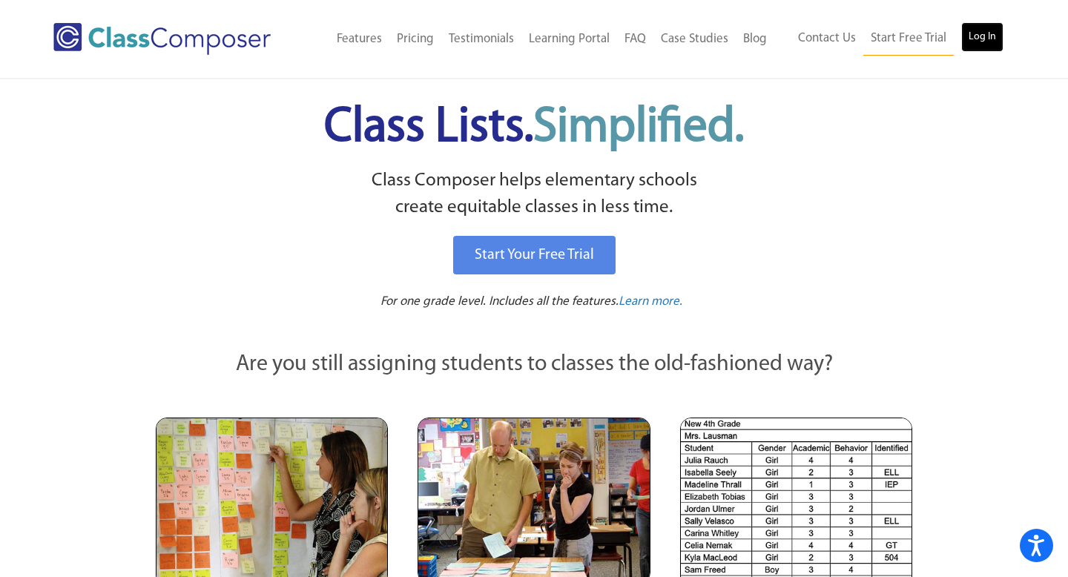
click at [983, 34] on link "Log In" at bounding box center [983, 37] width 42 height 30
click at [992, 32] on link "Log In" at bounding box center [983, 37] width 42 height 30
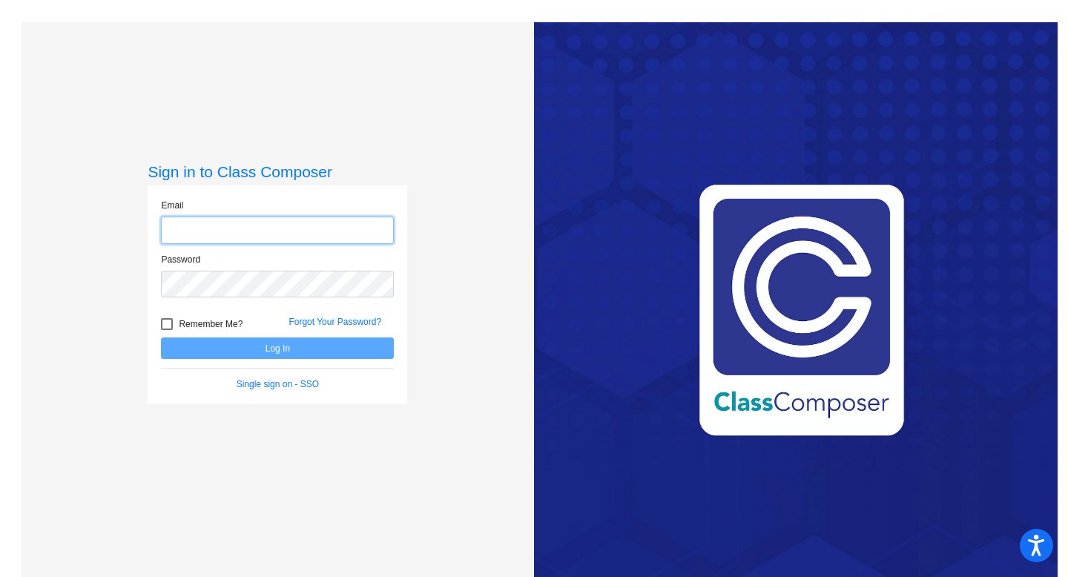
type input "[PERSON_NAME][EMAIL_ADDRESS][PERSON_NAME][DOMAIN_NAME]"
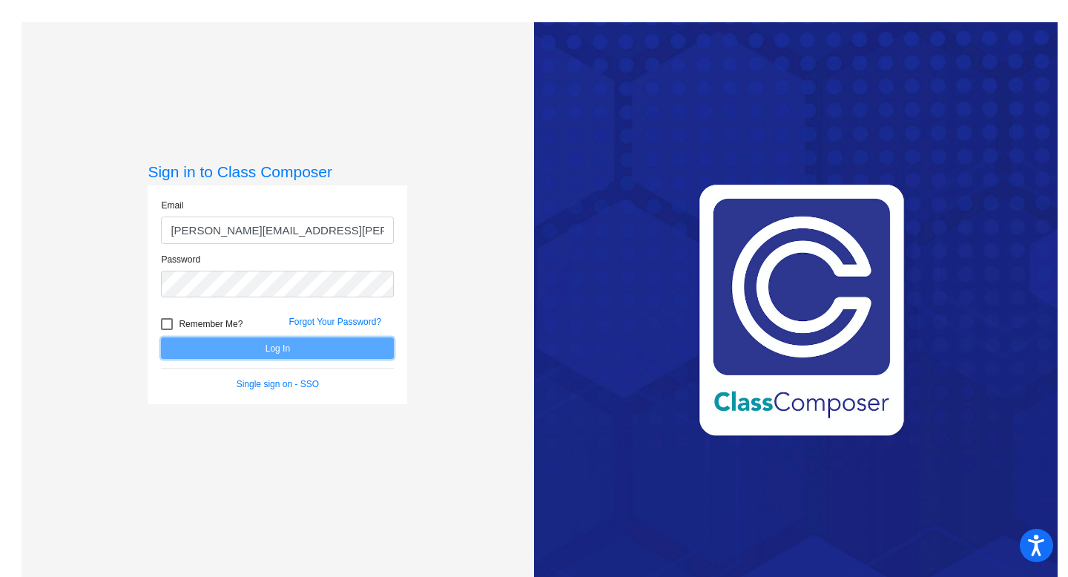
click at [295, 349] on button "Log In" at bounding box center [277, 349] width 233 height 22
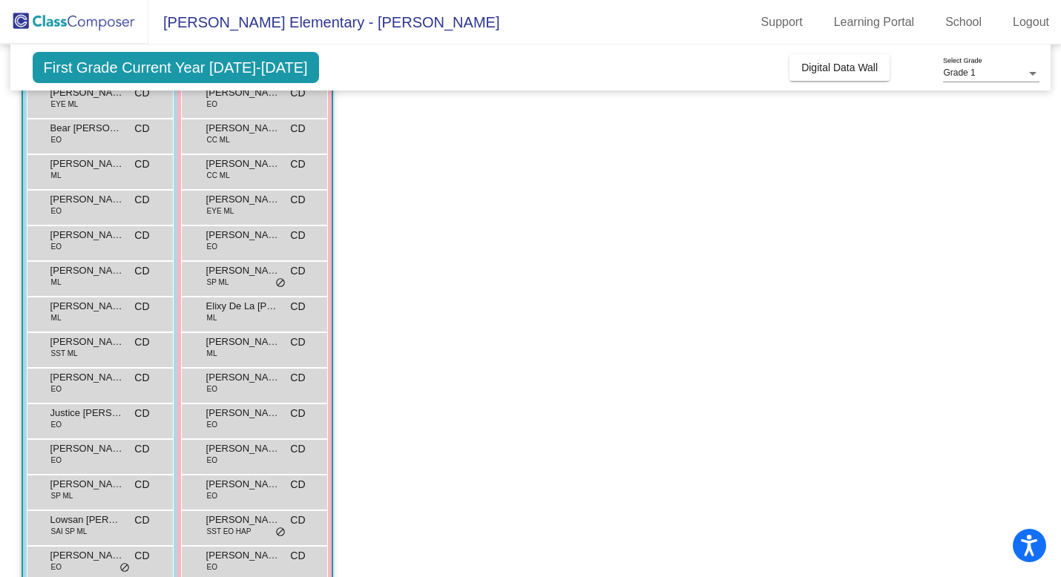
scroll to position [155, 0]
click at [99, 343] on span "[PERSON_NAME]" at bounding box center [87, 341] width 74 height 15
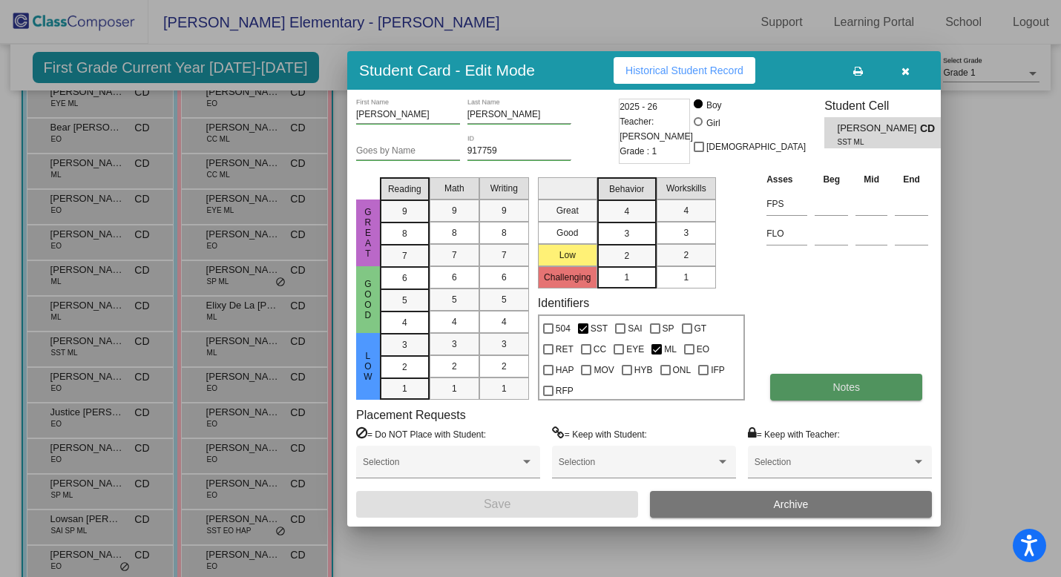
click at [880, 386] on button "Notes" at bounding box center [846, 387] width 152 height 27
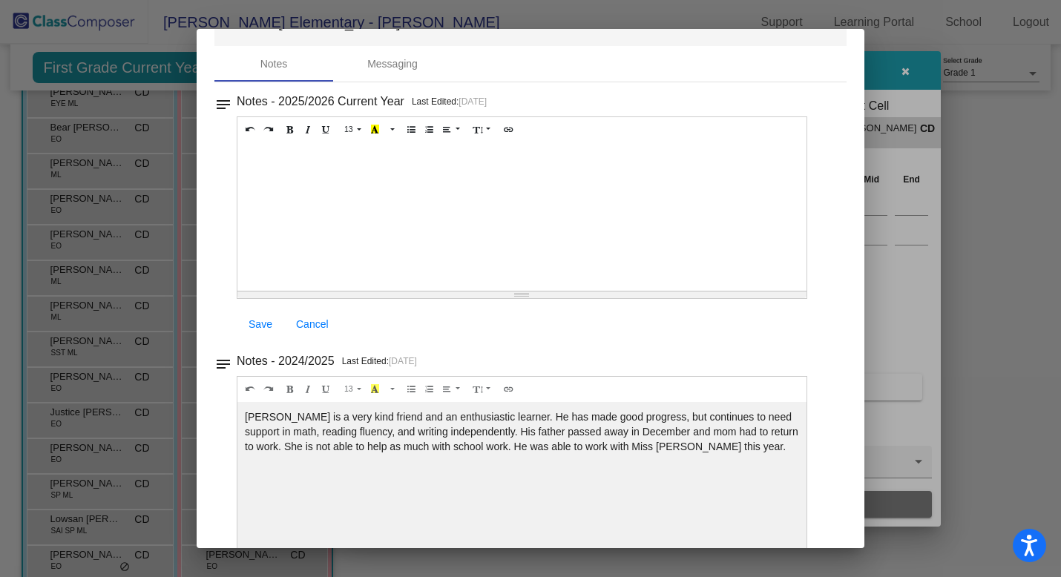
scroll to position [0, 0]
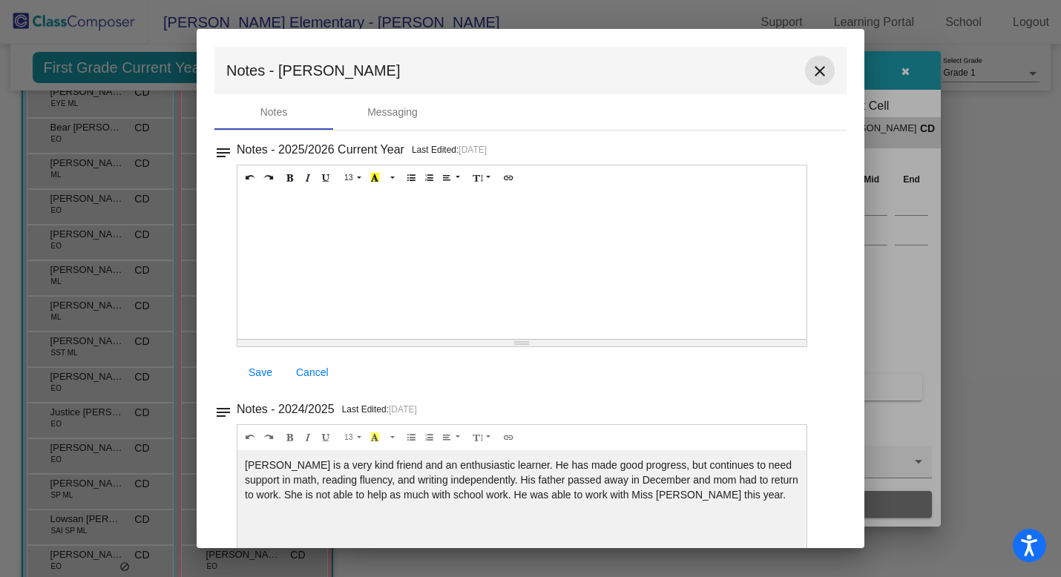
click at [812, 74] on mat-icon "close" at bounding box center [820, 71] width 18 height 18
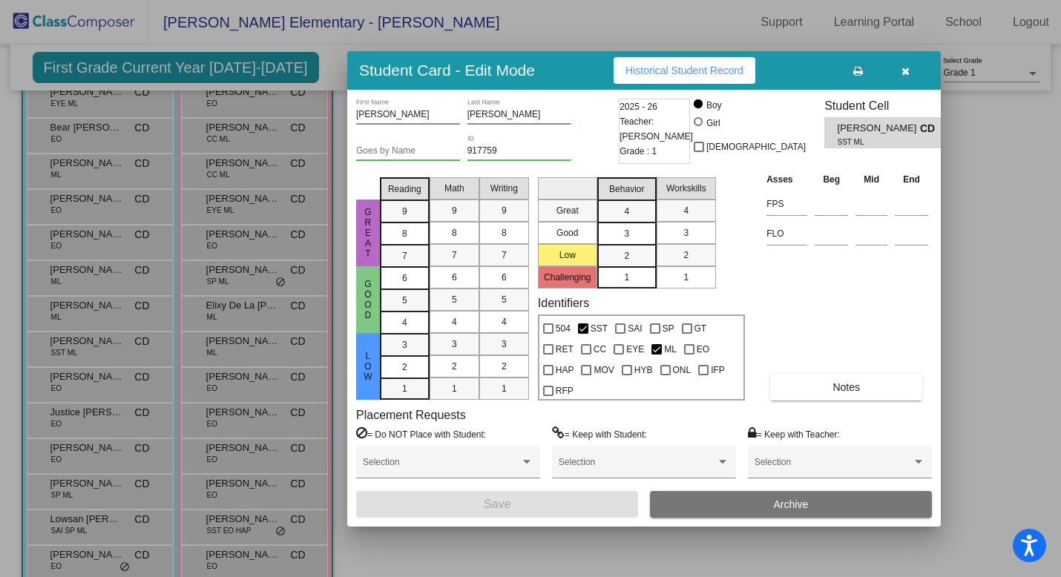
click at [905, 73] on icon "button" at bounding box center [905, 71] width 8 height 10
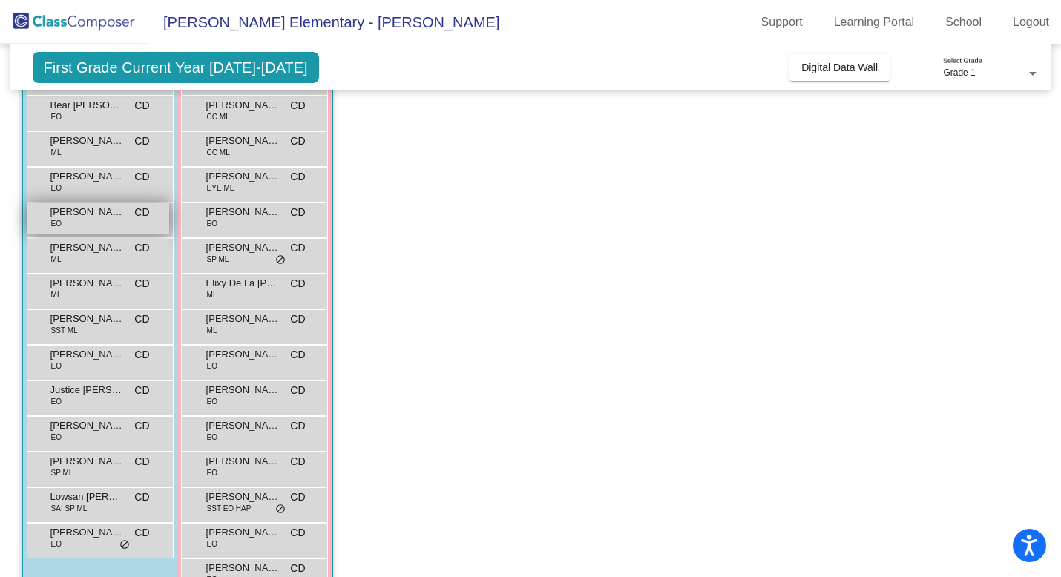
scroll to position [254, 0]
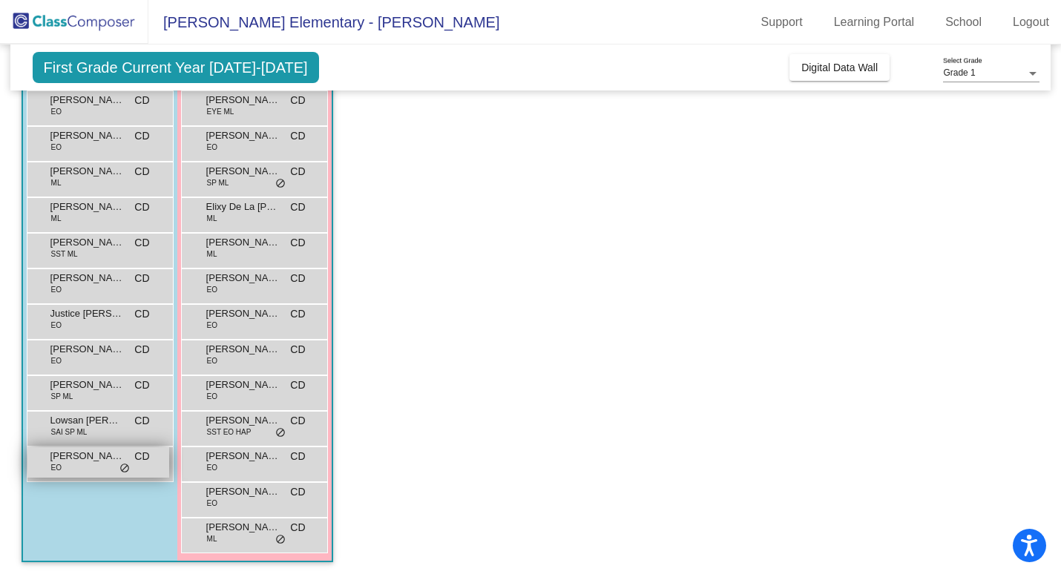
click at [85, 456] on span "Mateo Perez" at bounding box center [87, 456] width 74 height 15
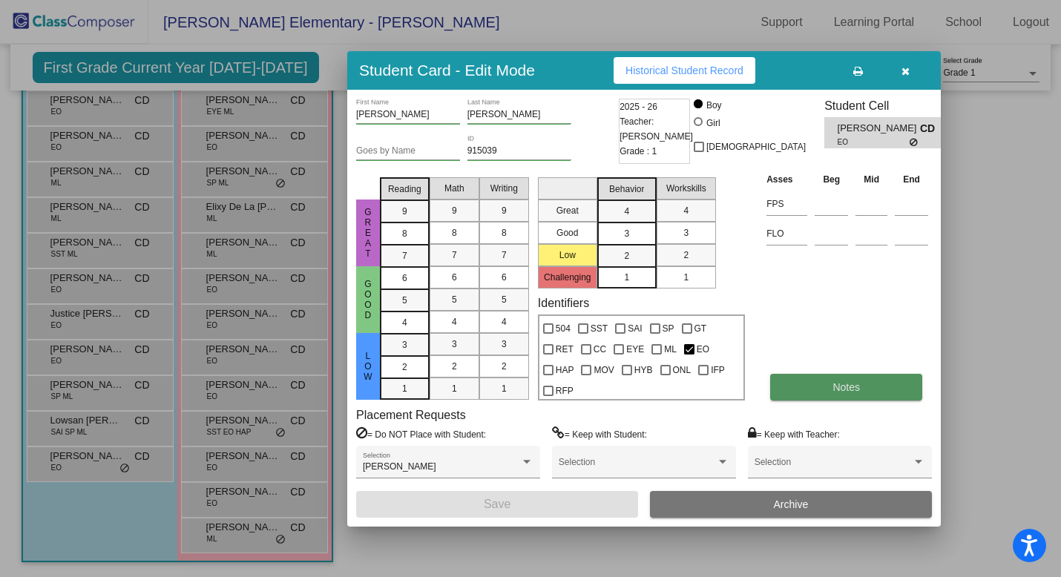
click at [877, 387] on button "Notes" at bounding box center [846, 387] width 152 height 27
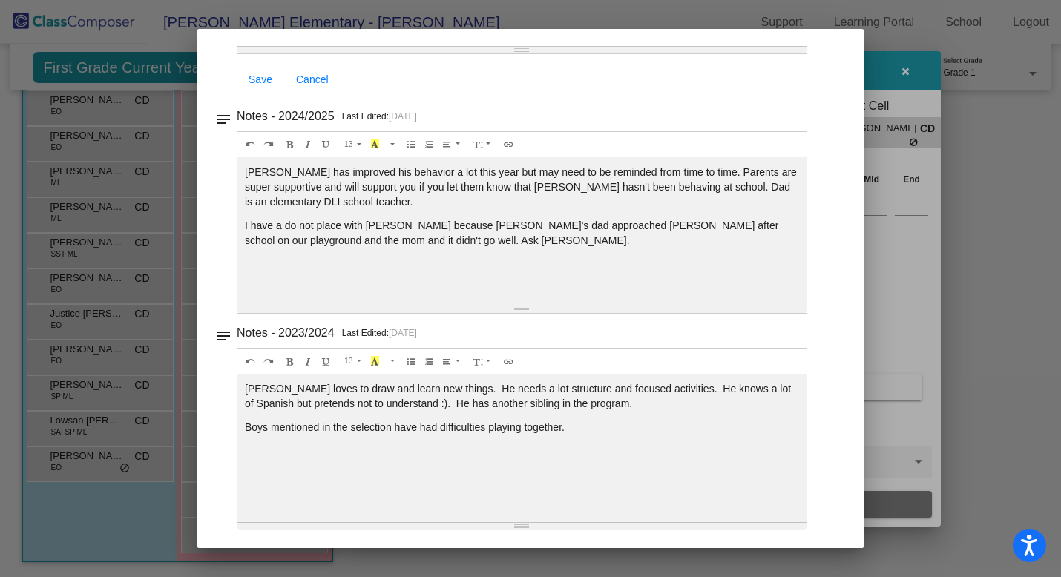
scroll to position [0, 0]
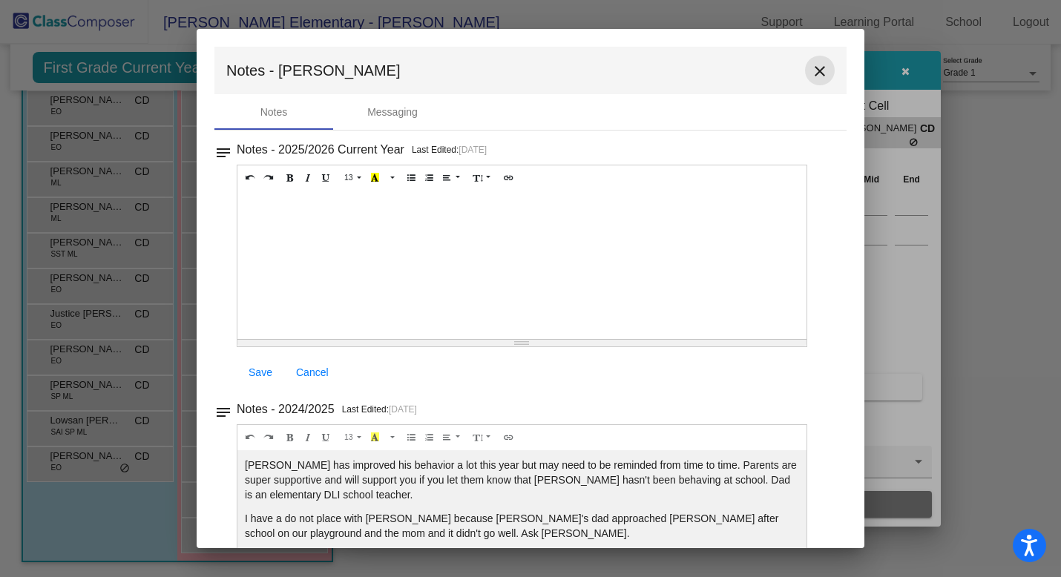
click at [815, 62] on mat-icon "close" at bounding box center [820, 71] width 18 height 18
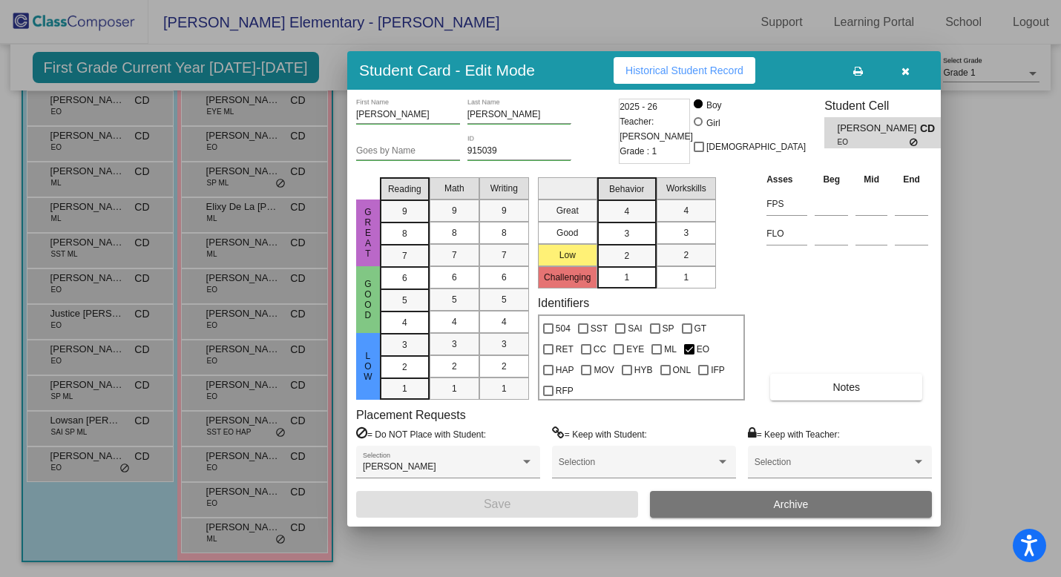
click at [147, 435] on div at bounding box center [530, 288] width 1061 height 577
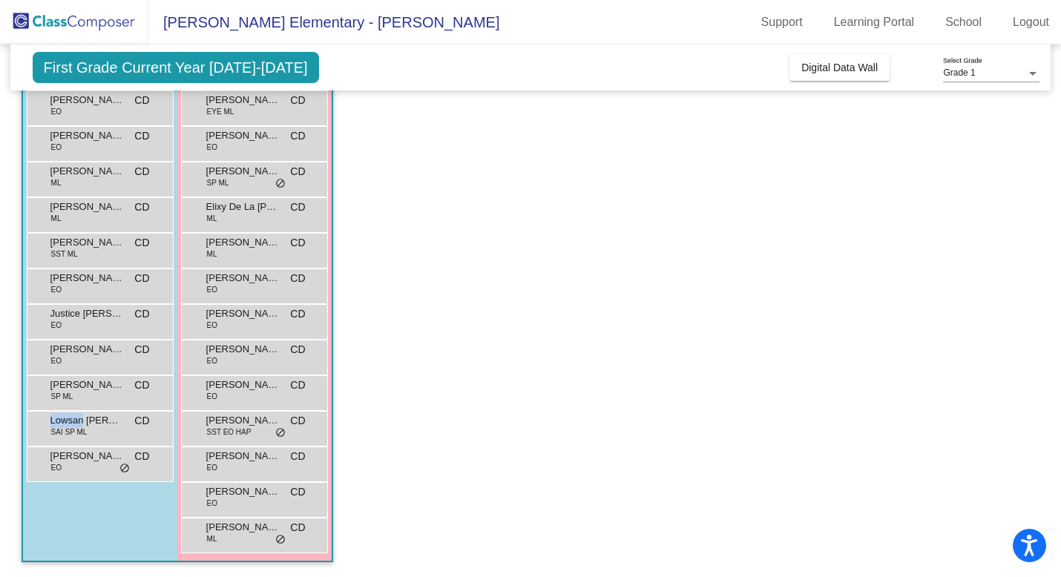
click at [147, 435] on div "Lowsan Lopez Ardiano SAI SP ML CD lock do_not_disturb_alt" at bounding box center [98, 427] width 142 height 30
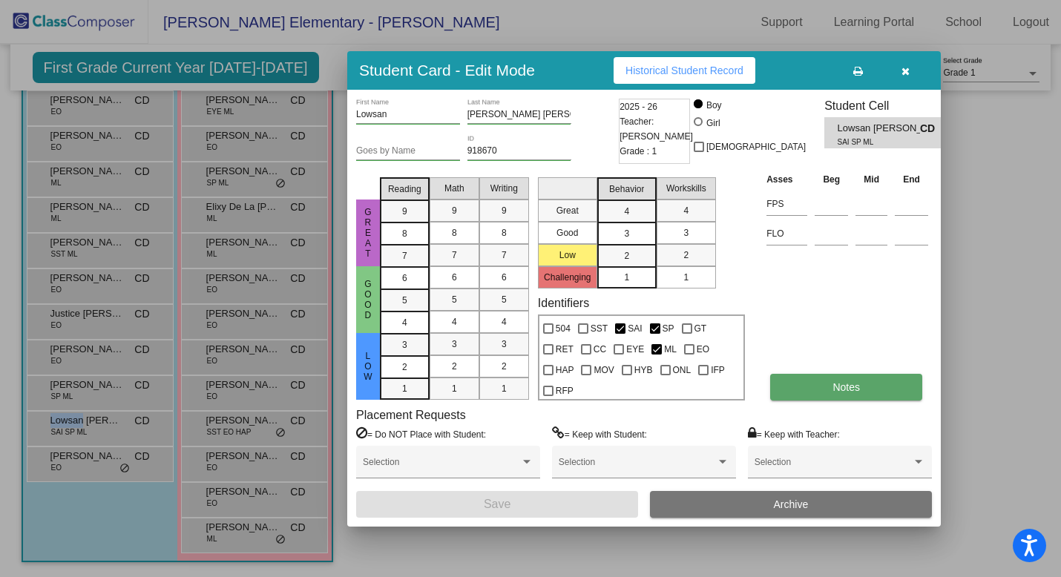
click at [866, 381] on button "Notes" at bounding box center [846, 387] width 152 height 27
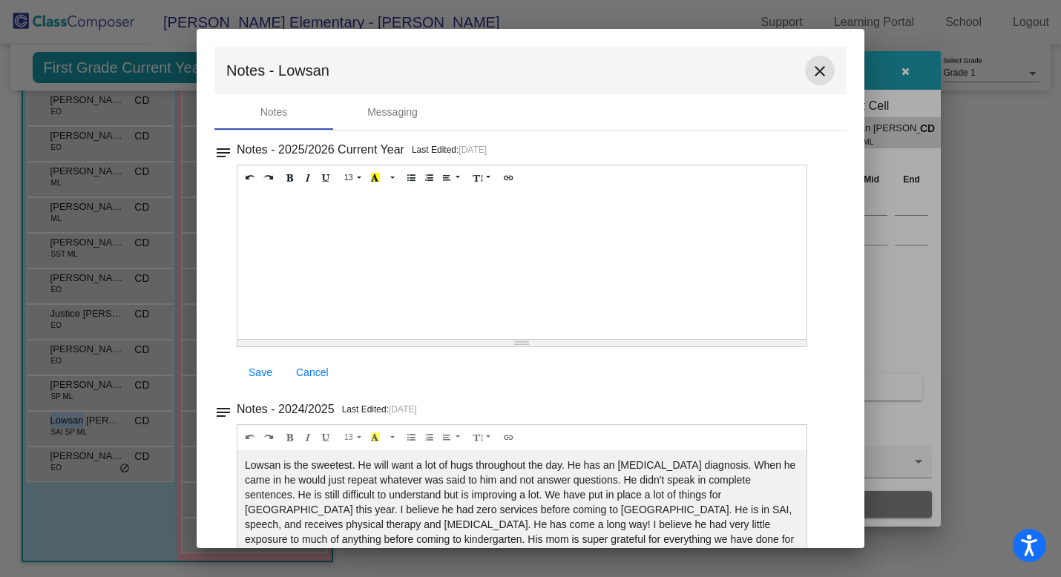
click at [818, 69] on mat-icon "close" at bounding box center [820, 71] width 18 height 18
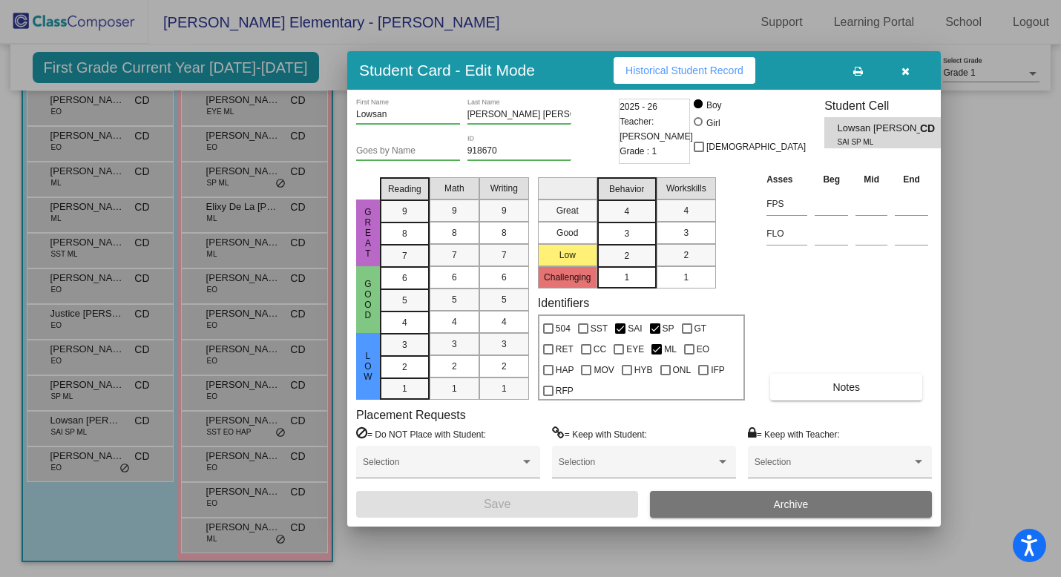
click at [87, 393] on div at bounding box center [530, 288] width 1061 height 577
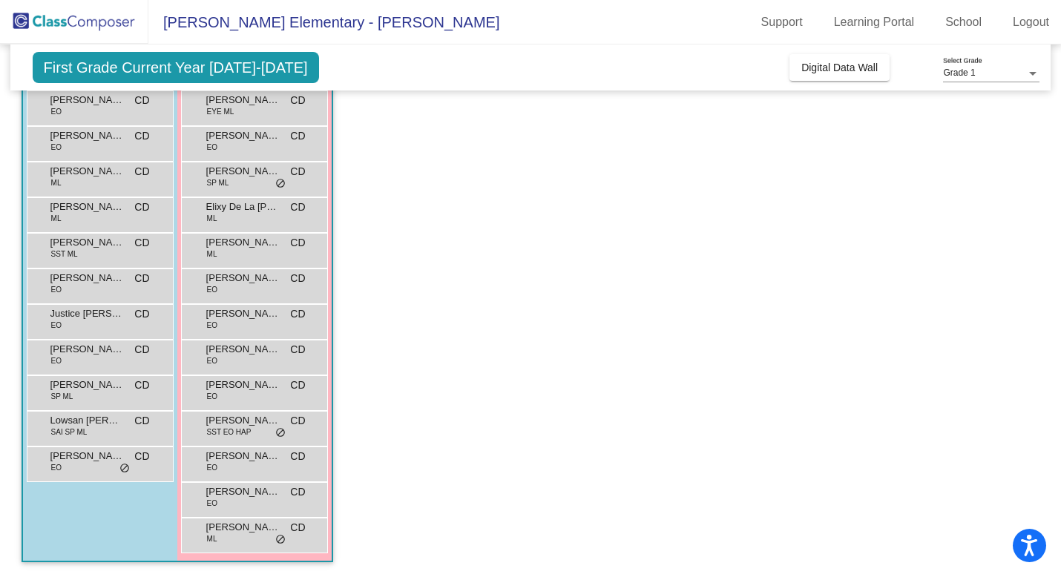
click at [87, 393] on div "Kayden Lopez SP ML CD lock do_not_disturb_alt" at bounding box center [98, 391] width 142 height 30
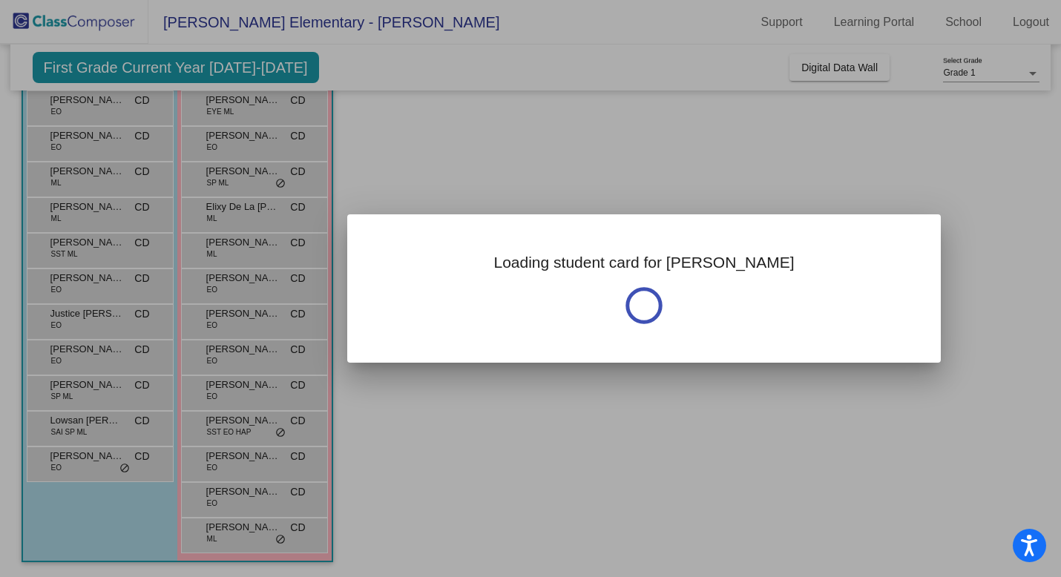
click at [87, 393] on div at bounding box center [530, 288] width 1061 height 577
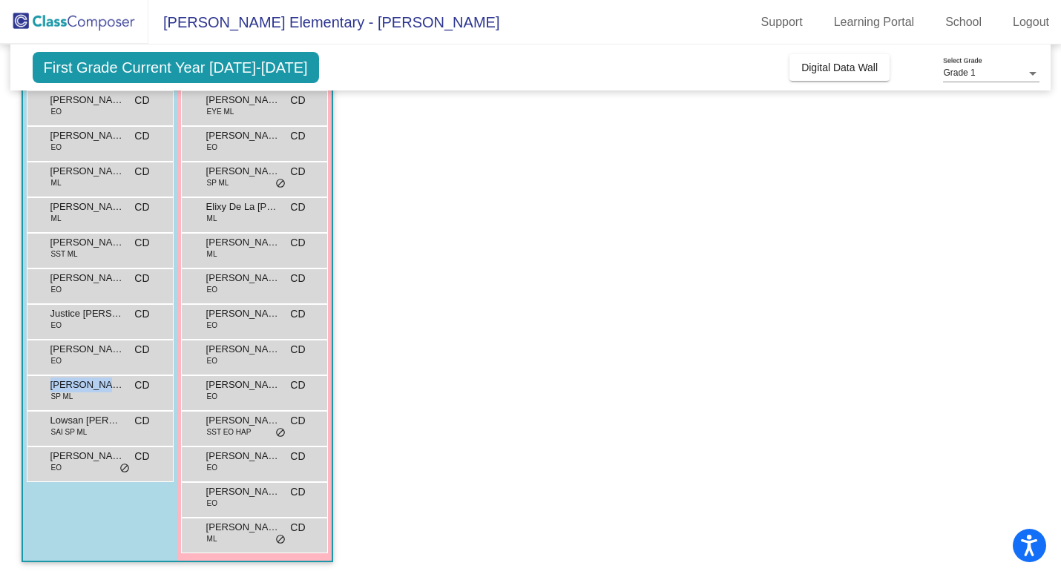
click at [87, 393] on div "Kayden Lopez SP ML CD lock do_not_disturb_alt" at bounding box center [98, 391] width 142 height 30
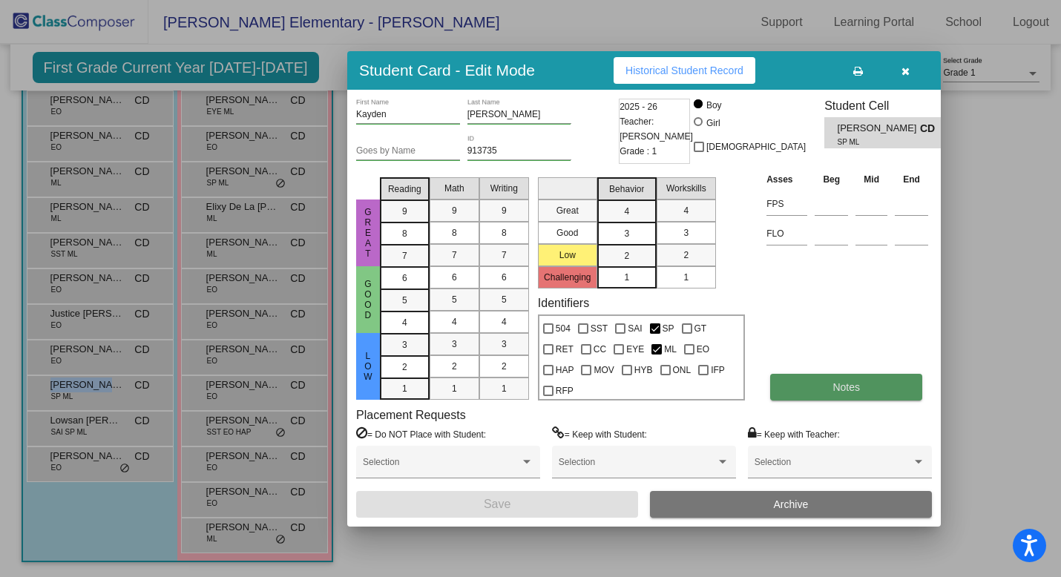
click at [848, 392] on span "Notes" at bounding box center [845, 387] width 27 height 12
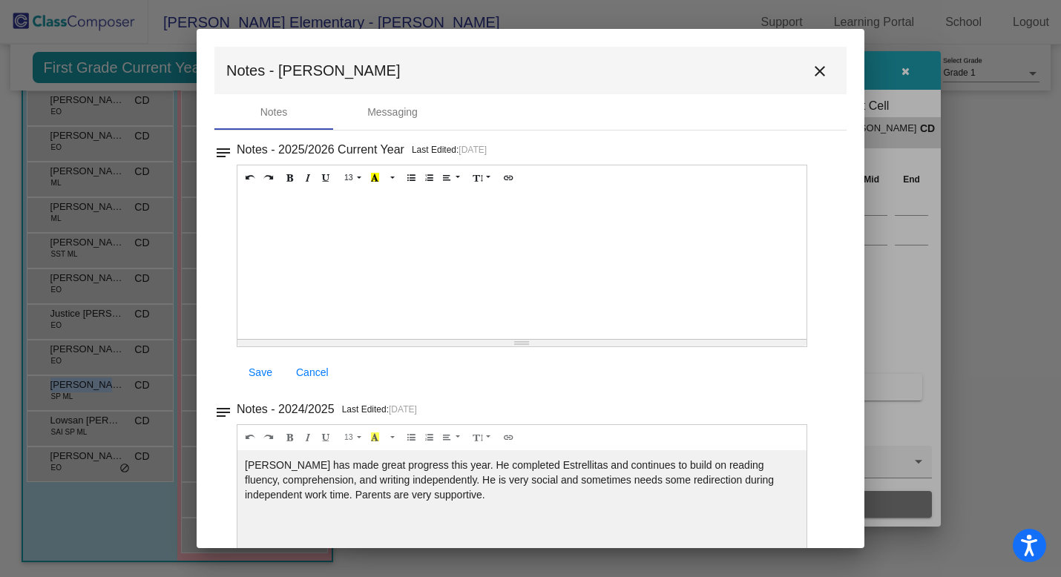
click at [812, 64] on mat-icon "close" at bounding box center [820, 71] width 18 height 18
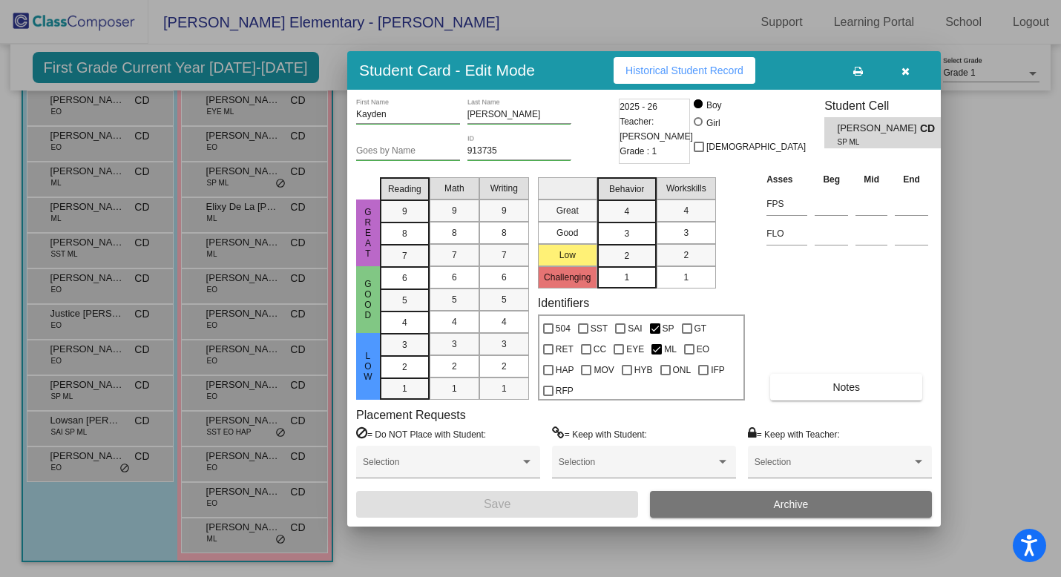
click at [83, 357] on div at bounding box center [530, 288] width 1061 height 577
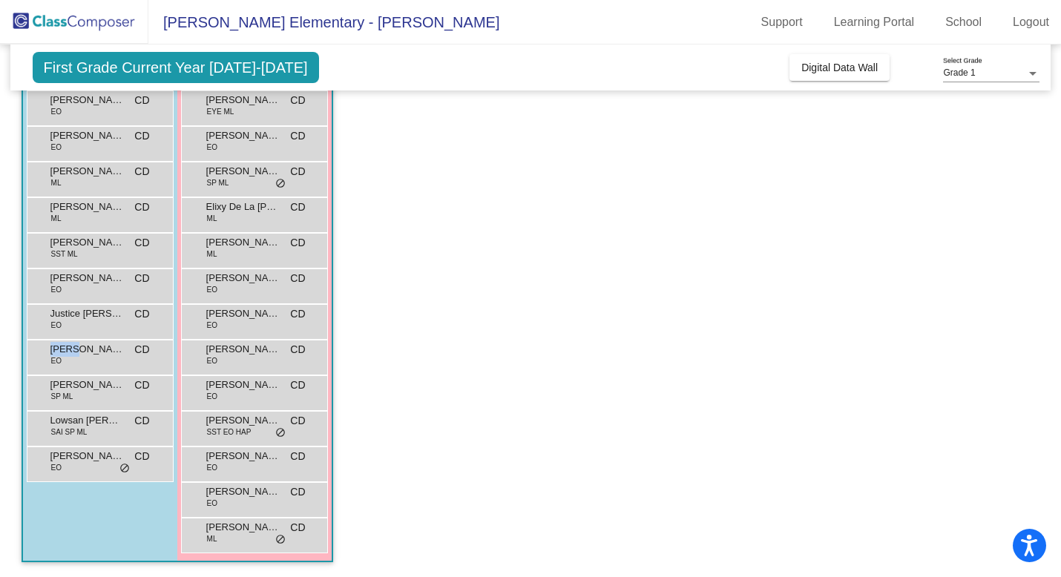
click at [83, 357] on div "Kaius Armstrong EO CD lock do_not_disturb_alt" at bounding box center [98, 356] width 142 height 30
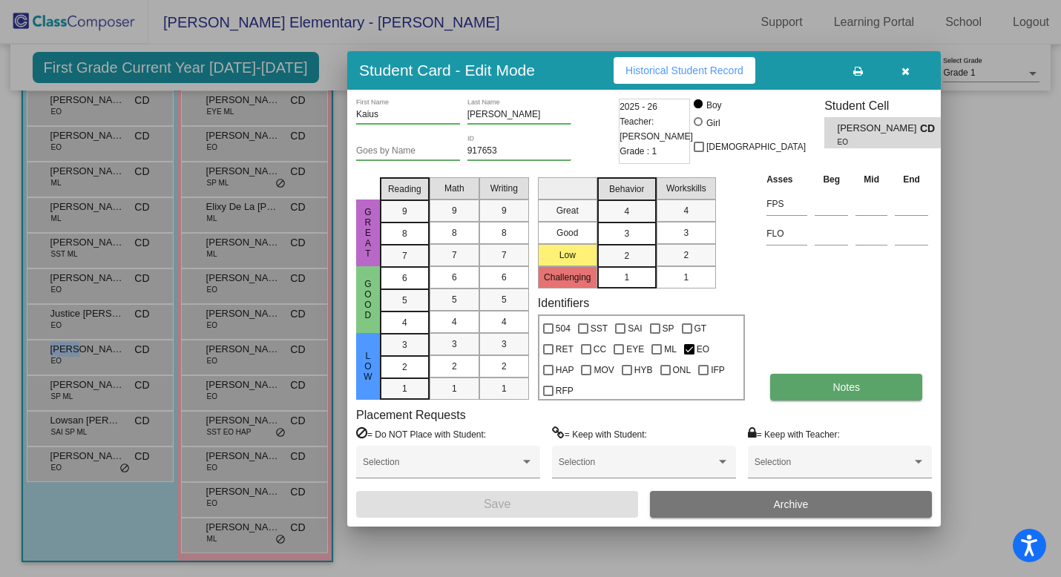
click at [890, 383] on button "Notes" at bounding box center [846, 387] width 152 height 27
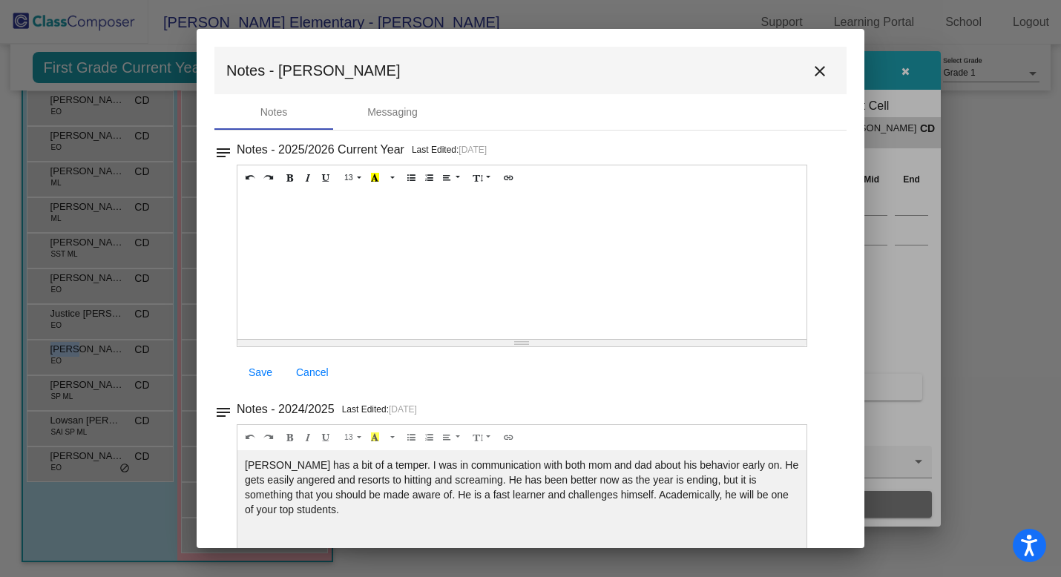
click at [811, 70] on mat-icon "close" at bounding box center [820, 71] width 18 height 18
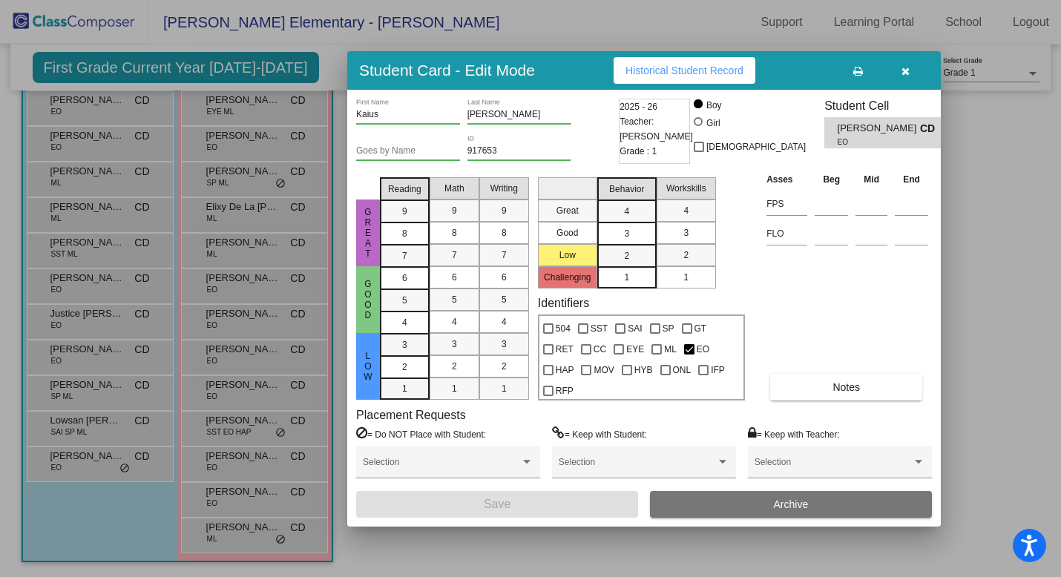
click at [131, 319] on div at bounding box center [530, 288] width 1061 height 577
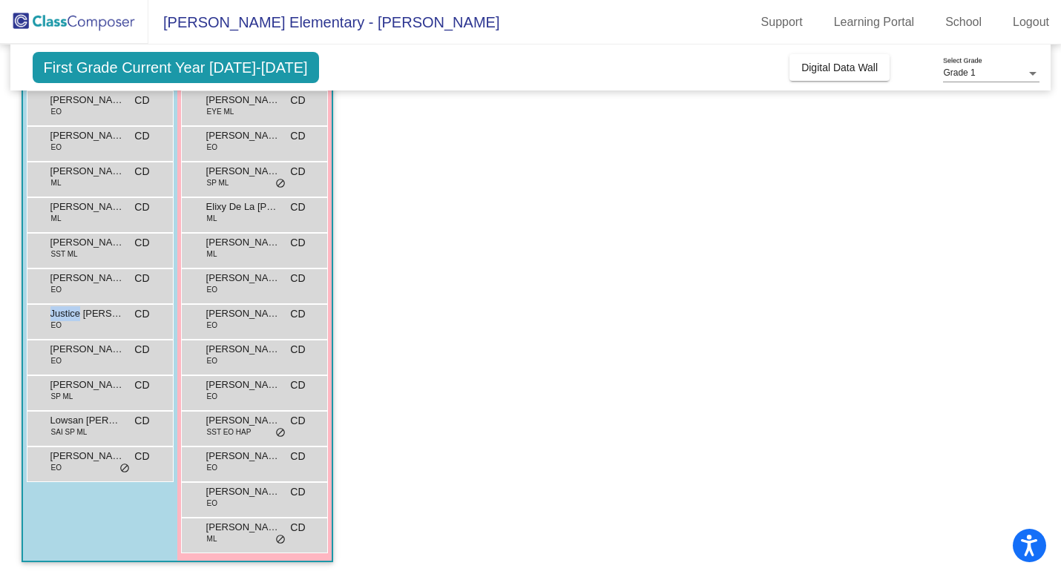
click at [131, 319] on div "Justice Mooneyham EO CD lock do_not_disturb_alt" at bounding box center [98, 320] width 142 height 30
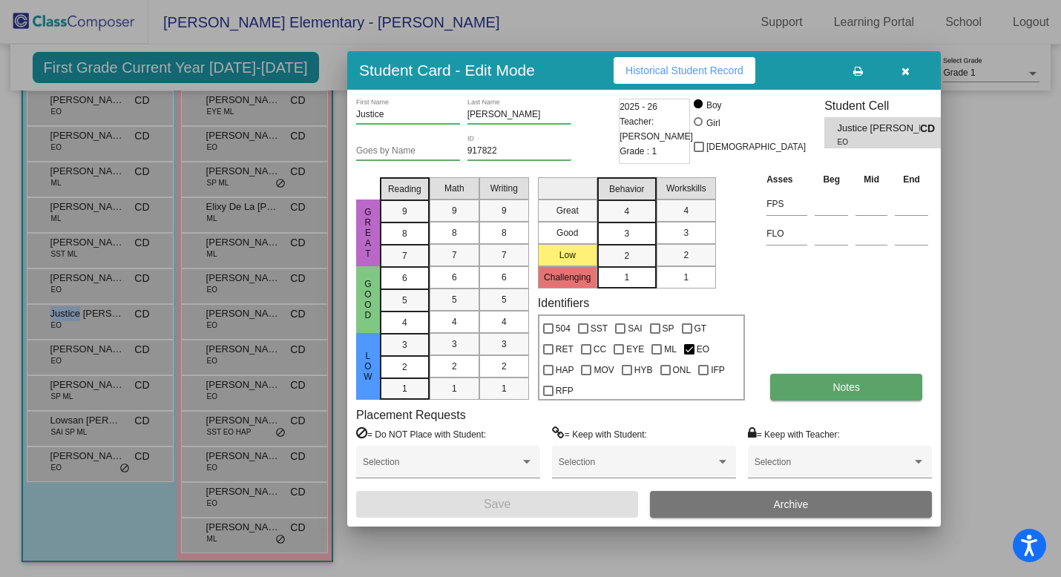
click at [887, 380] on button "Notes" at bounding box center [846, 387] width 152 height 27
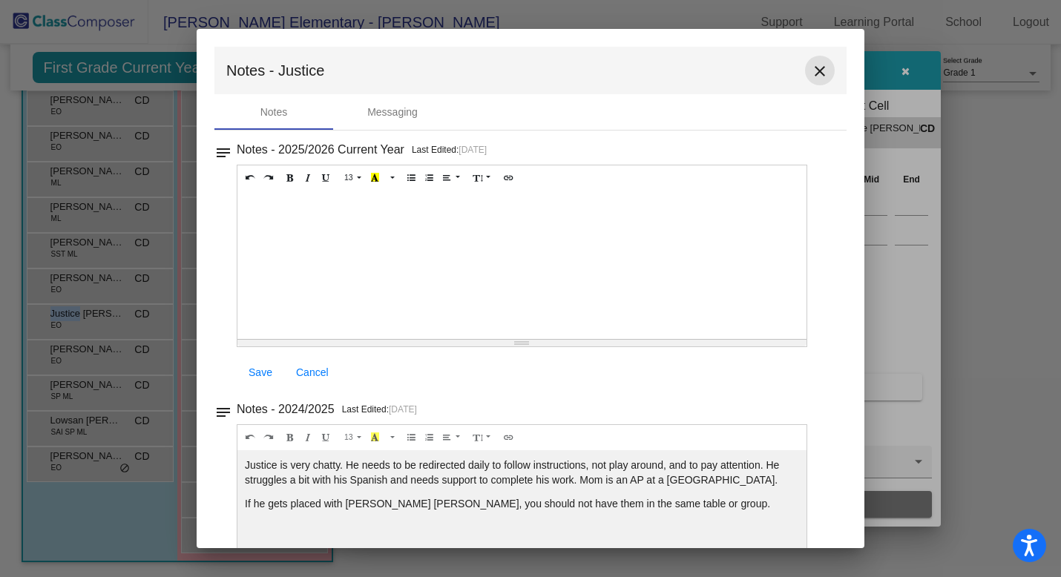
click at [815, 70] on mat-icon "close" at bounding box center [820, 71] width 18 height 18
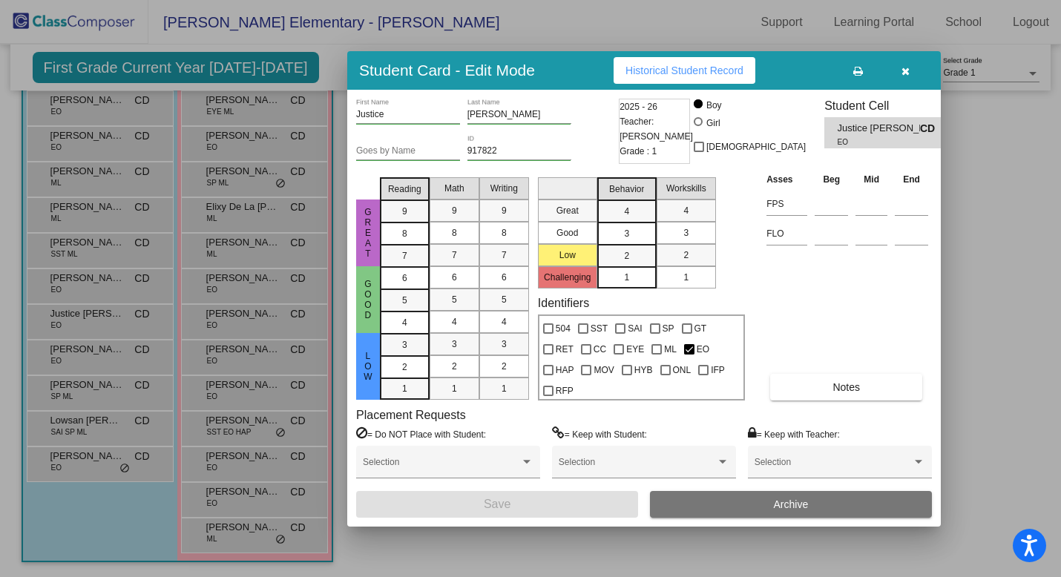
click at [97, 287] on div at bounding box center [530, 288] width 1061 height 577
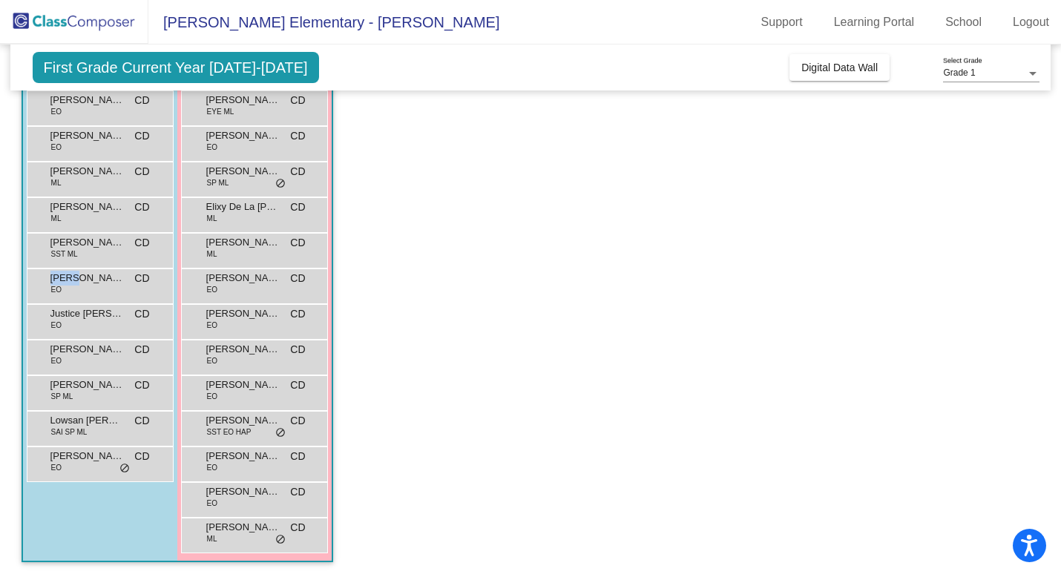
click at [97, 287] on div "James Klein EO CD lock do_not_disturb_alt" at bounding box center [98, 284] width 142 height 30
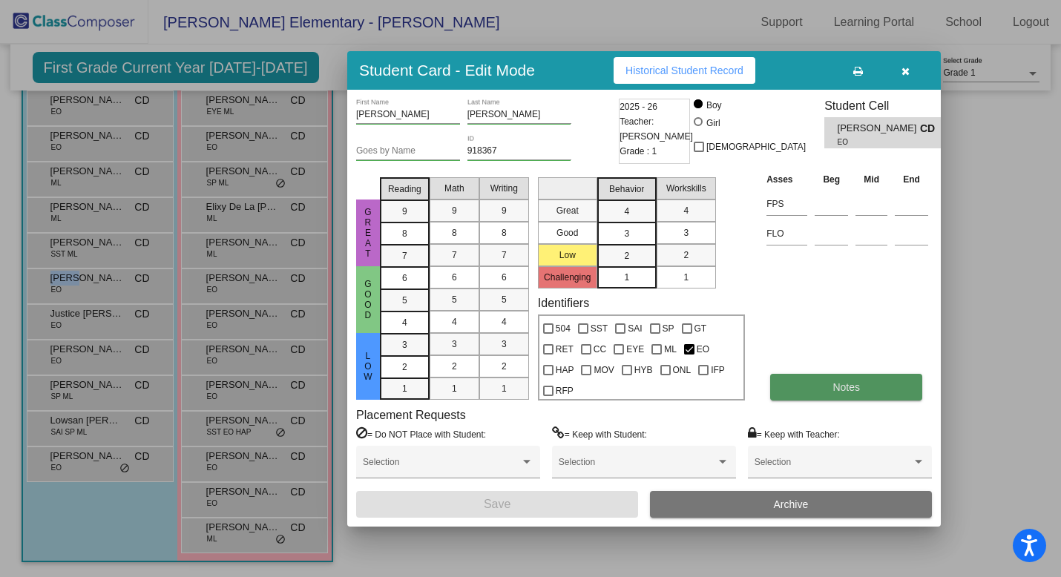
click at [840, 387] on span "Notes" at bounding box center [845, 387] width 27 height 12
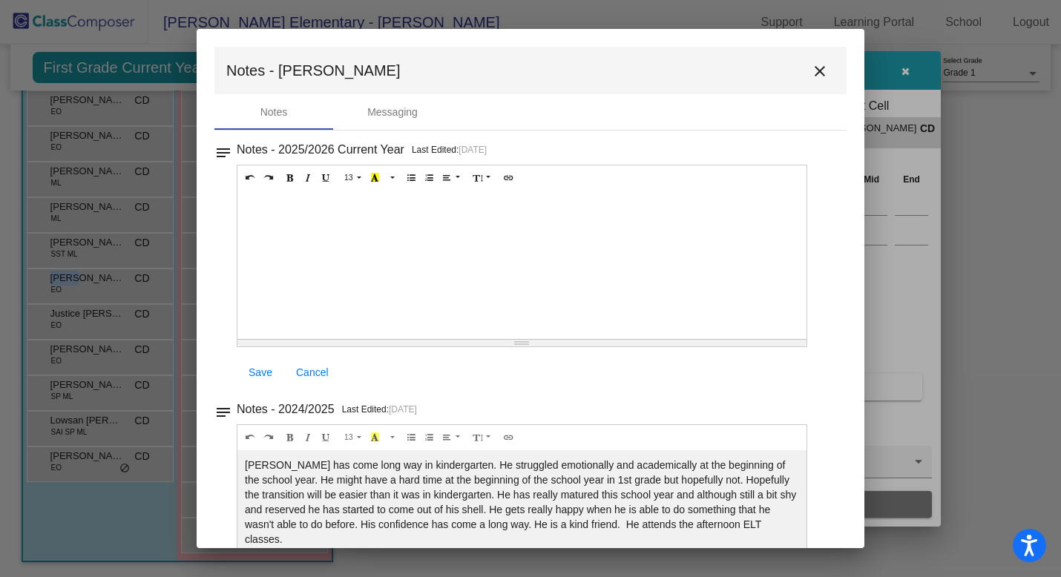
click at [818, 71] on mat-icon "close" at bounding box center [820, 71] width 18 height 18
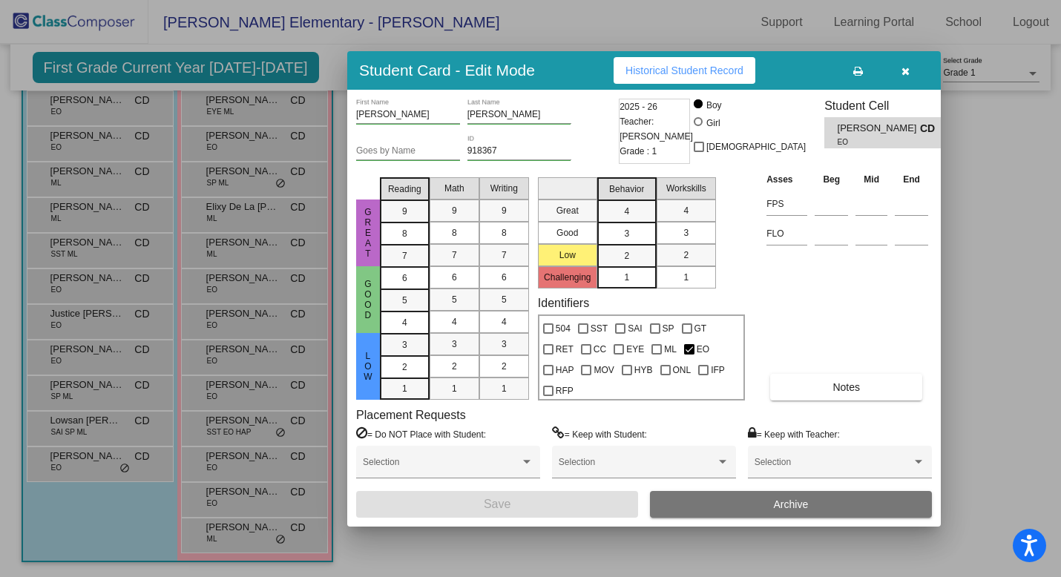
click at [119, 255] on div at bounding box center [530, 288] width 1061 height 577
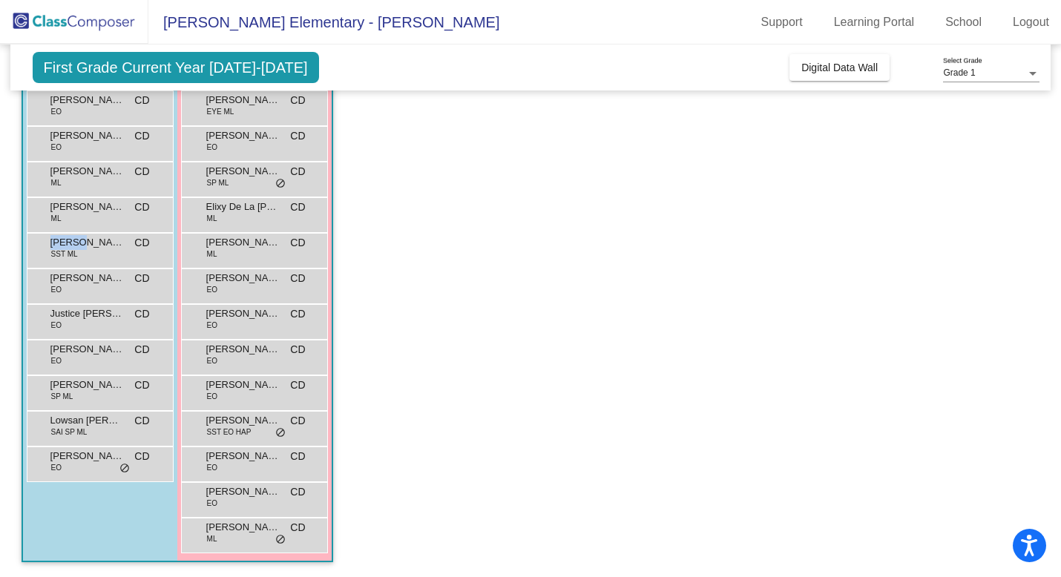
click at [119, 255] on div "Isaias Hernandez Torres SST ML CD lock do_not_disturb_alt" at bounding box center [98, 249] width 142 height 30
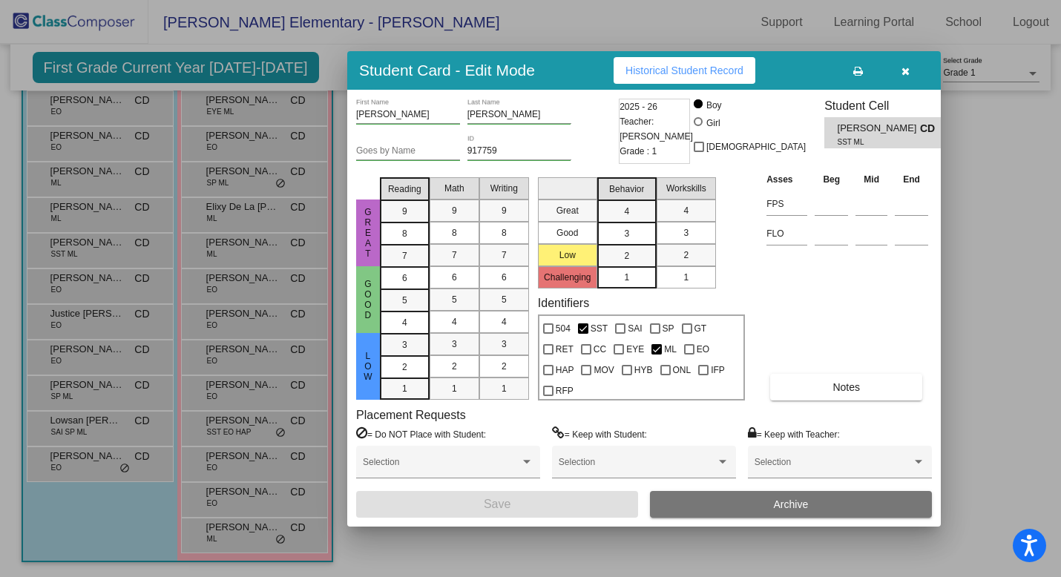
click at [106, 217] on div at bounding box center [530, 288] width 1061 height 577
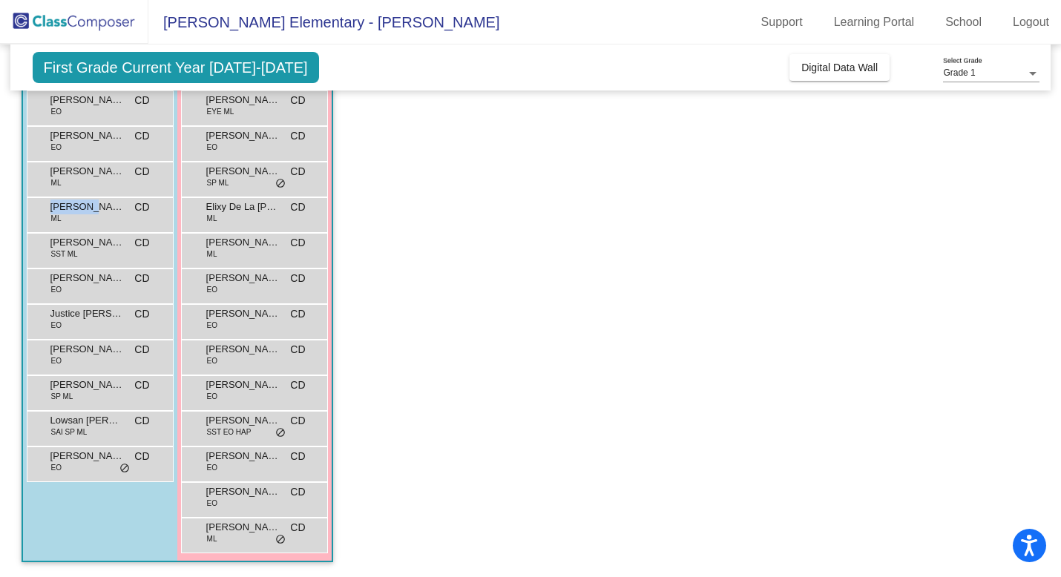
click at [106, 217] on div "Estuardo Solis Miranda ML CD lock do_not_disturb_alt" at bounding box center [98, 213] width 142 height 30
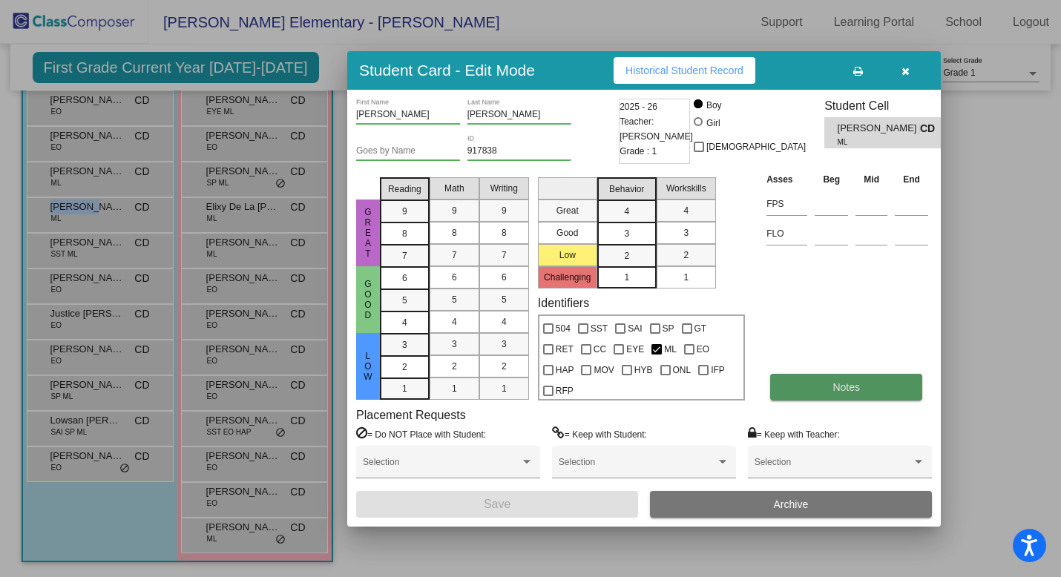
click at [848, 384] on span "Notes" at bounding box center [845, 387] width 27 height 12
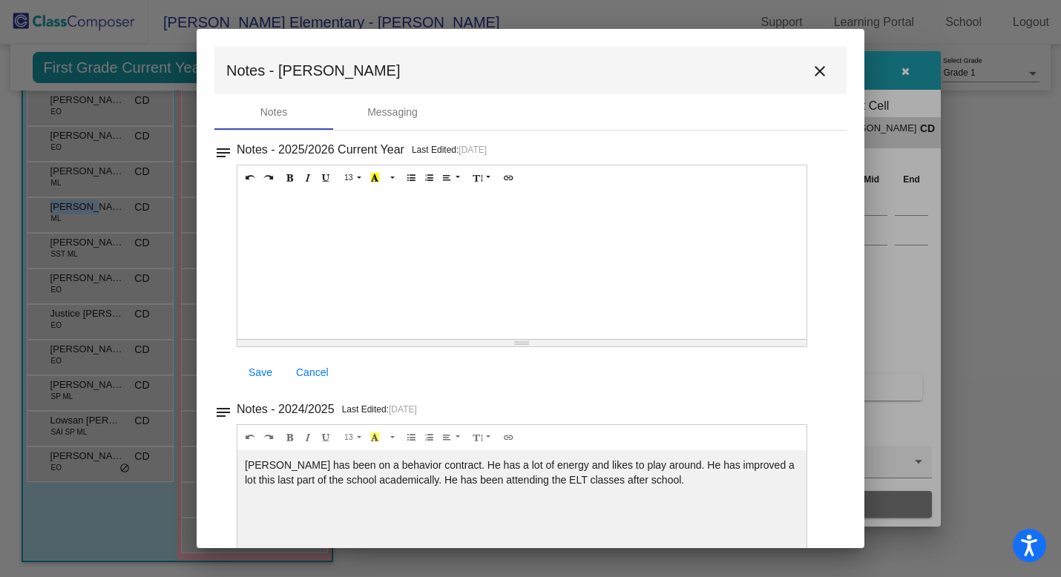
click at [814, 67] on mat-icon "close" at bounding box center [820, 71] width 18 height 18
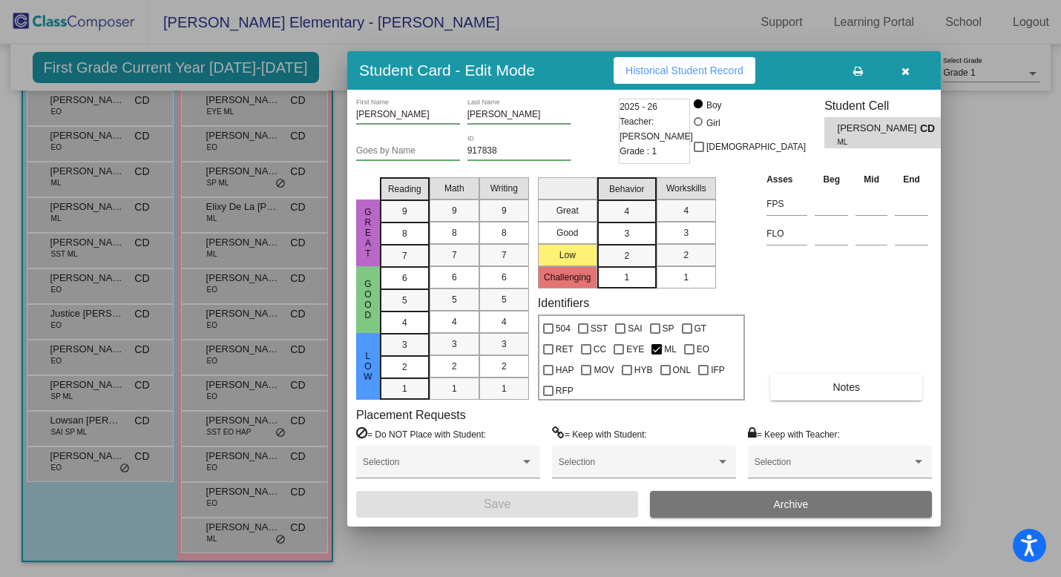
click at [86, 175] on div at bounding box center [530, 288] width 1061 height 577
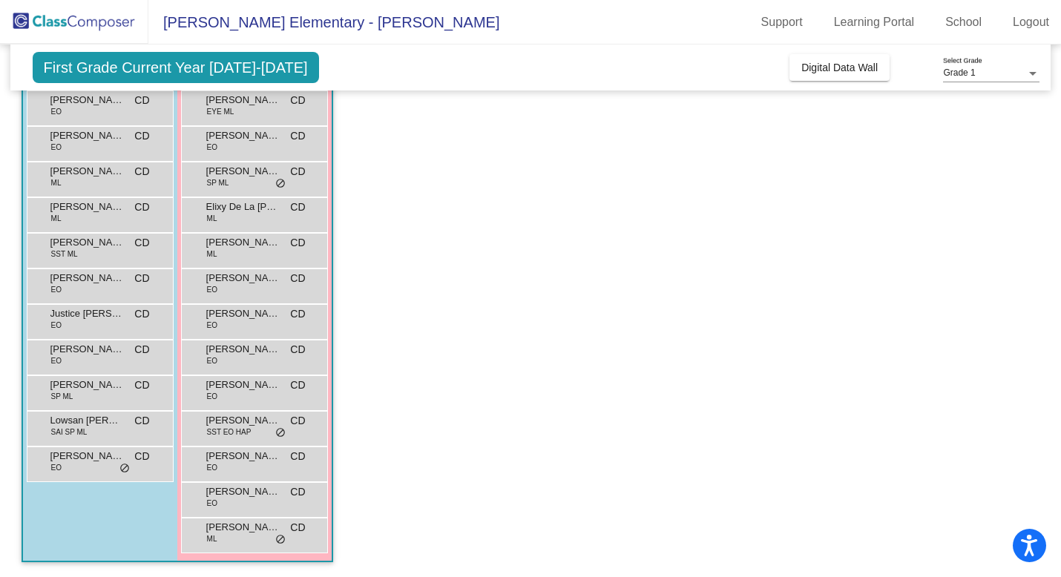
click at [86, 175] on span "Estiven Gabriel Lopez" at bounding box center [87, 171] width 74 height 15
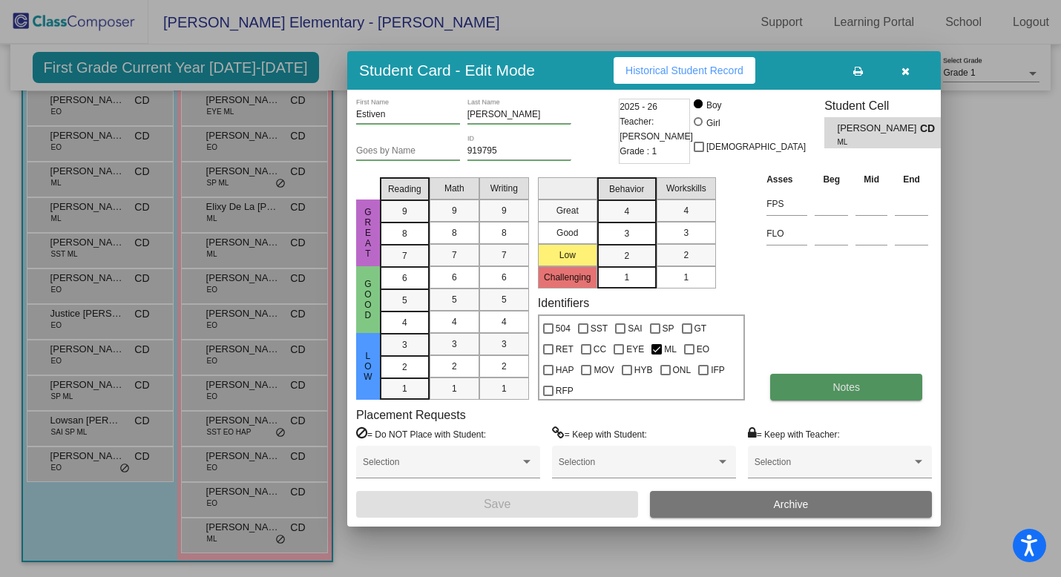
click at [890, 379] on button "Notes" at bounding box center [846, 387] width 152 height 27
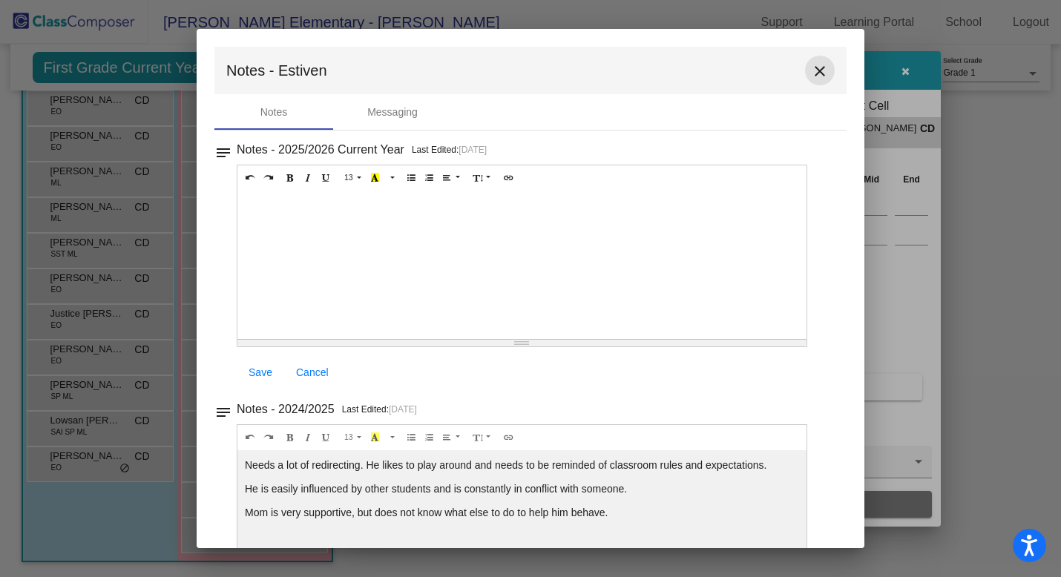
click at [812, 64] on mat-icon "close" at bounding box center [820, 71] width 18 height 18
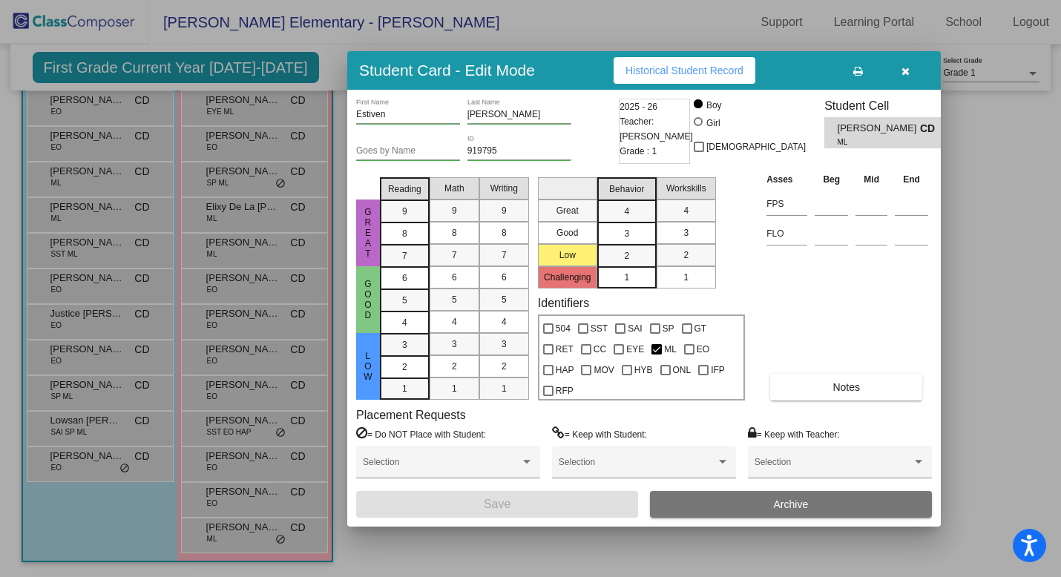
click at [117, 141] on div at bounding box center [530, 288] width 1061 height 577
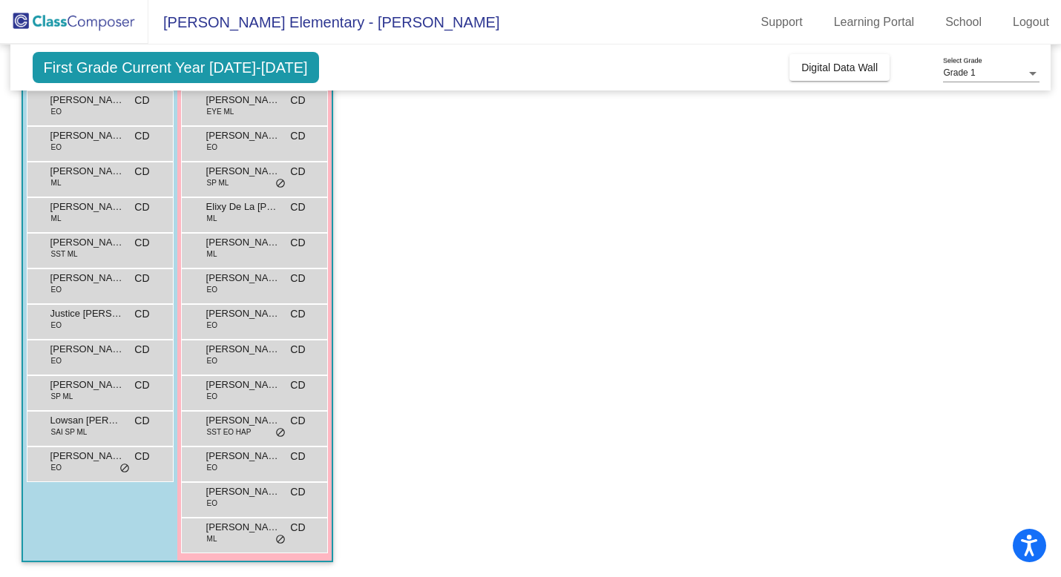
click at [117, 141] on span "Elliot Burns-Hamedany" at bounding box center [87, 135] width 74 height 15
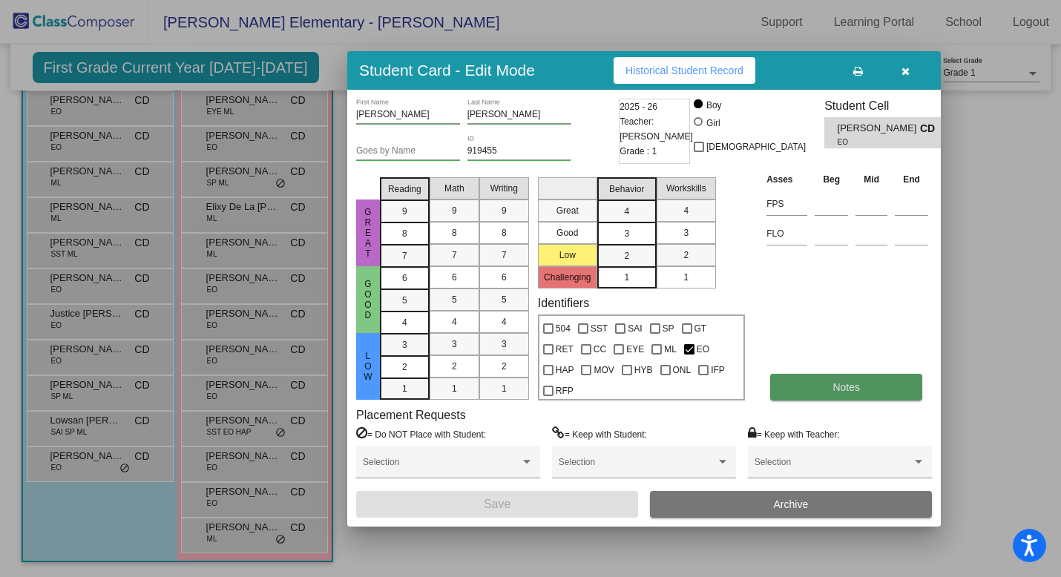
click at [831, 385] on button "Notes" at bounding box center [846, 387] width 152 height 27
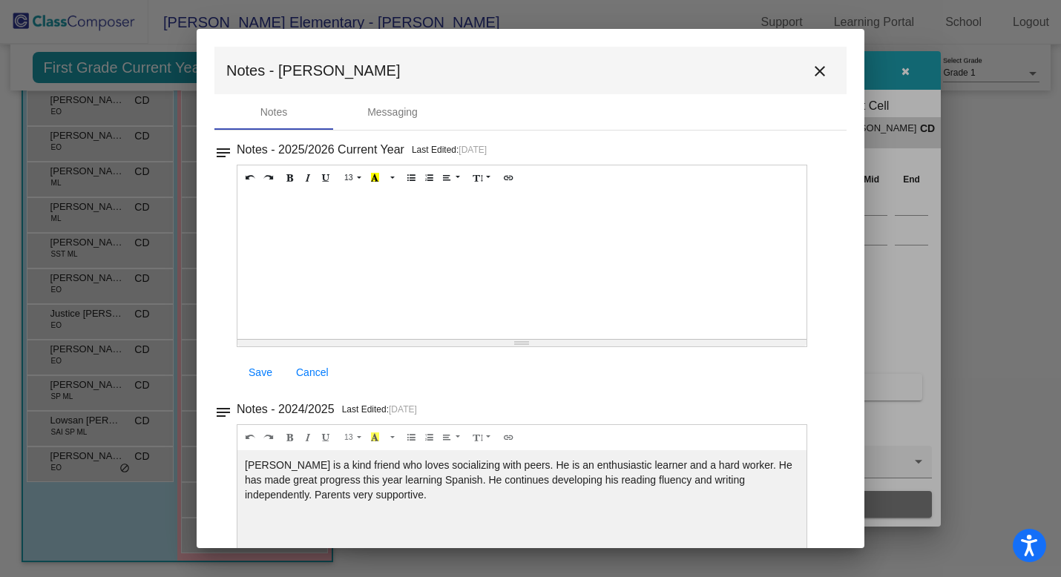
click at [811, 71] on mat-icon "close" at bounding box center [820, 71] width 18 height 18
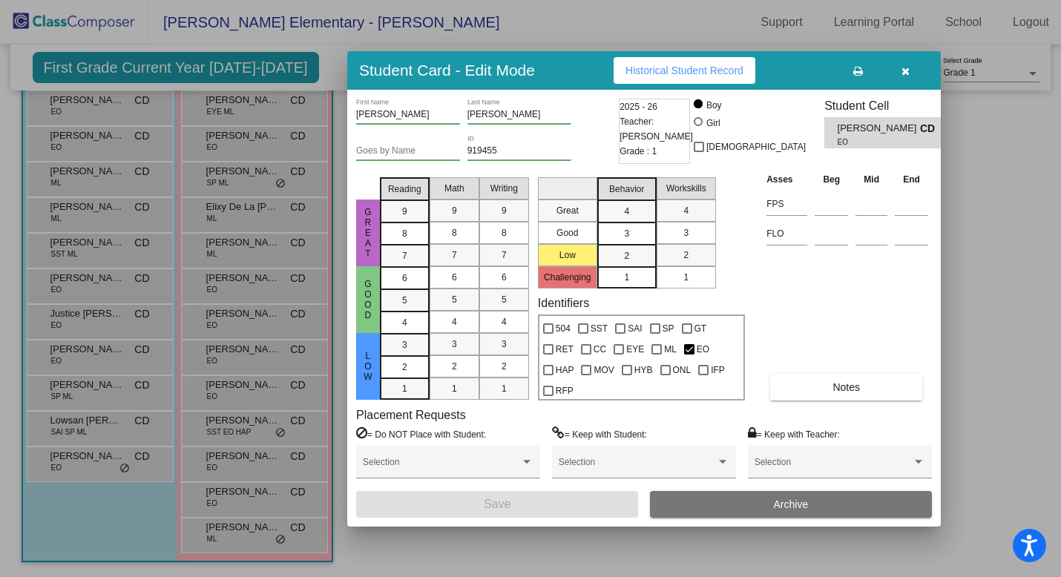
click at [904, 61] on button "button" at bounding box center [904, 70] width 47 height 27
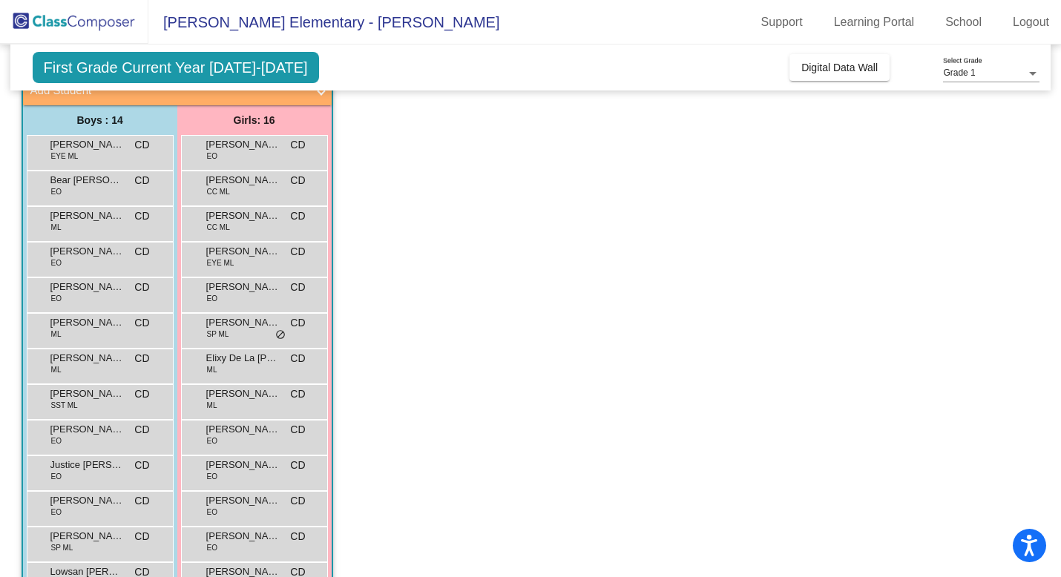
scroll to position [103, 0]
click at [104, 250] on span "Edison Oslovar" at bounding box center [87, 250] width 74 height 15
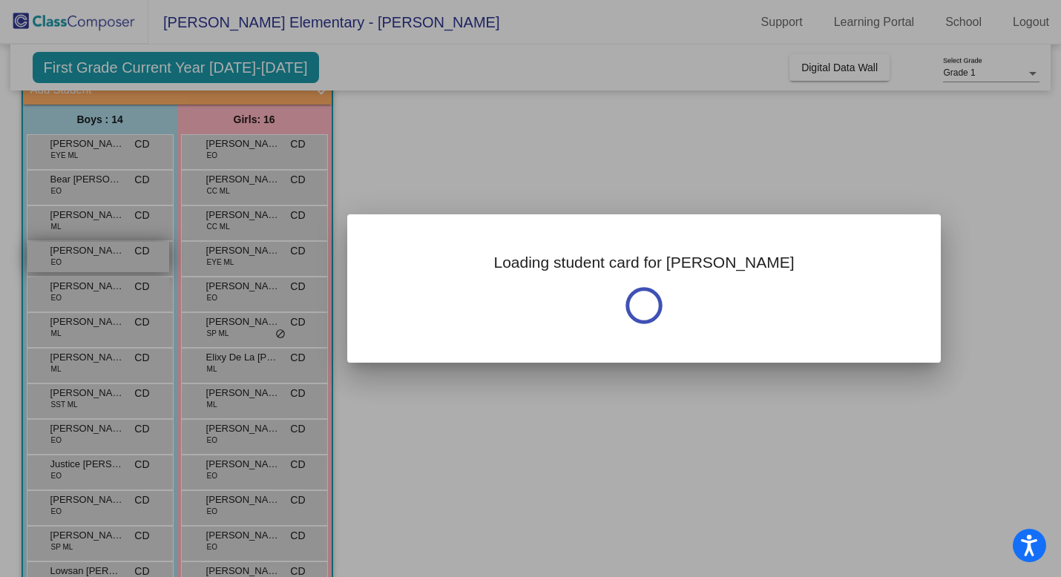
click at [104, 250] on div at bounding box center [530, 288] width 1061 height 577
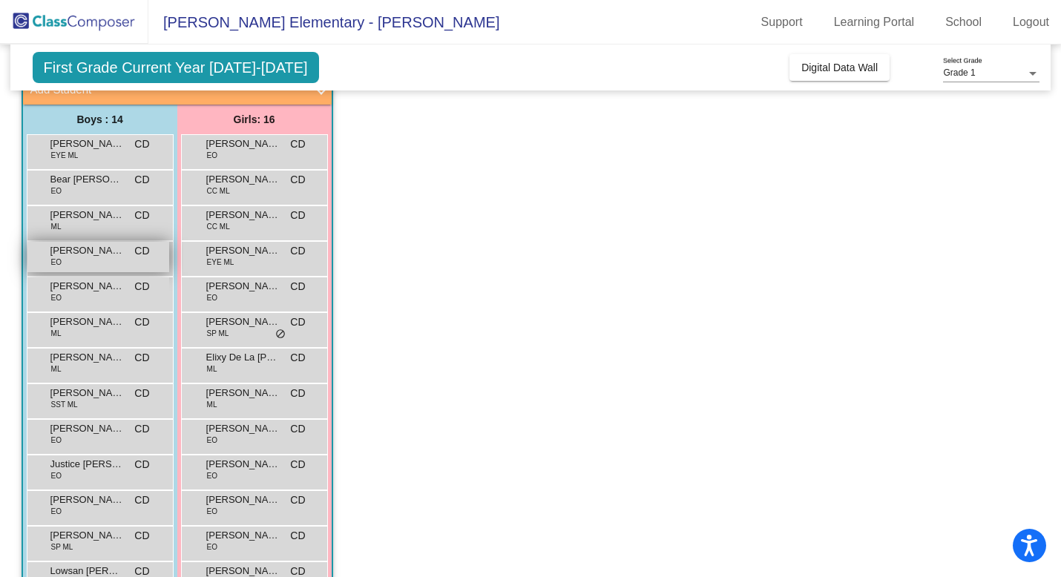
click at [115, 256] on span "Edison Oslovar" at bounding box center [87, 250] width 74 height 15
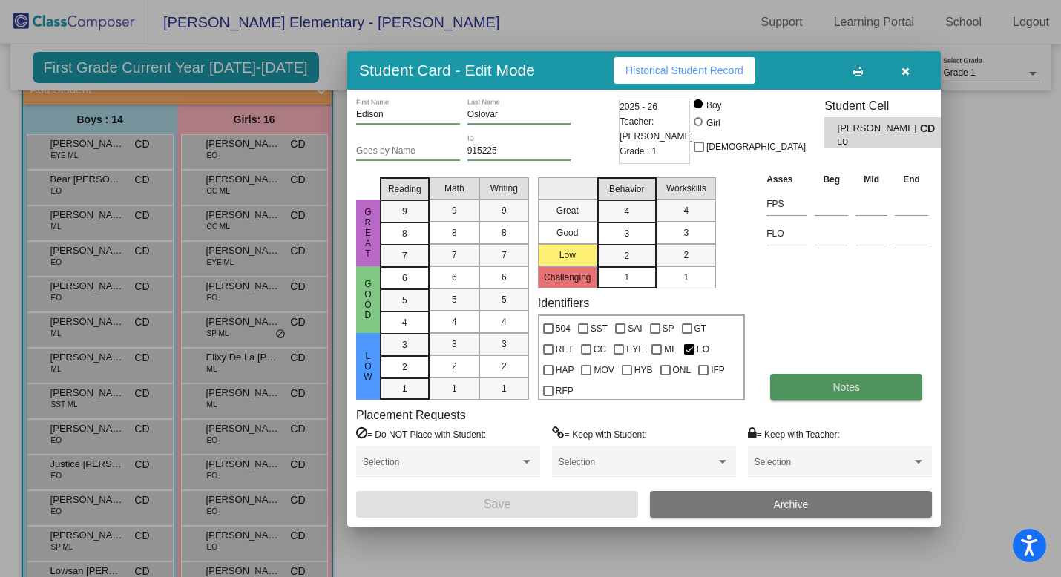
click at [854, 387] on span "Notes" at bounding box center [845, 387] width 27 height 12
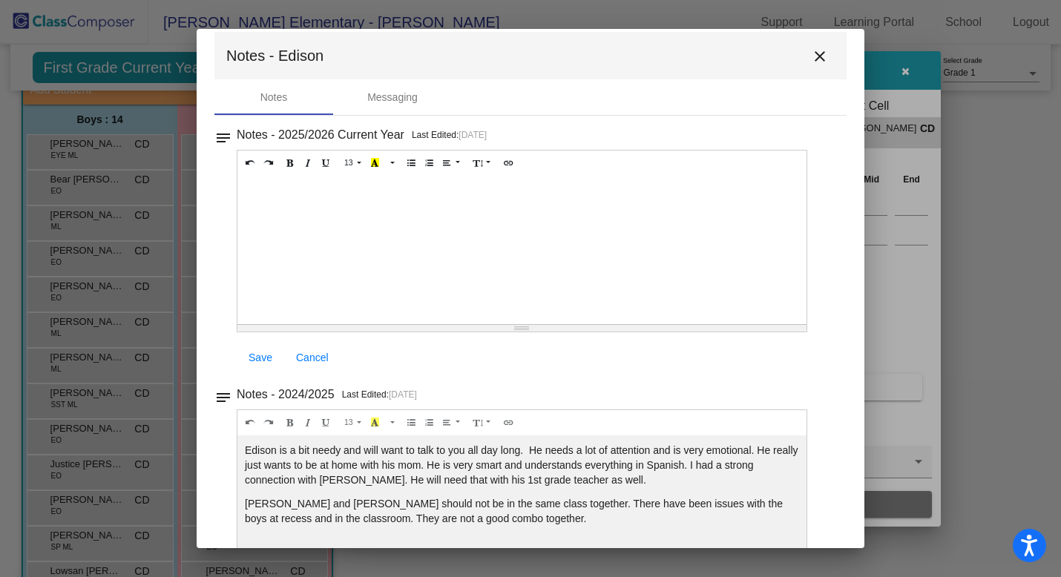
scroll to position [0, 0]
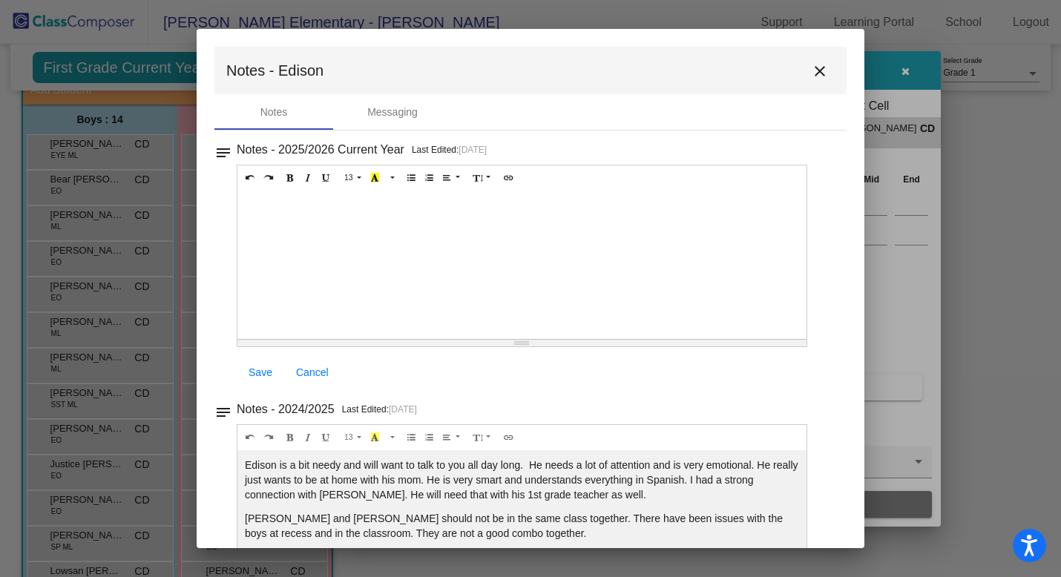
click at [812, 68] on mat-icon "close" at bounding box center [820, 71] width 18 height 18
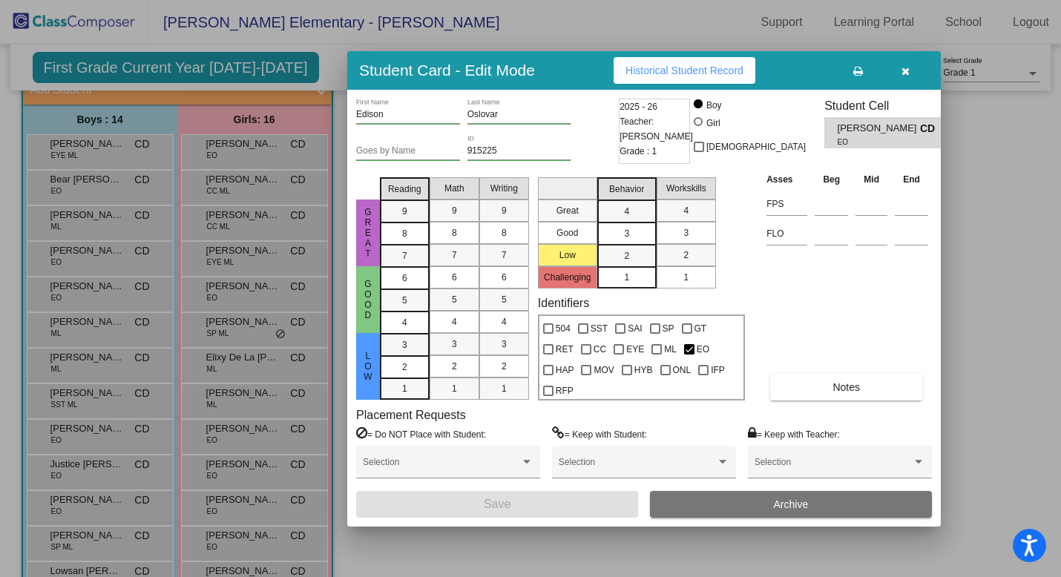
click at [86, 218] on div at bounding box center [530, 288] width 1061 height 577
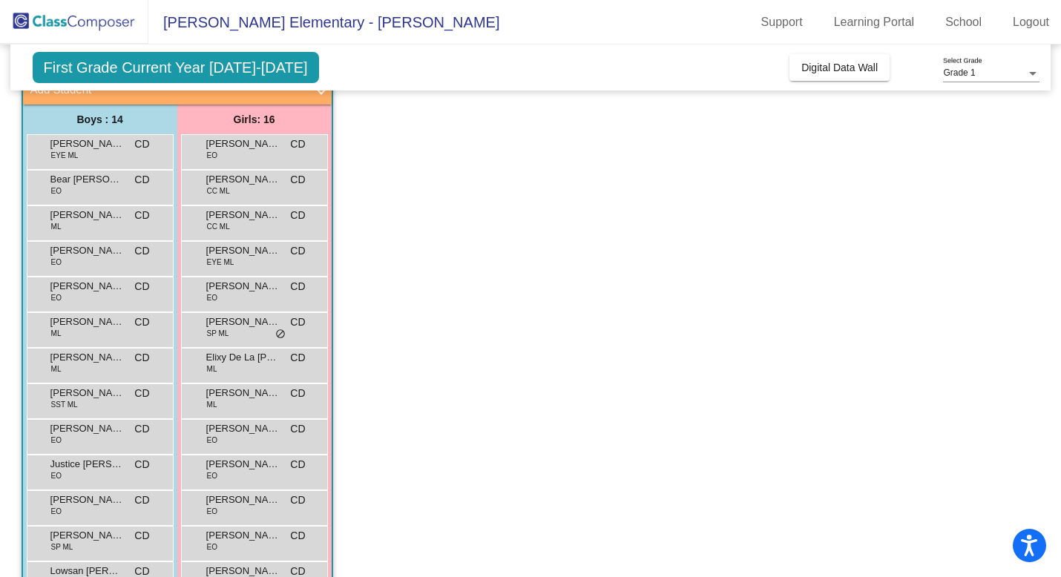
click at [86, 218] on span "Bilal Hoballah" at bounding box center [87, 215] width 74 height 15
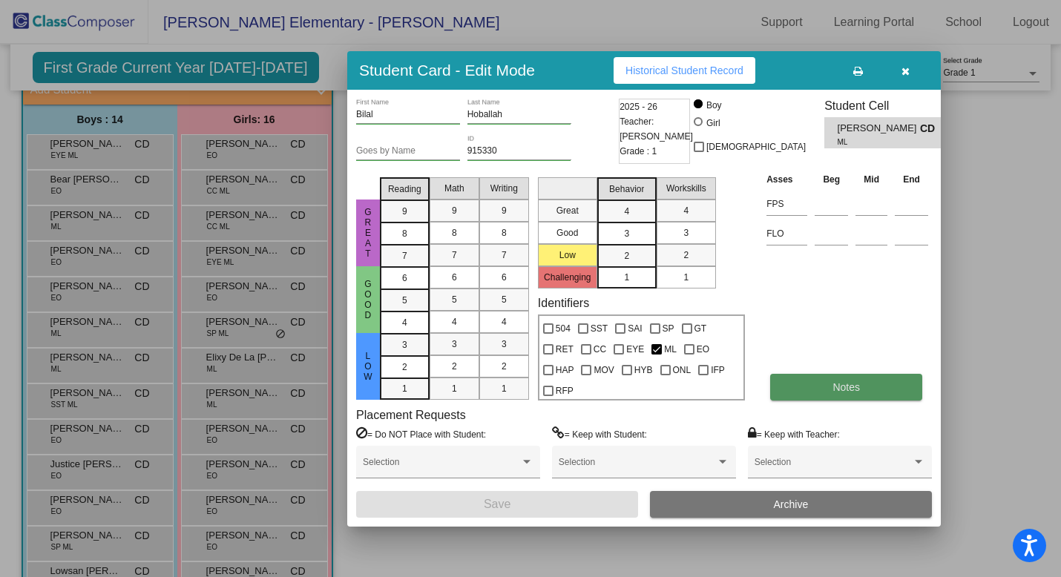
click at [861, 399] on button "Notes" at bounding box center [846, 387] width 152 height 27
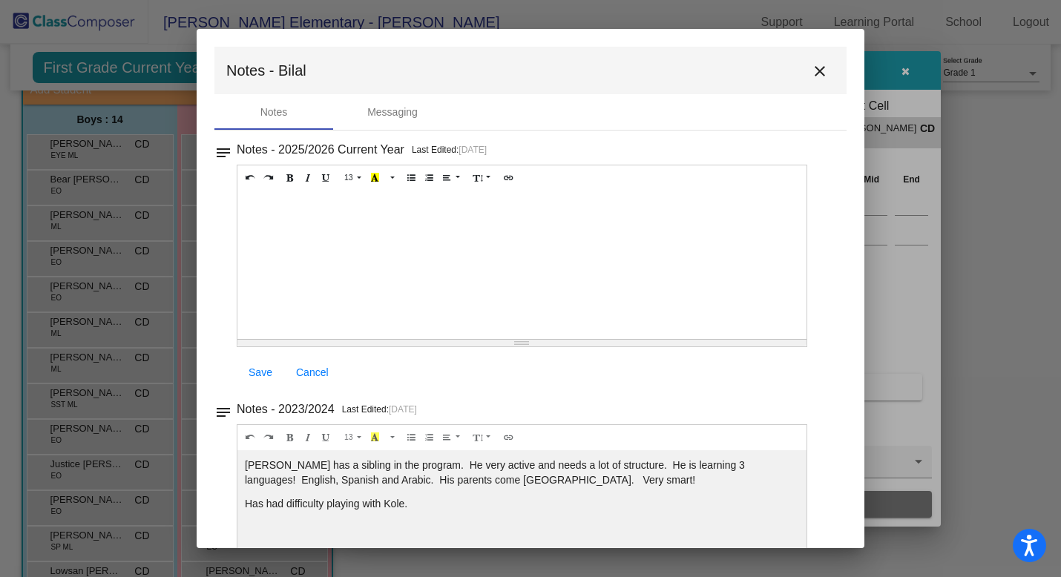
click at [812, 65] on mat-icon "close" at bounding box center [820, 71] width 18 height 18
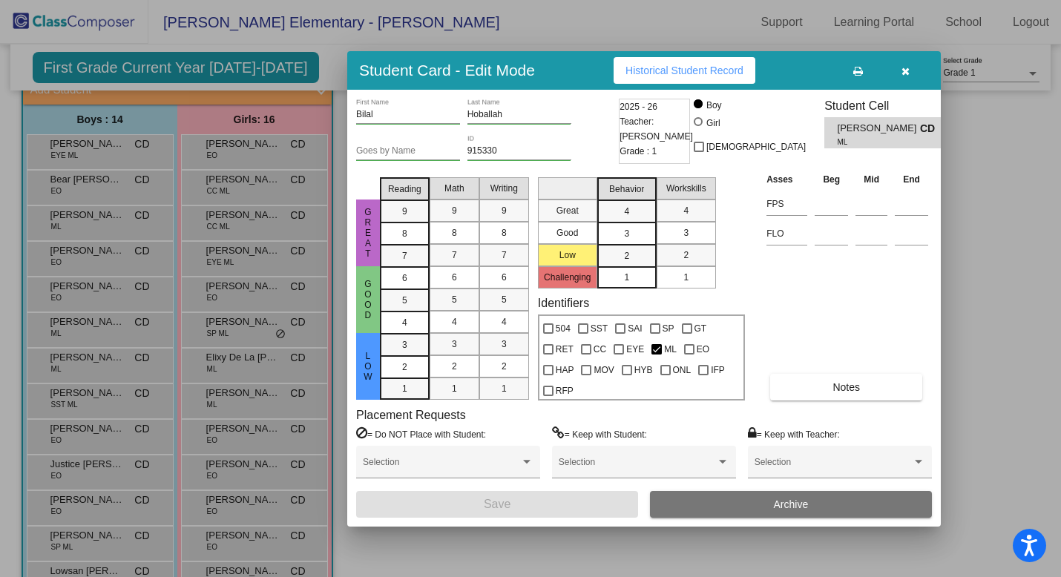
click at [96, 183] on div at bounding box center [530, 288] width 1061 height 577
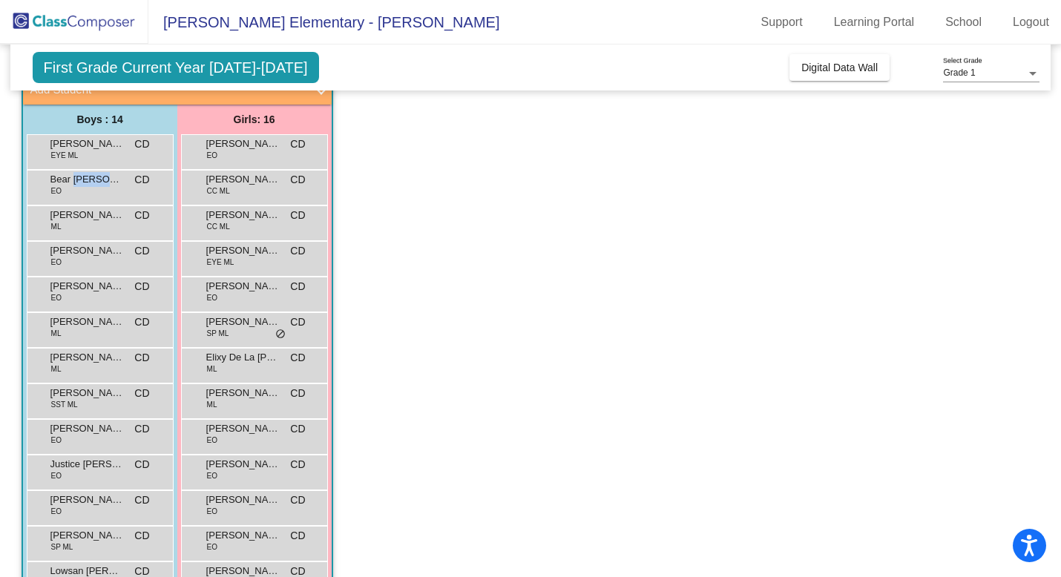
click at [96, 183] on span "Bear Rosete" at bounding box center [87, 179] width 74 height 15
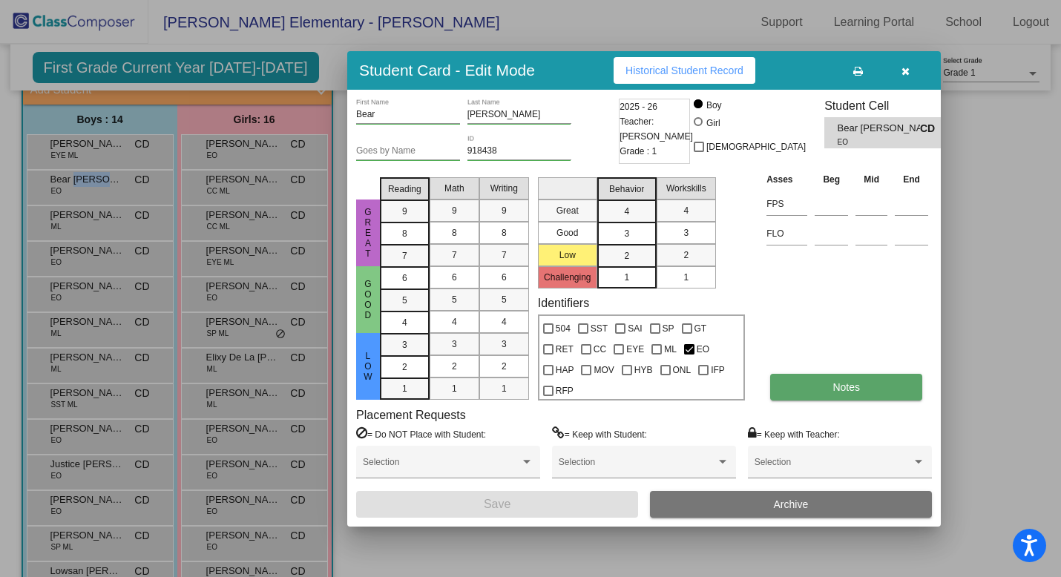
click at [824, 388] on button "Notes" at bounding box center [846, 387] width 152 height 27
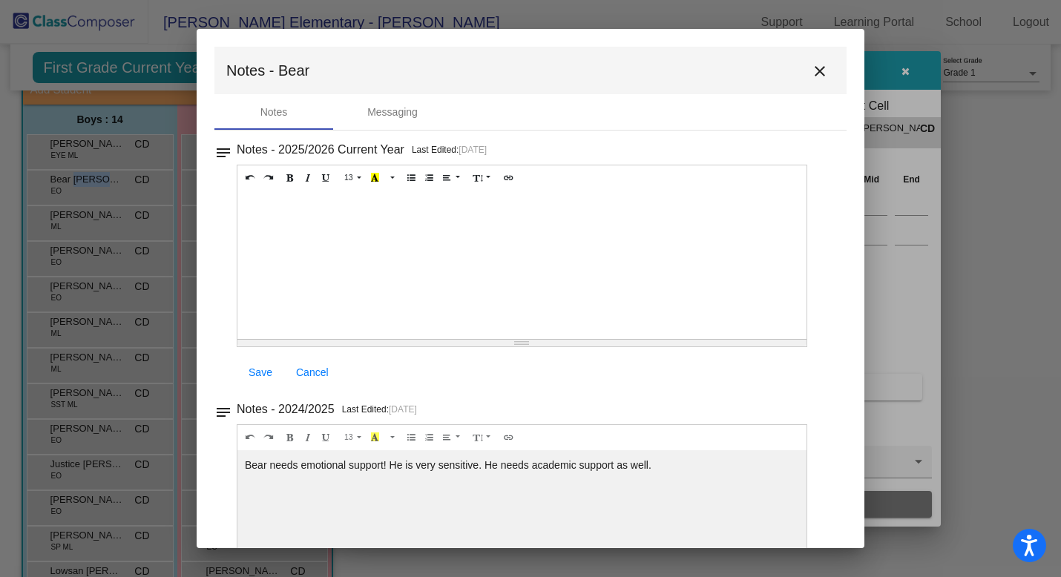
click at [811, 70] on mat-icon "close" at bounding box center [820, 71] width 18 height 18
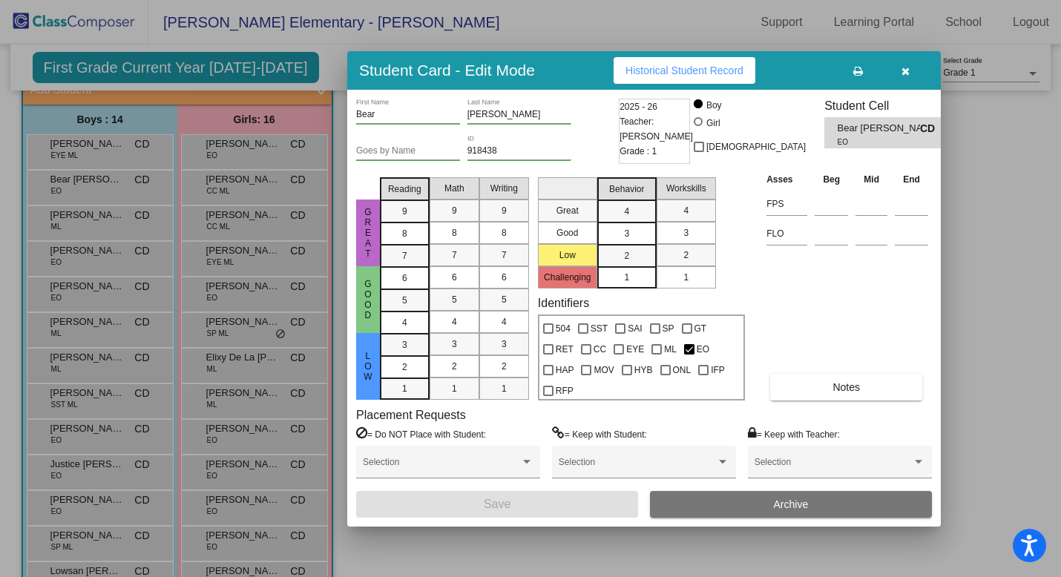
click at [99, 153] on div at bounding box center [530, 288] width 1061 height 577
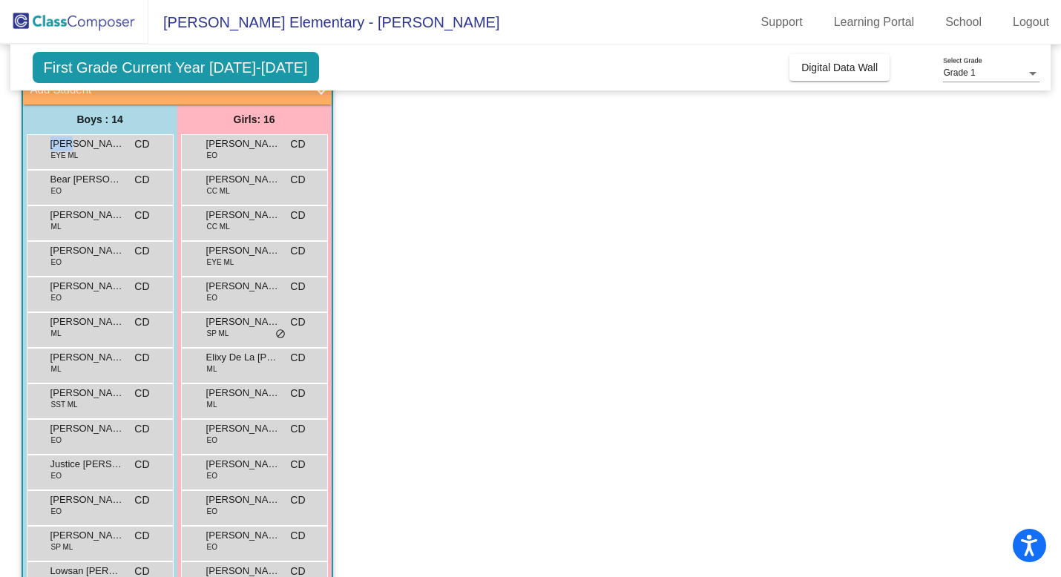
click at [99, 153] on div "Andy Flores Ramirez EYE ML CD lock do_not_disturb_alt" at bounding box center [98, 150] width 142 height 30
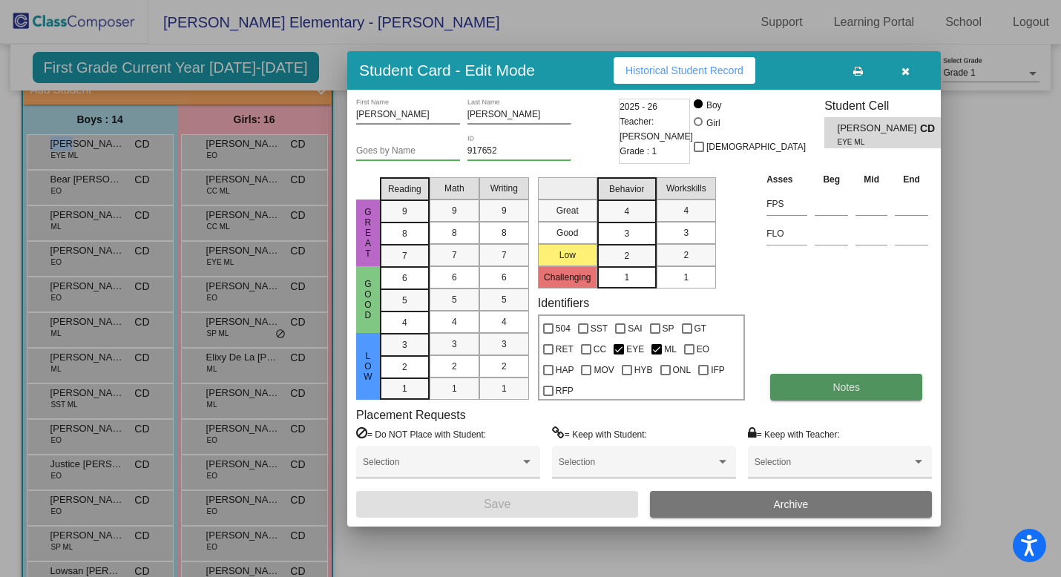
click at [871, 383] on button "Notes" at bounding box center [846, 387] width 152 height 27
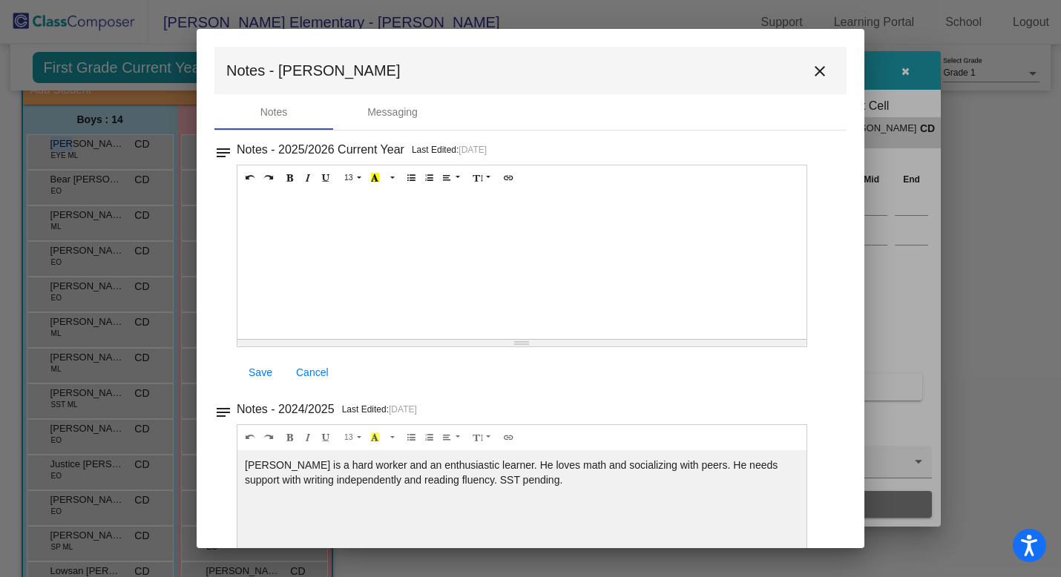
click at [811, 67] on mat-icon "close" at bounding box center [820, 71] width 18 height 18
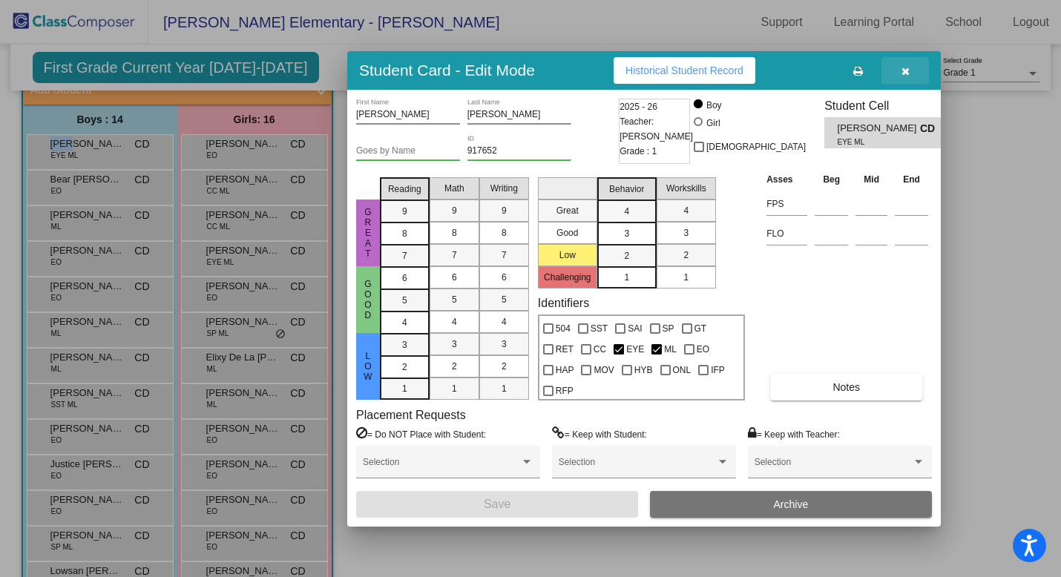
click at [905, 65] on span "button" at bounding box center [905, 71] width 8 height 12
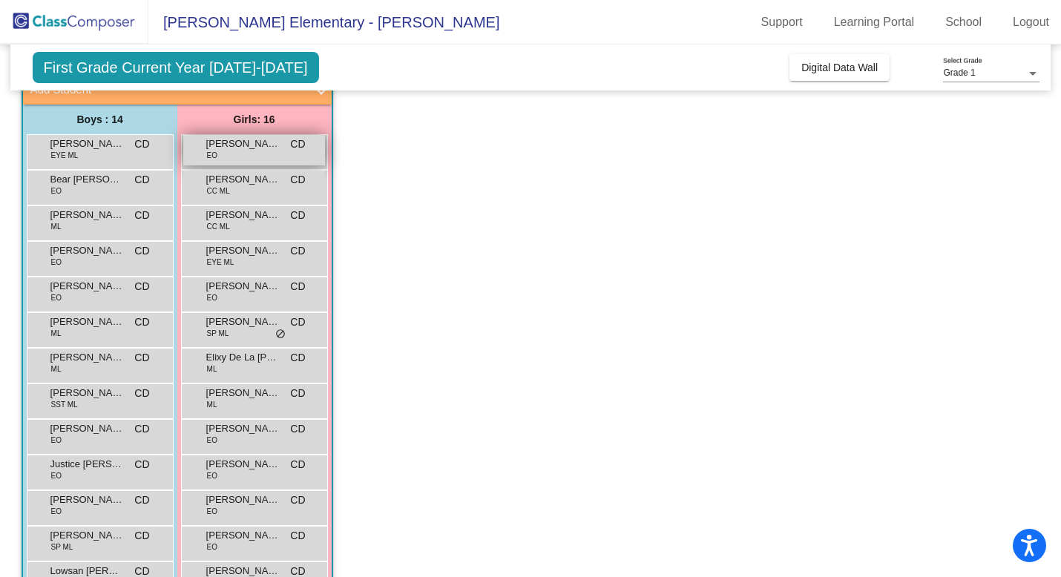
click at [260, 149] on span "Abigail Razo" at bounding box center [243, 144] width 74 height 15
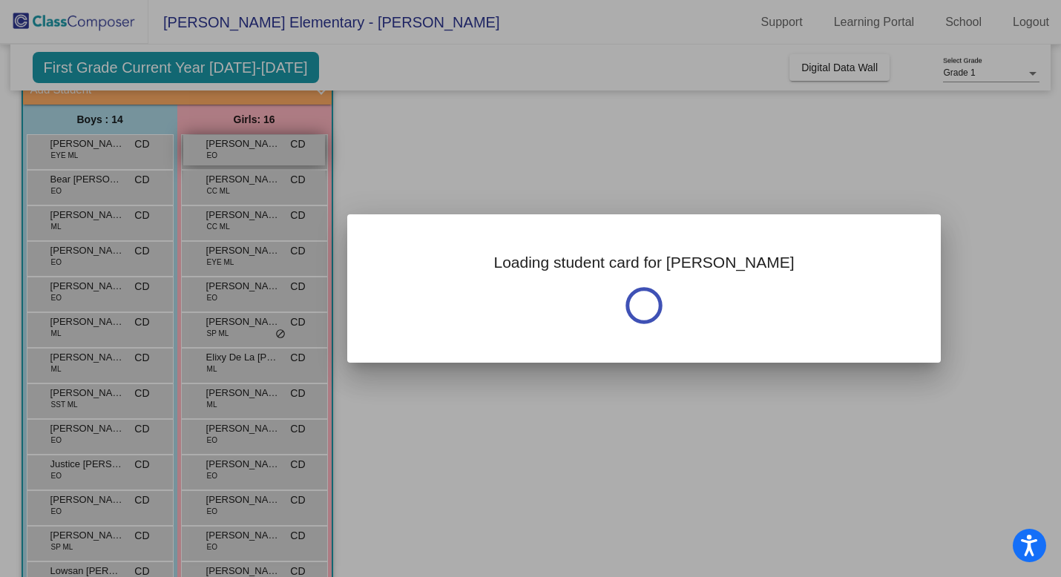
click at [260, 149] on div at bounding box center [530, 288] width 1061 height 577
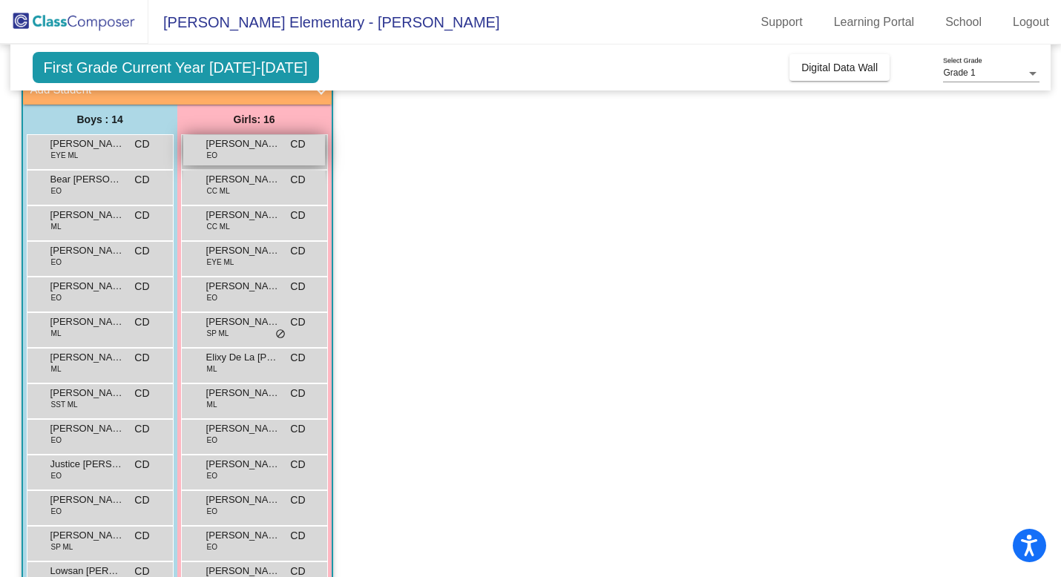
click at [262, 149] on span "Abigail Razo" at bounding box center [243, 144] width 74 height 15
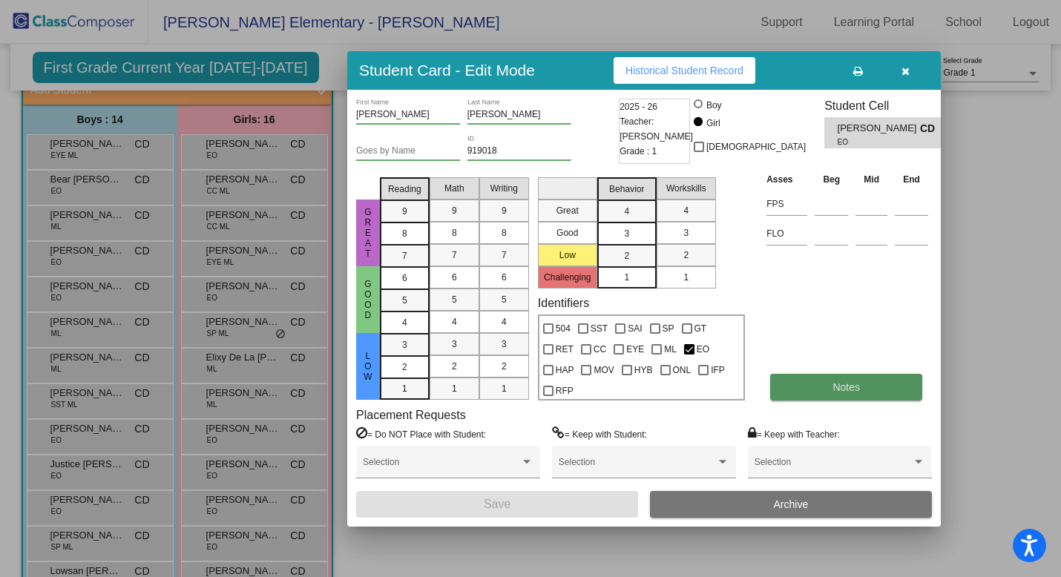
click at [828, 384] on button "Notes" at bounding box center [846, 387] width 152 height 27
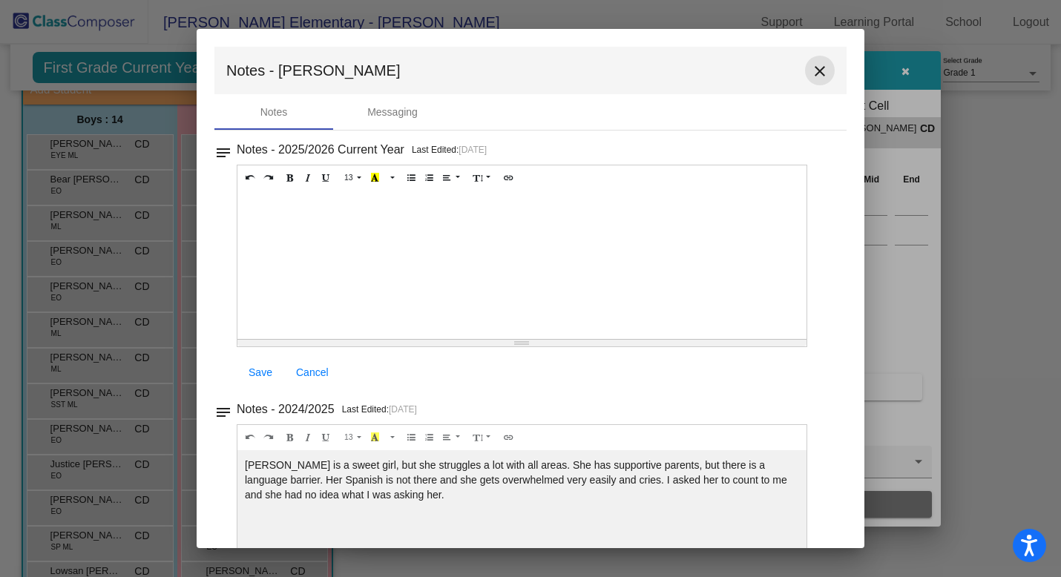
click at [817, 68] on mat-icon "close" at bounding box center [820, 71] width 18 height 18
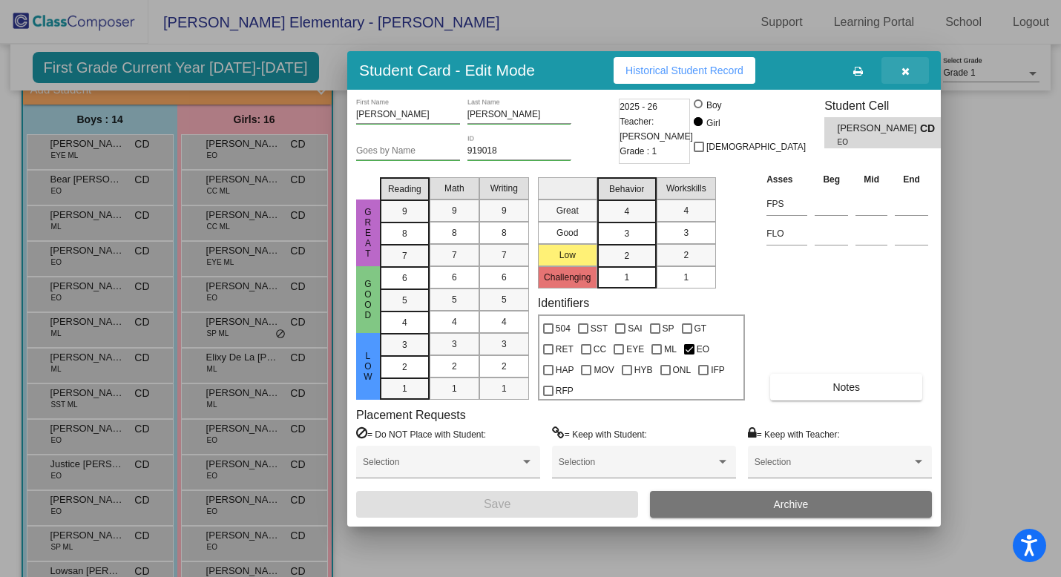
click at [909, 72] on icon "button" at bounding box center [905, 71] width 8 height 10
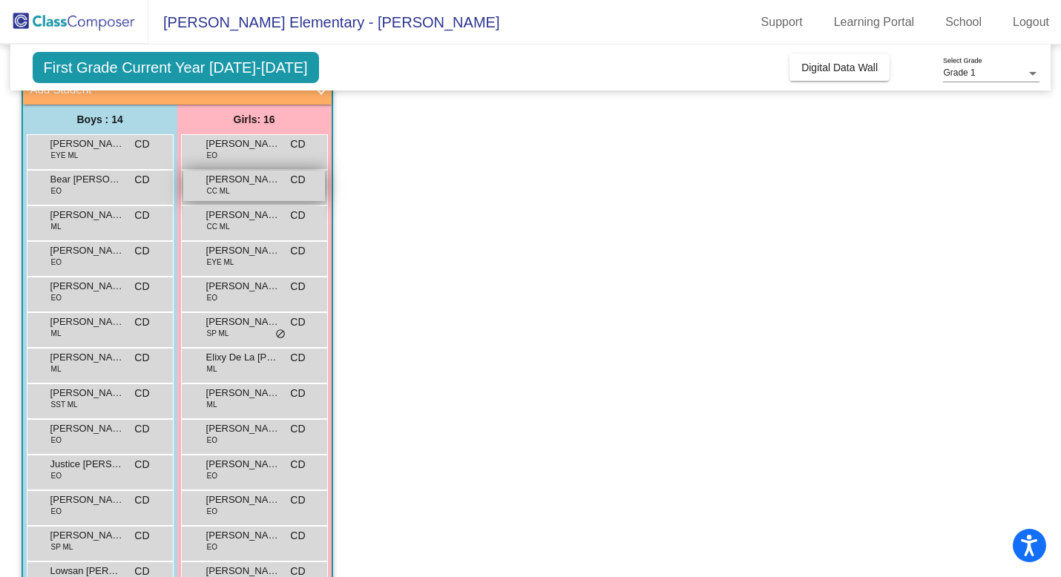
click at [265, 177] on span "Anais Villalba Cambron" at bounding box center [243, 179] width 74 height 15
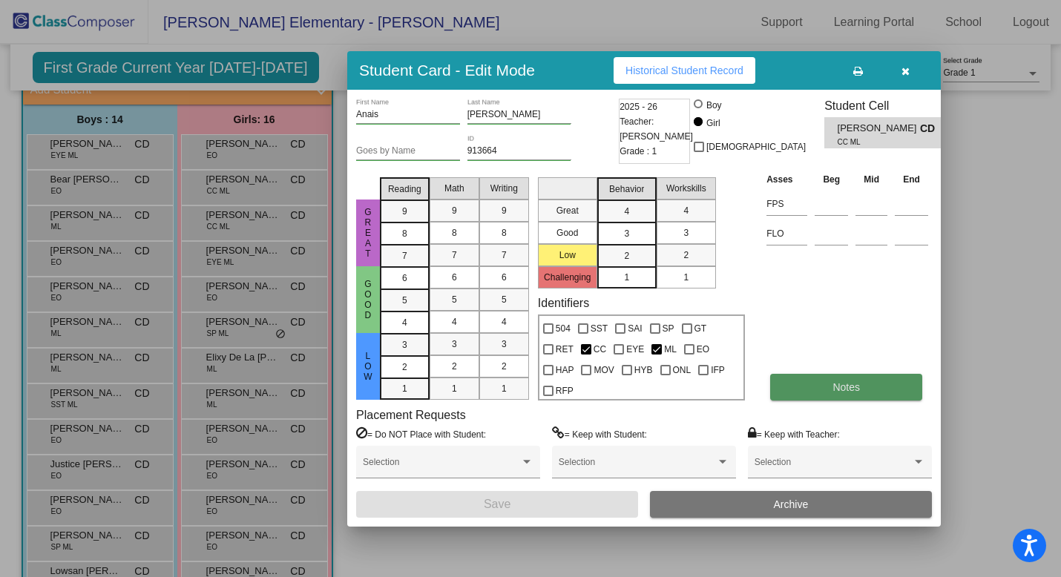
click at [844, 385] on span "Notes" at bounding box center [845, 387] width 27 height 12
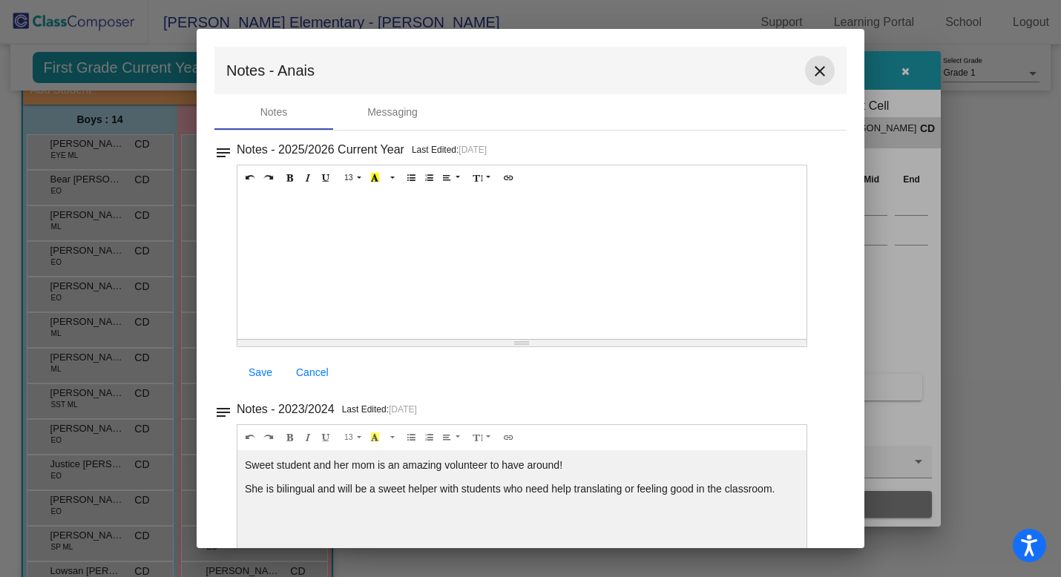
click at [817, 67] on mat-icon "close" at bounding box center [820, 71] width 18 height 18
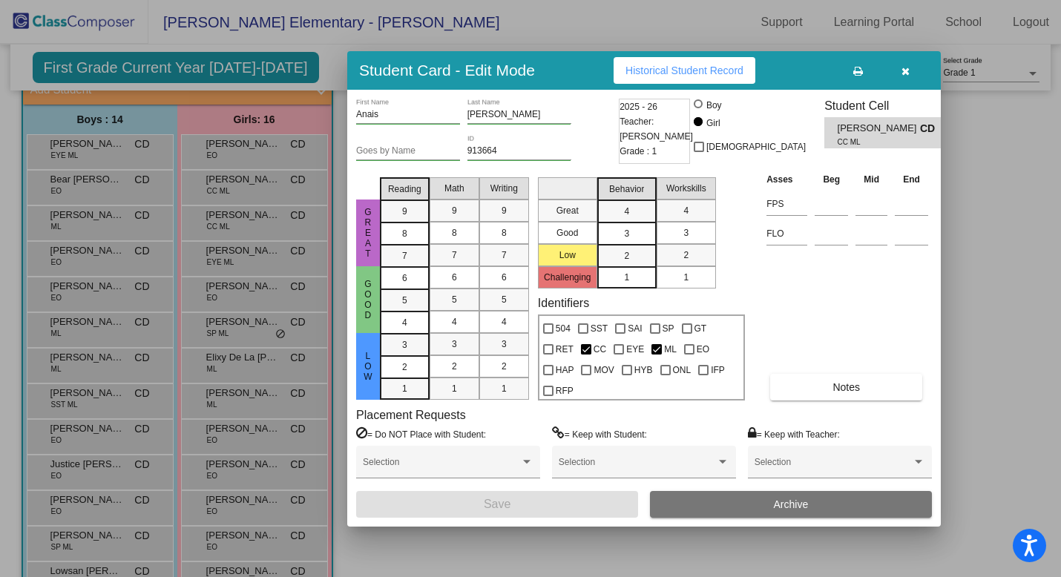
click at [238, 218] on div at bounding box center [530, 288] width 1061 height 577
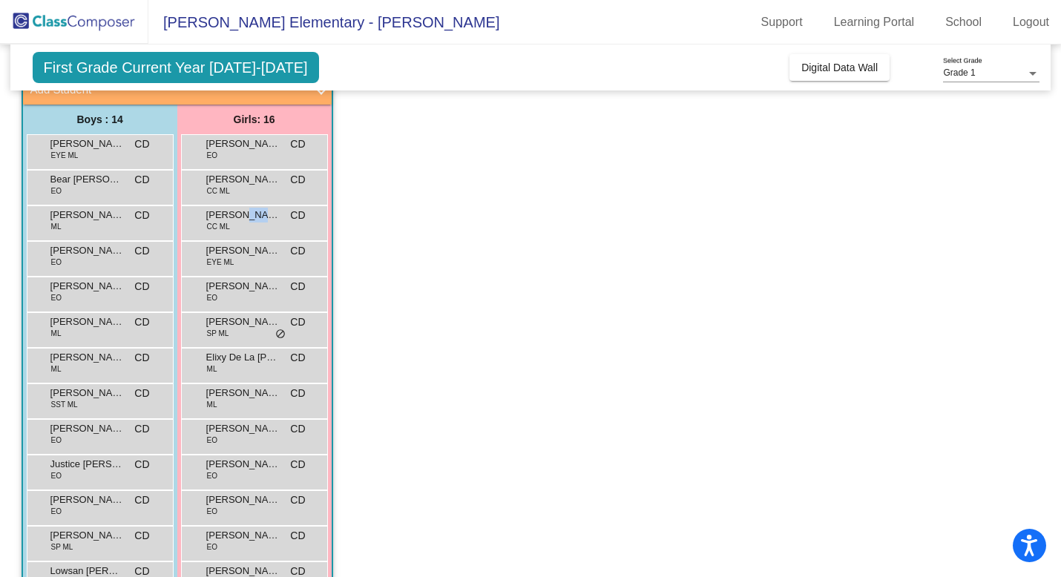
click at [238, 218] on span "Ariana Donato" at bounding box center [243, 215] width 74 height 15
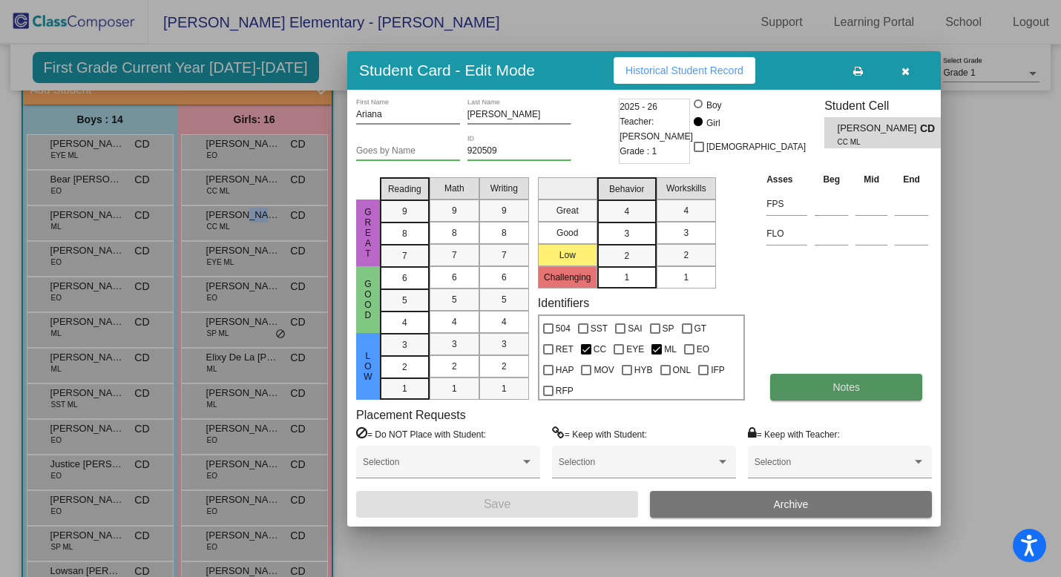
click at [907, 381] on button "Notes" at bounding box center [846, 387] width 152 height 27
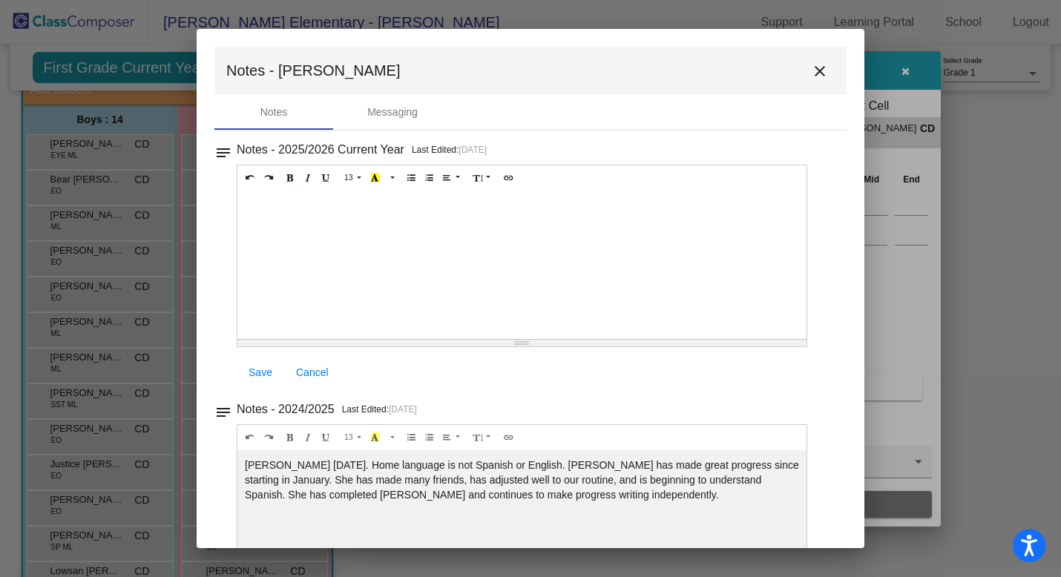
click at [815, 70] on mat-icon "close" at bounding box center [820, 71] width 18 height 18
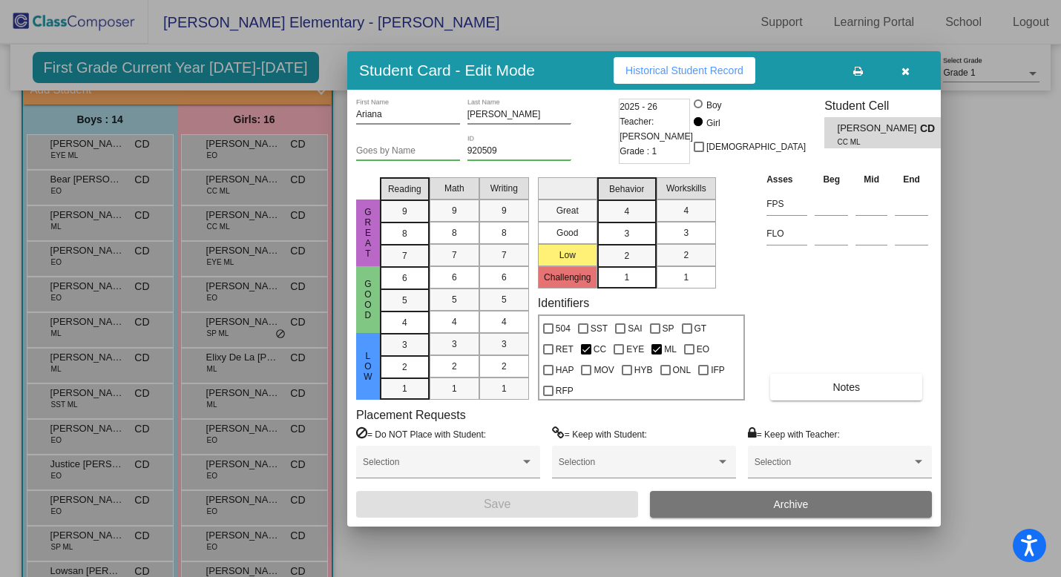
click at [229, 257] on div at bounding box center [530, 288] width 1061 height 577
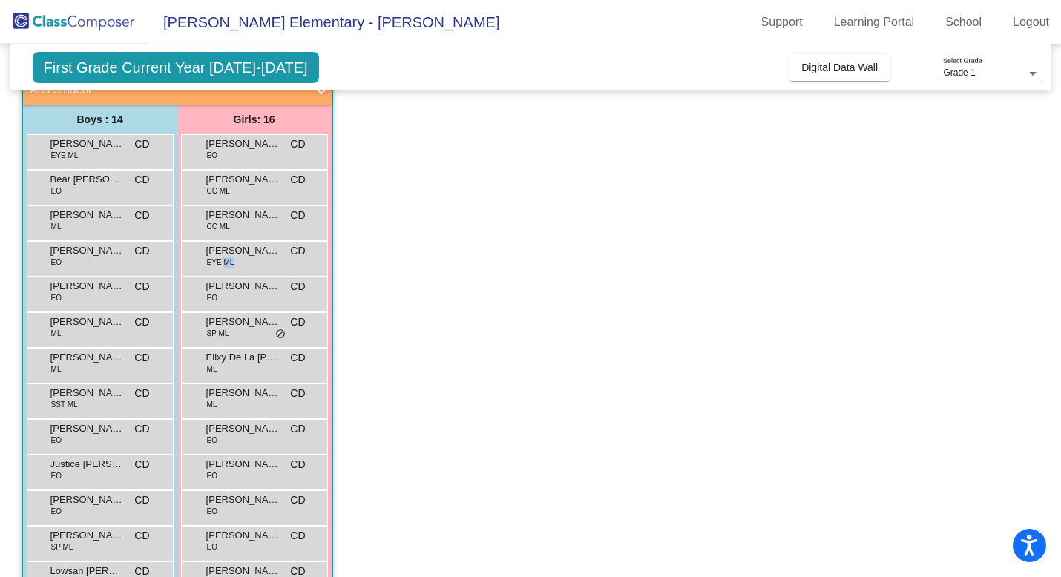
click at [229, 257] on span "EYE ML" at bounding box center [220, 262] width 27 height 11
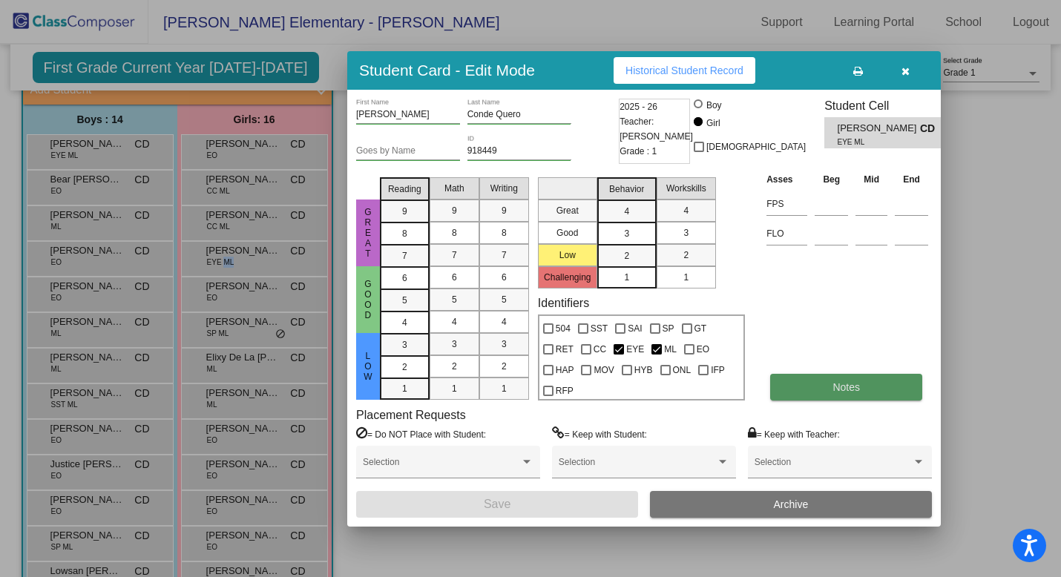
click at [815, 386] on button "Notes" at bounding box center [846, 387] width 152 height 27
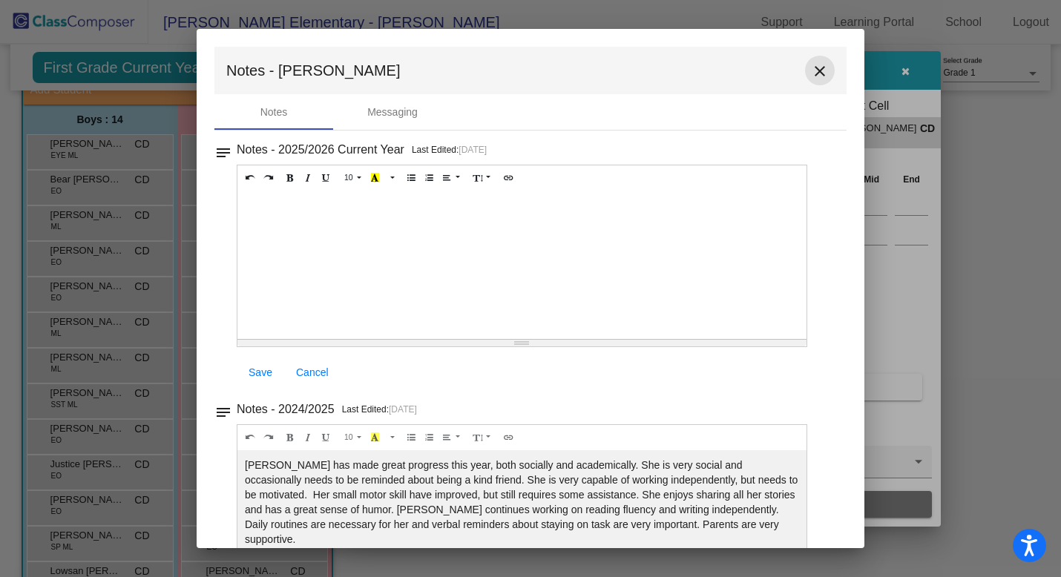
click at [811, 69] on mat-icon "close" at bounding box center [820, 71] width 18 height 18
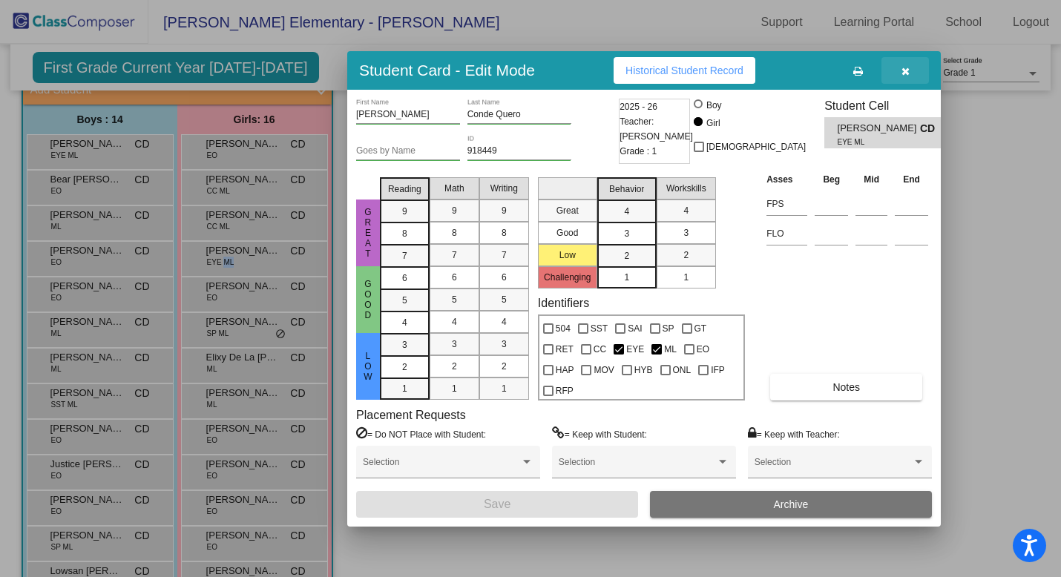
click at [909, 70] on icon "button" at bounding box center [905, 71] width 8 height 10
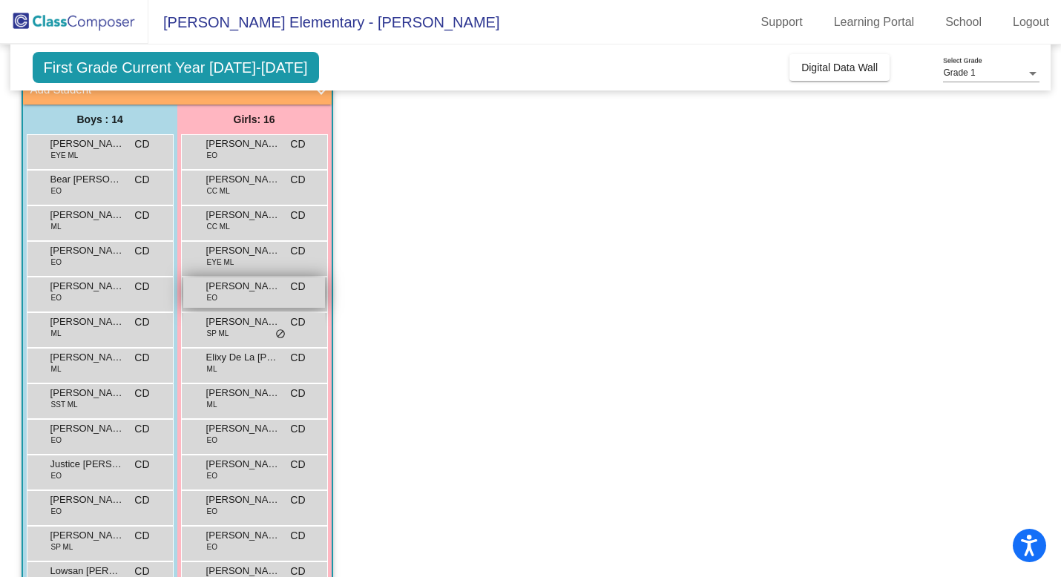
click at [265, 297] on div "Ava Wadell EO CD lock do_not_disturb_alt" at bounding box center [254, 292] width 142 height 30
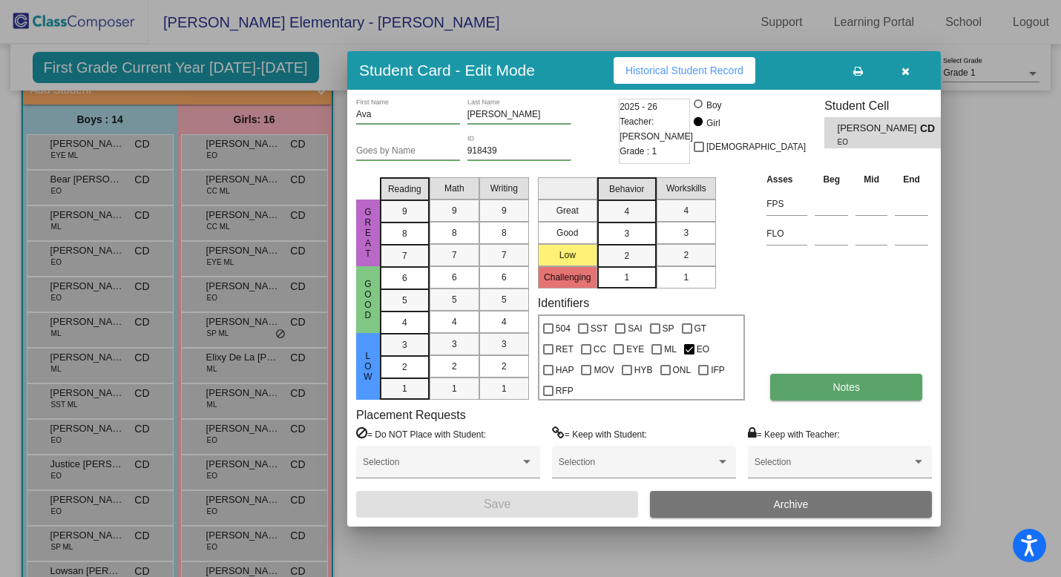
click at [849, 385] on span "Notes" at bounding box center [845, 387] width 27 height 12
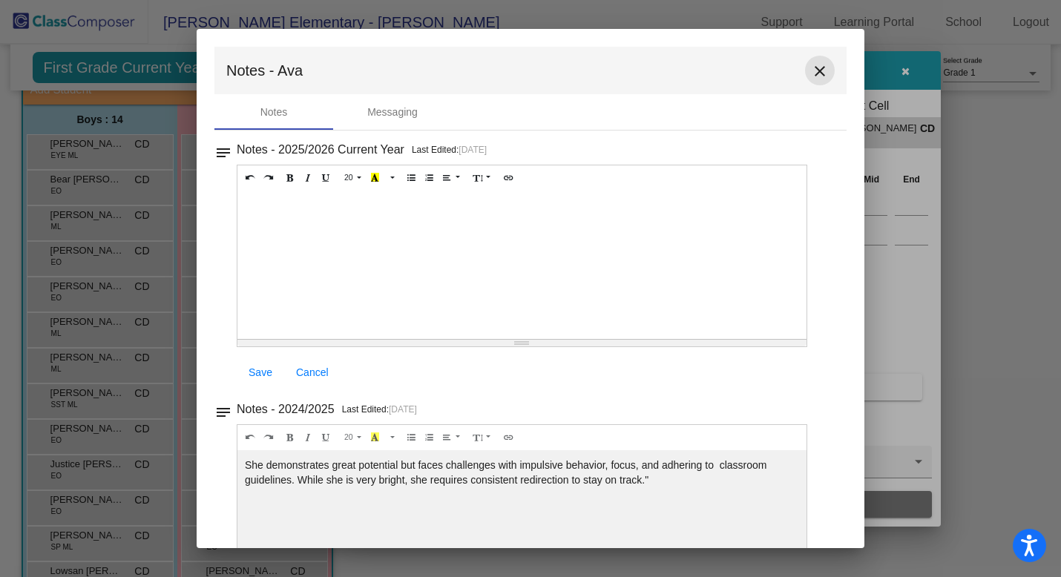
click at [811, 70] on mat-icon "close" at bounding box center [820, 71] width 18 height 18
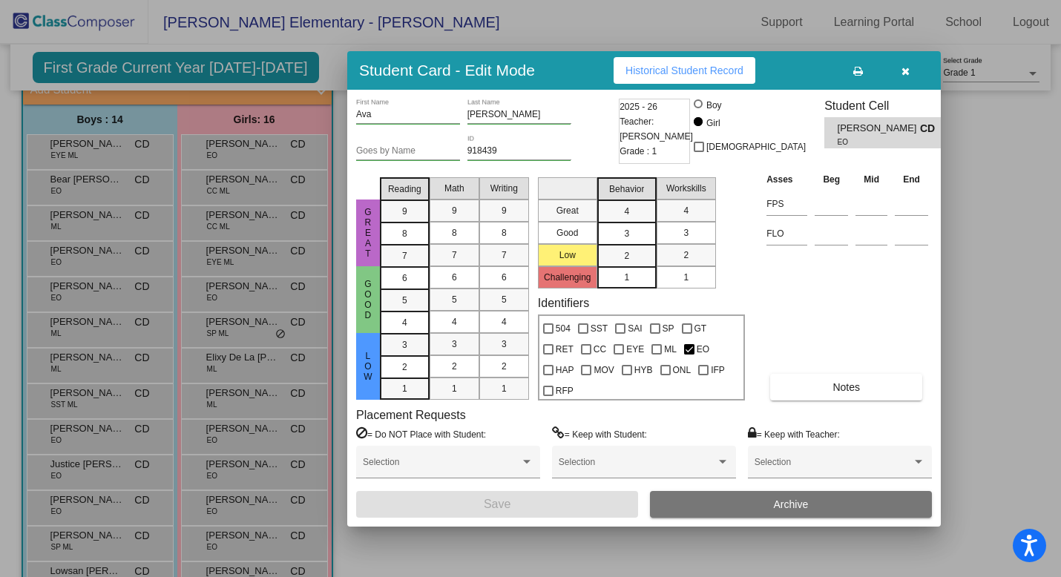
click at [237, 338] on div at bounding box center [530, 288] width 1061 height 577
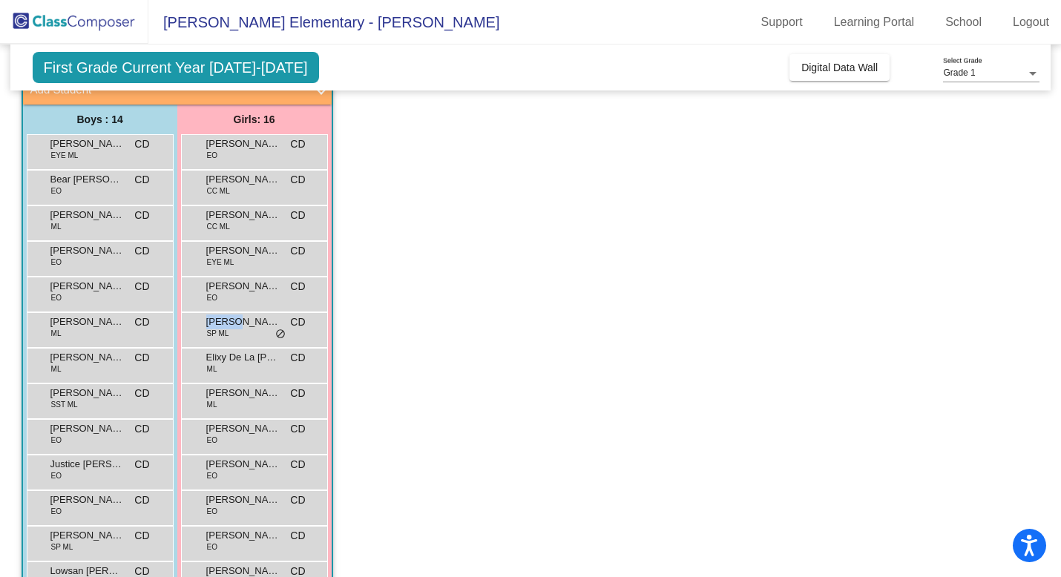
click at [237, 338] on div "Dayana Alas Portillo SP ML CD lock do_not_disturb_alt" at bounding box center [254, 328] width 142 height 30
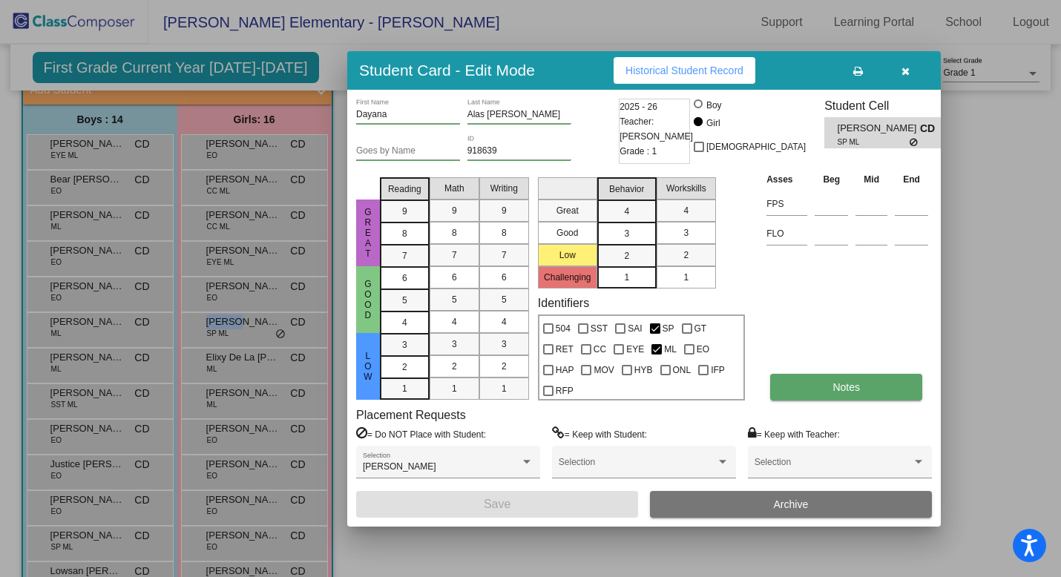
click at [817, 383] on button "Notes" at bounding box center [846, 387] width 152 height 27
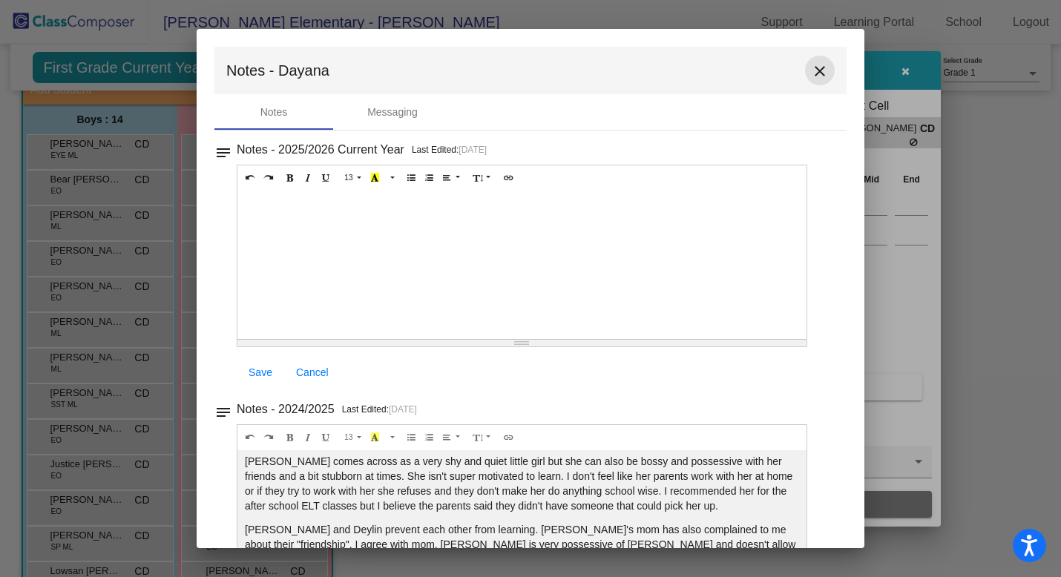
click at [811, 66] on mat-icon "close" at bounding box center [820, 71] width 18 height 18
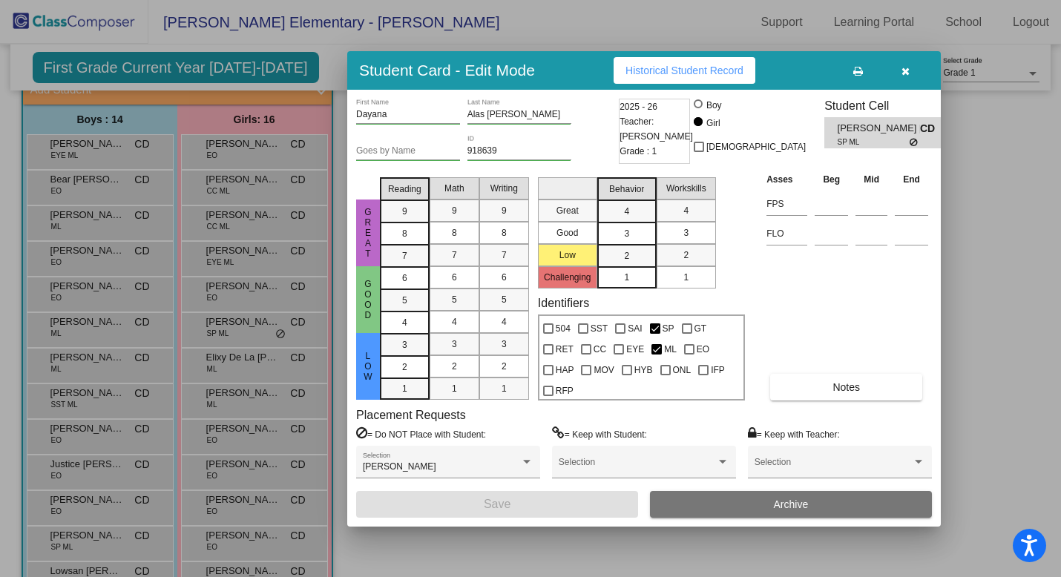
click at [236, 367] on div at bounding box center [530, 288] width 1061 height 577
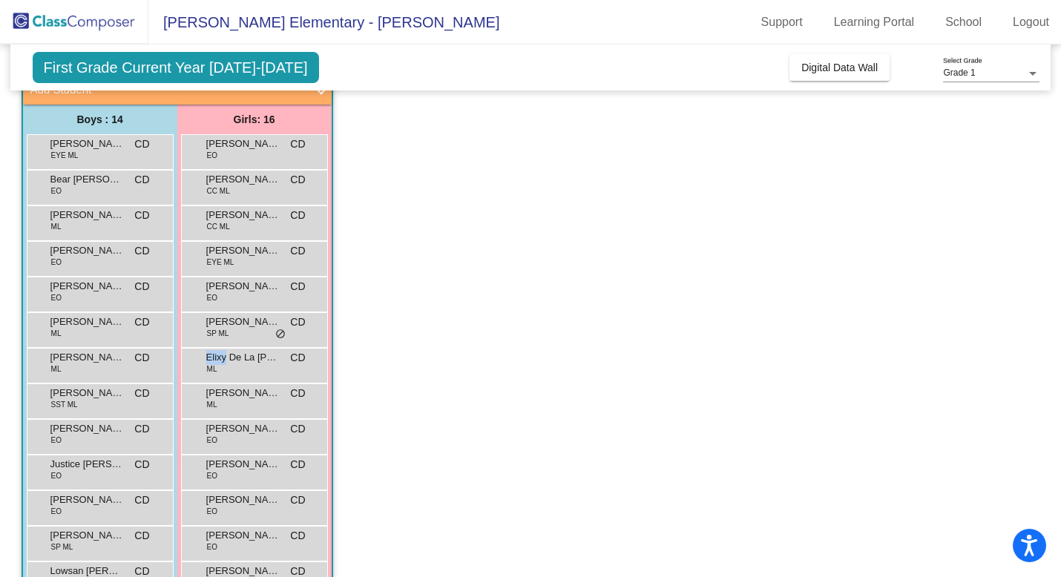
click at [236, 367] on div "Elixy De La O Membreno ML CD lock do_not_disturb_alt" at bounding box center [254, 364] width 142 height 30
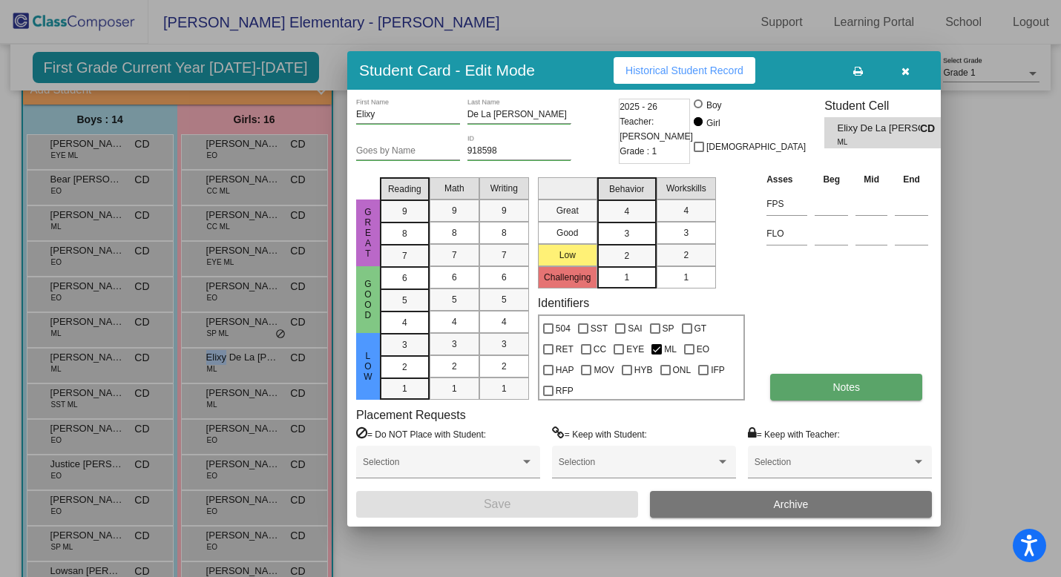
click at [785, 390] on button "Notes" at bounding box center [846, 387] width 152 height 27
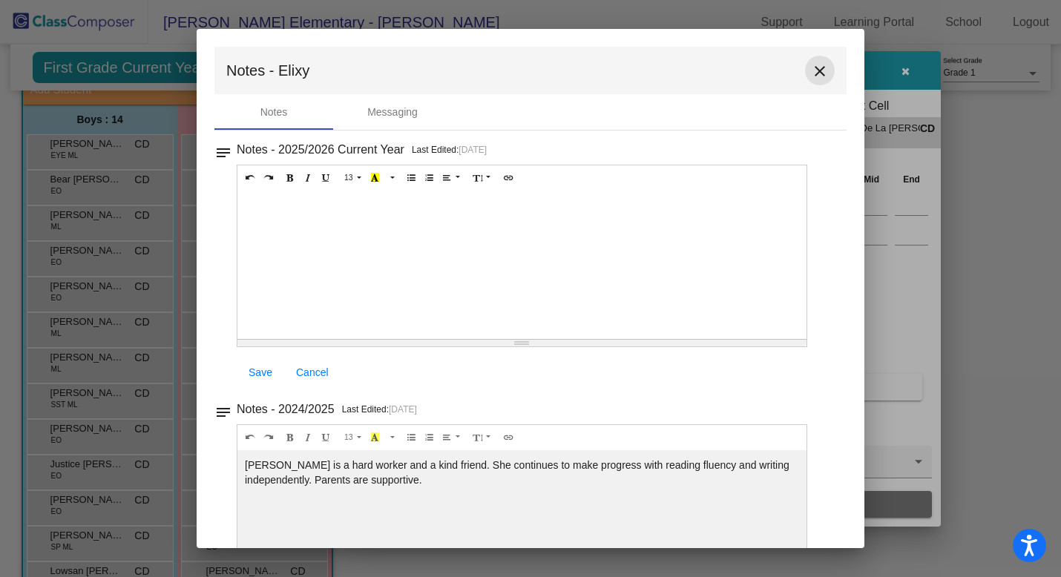
click at [812, 70] on mat-icon "close" at bounding box center [820, 71] width 18 height 18
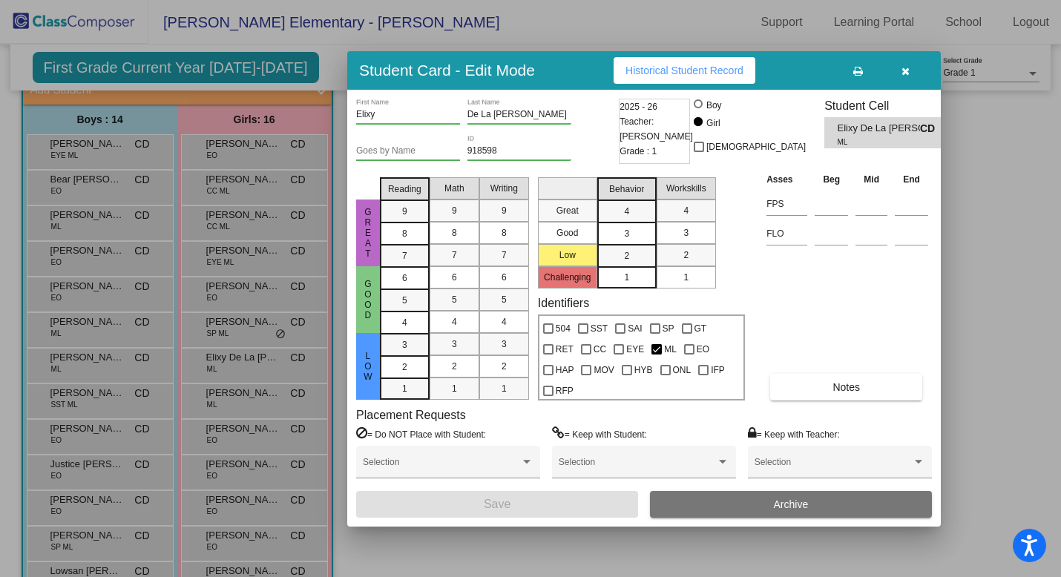
click at [246, 398] on div at bounding box center [530, 288] width 1061 height 577
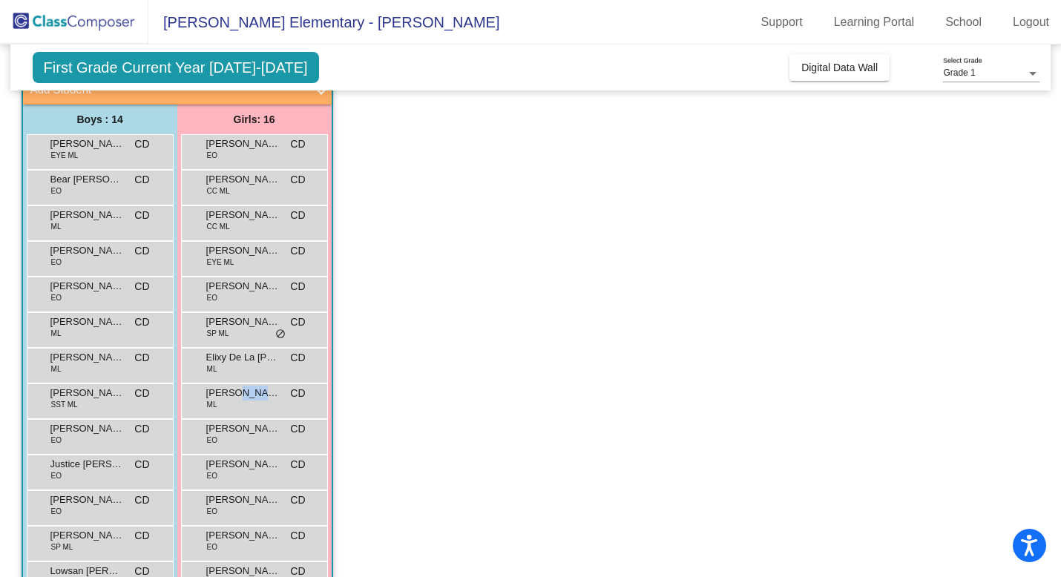
click at [246, 398] on span "Kiara Fuentes" at bounding box center [243, 393] width 74 height 15
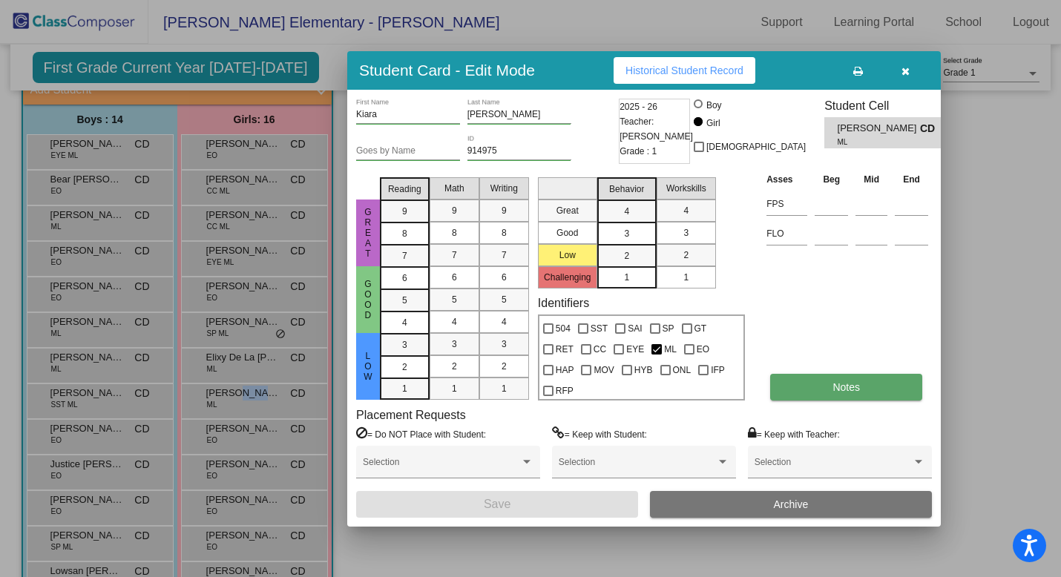
click at [905, 376] on button "Notes" at bounding box center [846, 387] width 152 height 27
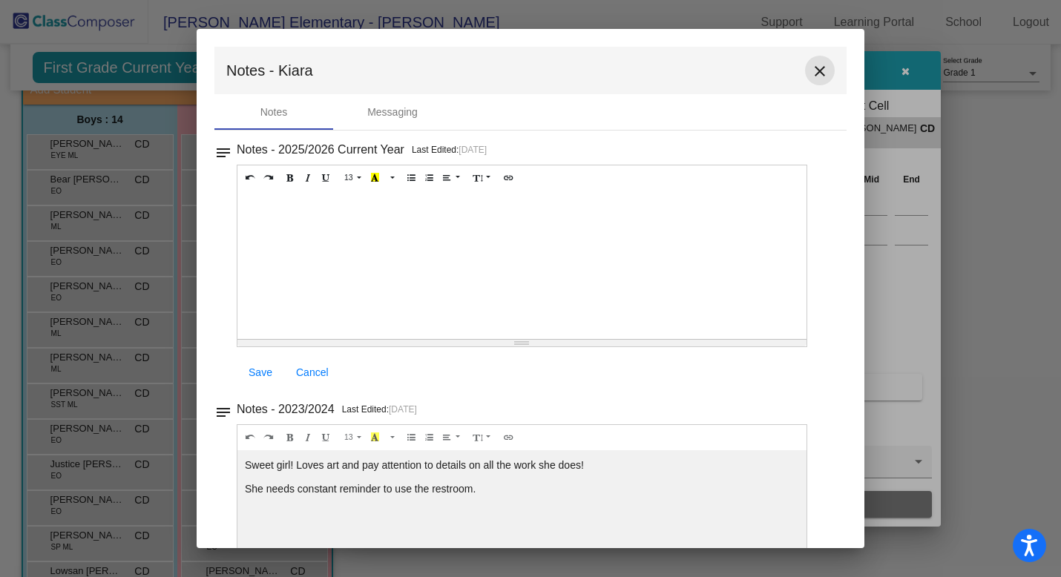
click at [811, 69] on mat-icon "close" at bounding box center [820, 71] width 18 height 18
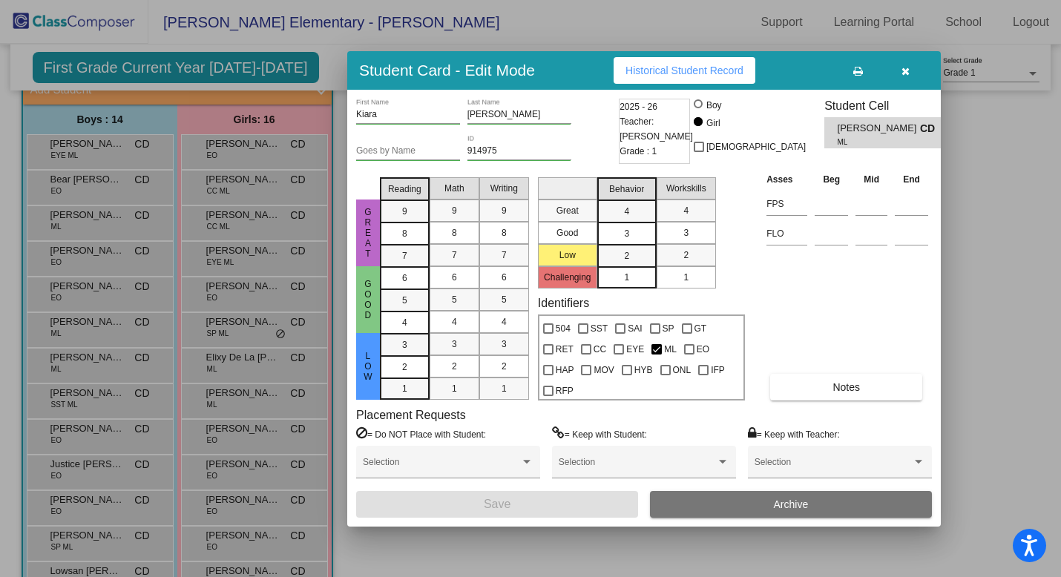
click at [249, 438] on div at bounding box center [530, 288] width 1061 height 577
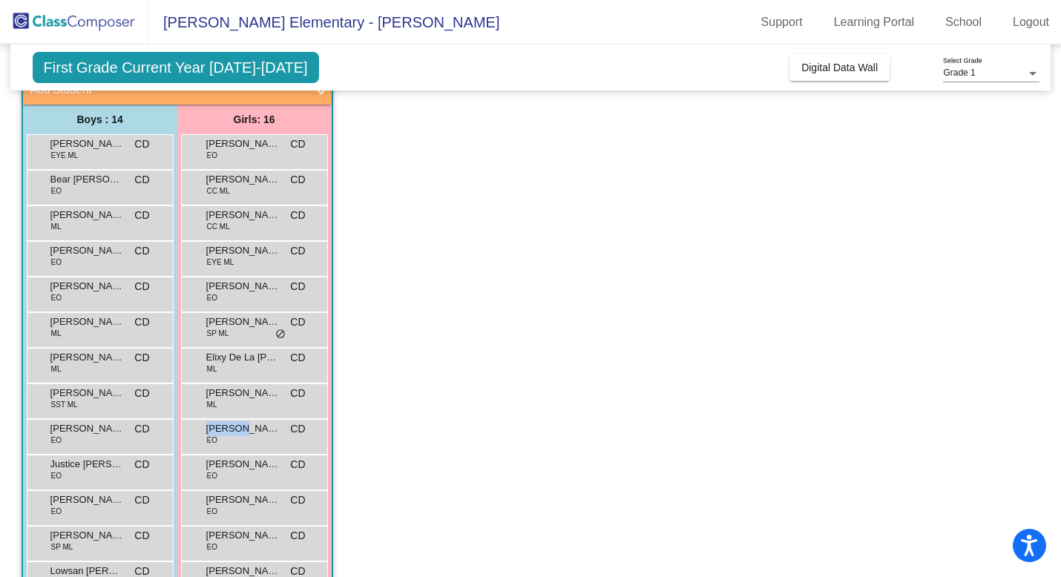
click at [249, 438] on div "Leilani Manese EO CD lock do_not_disturb_alt" at bounding box center [254, 435] width 142 height 30
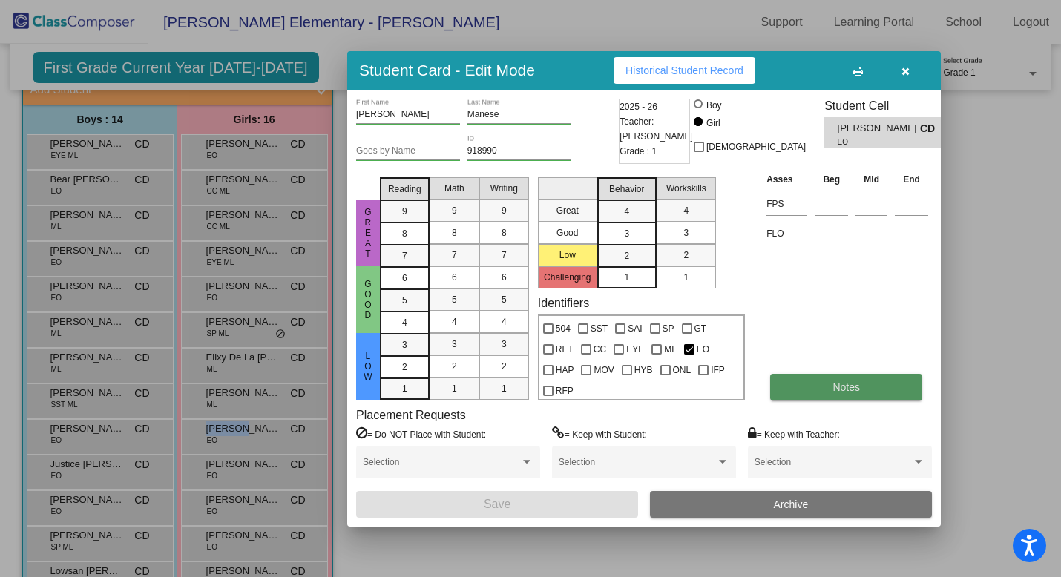
click at [835, 377] on button "Notes" at bounding box center [846, 387] width 152 height 27
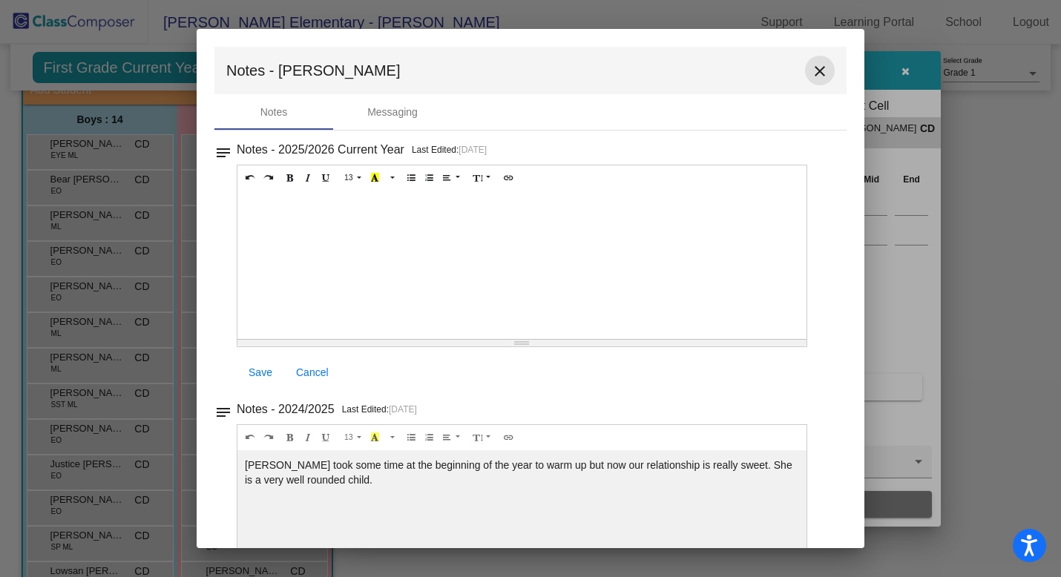
click at [818, 65] on mat-icon "close" at bounding box center [820, 71] width 18 height 18
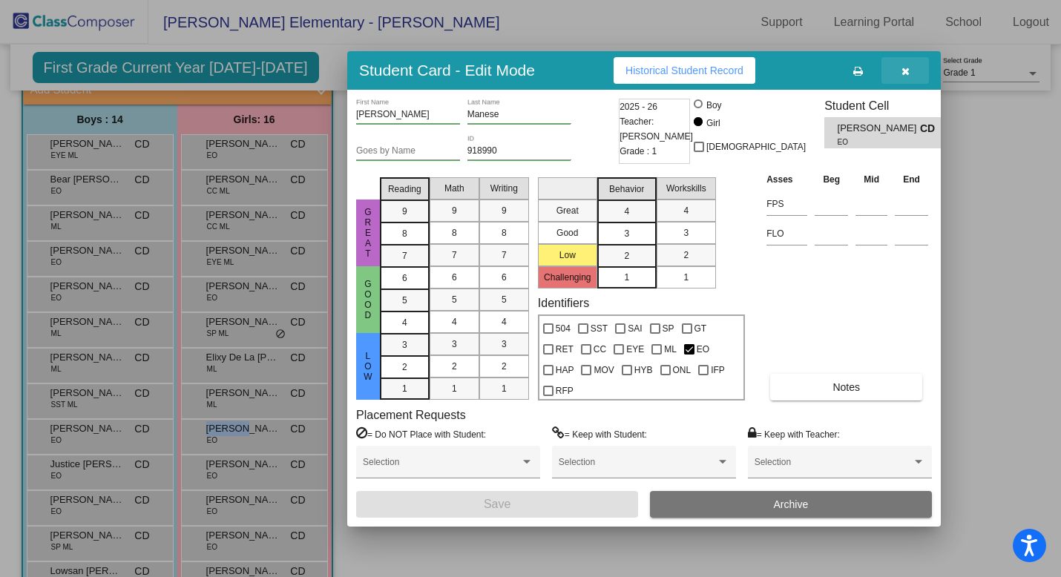
click at [909, 67] on button "button" at bounding box center [904, 70] width 47 height 27
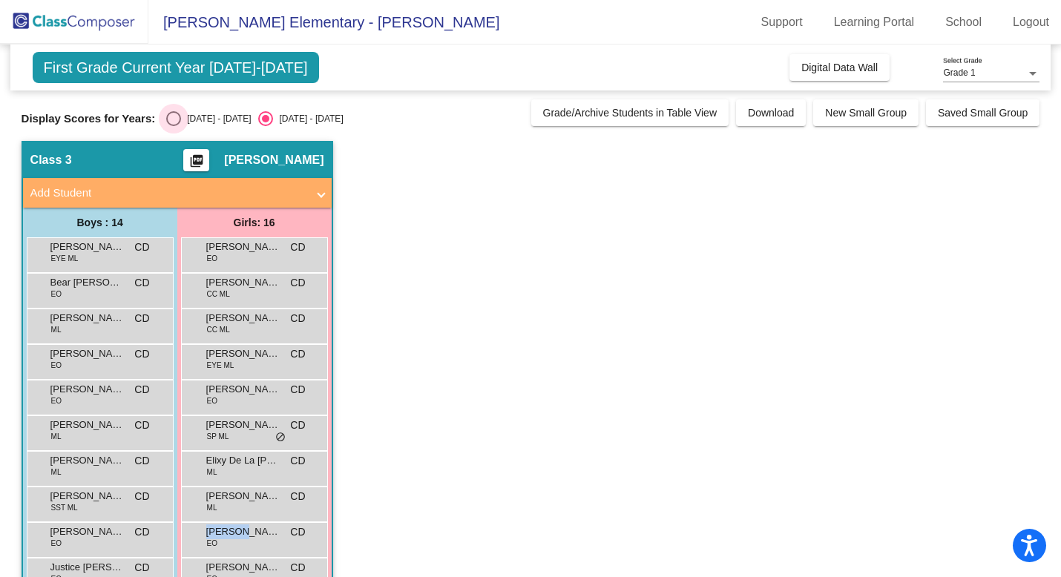
click at [168, 122] on div "Select an option" at bounding box center [173, 118] width 15 height 15
click at [173, 126] on input "2024 - 2025" at bounding box center [173, 126] width 1 height 1
radio input "true"
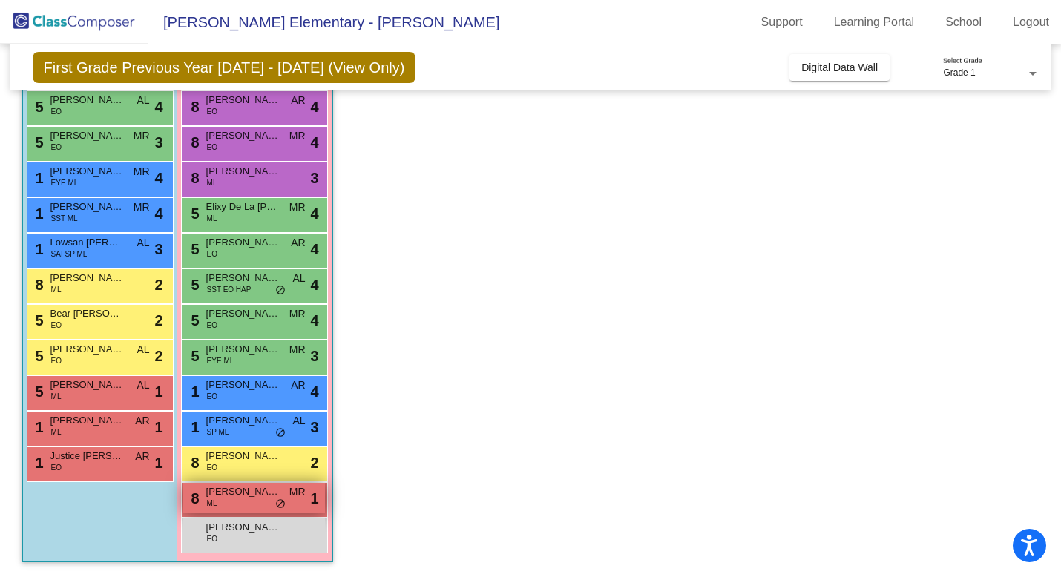
click at [254, 493] on span "Sophia Del Castillo" at bounding box center [243, 491] width 74 height 15
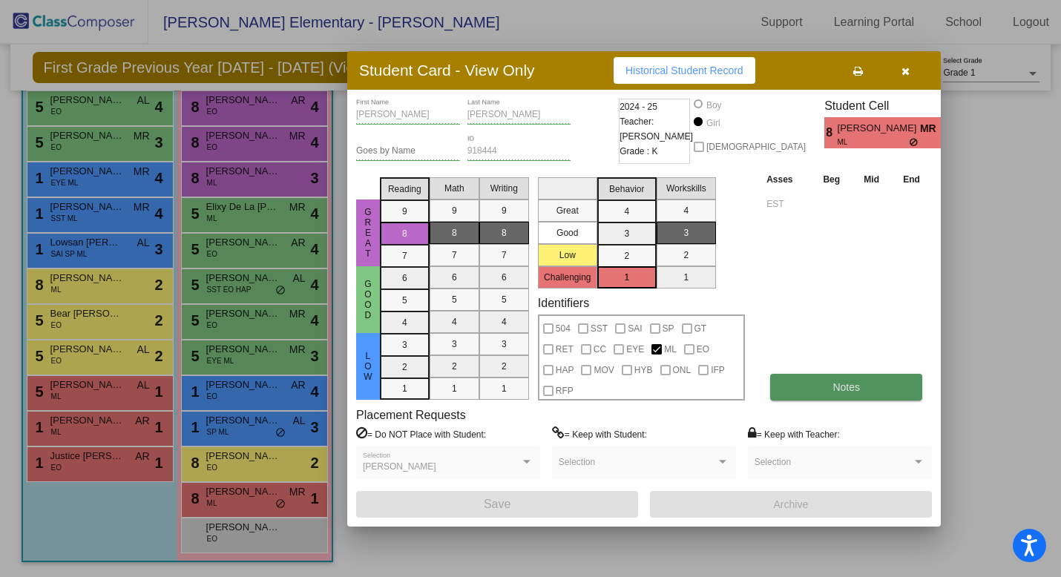
click at [815, 393] on button "Notes" at bounding box center [846, 387] width 152 height 27
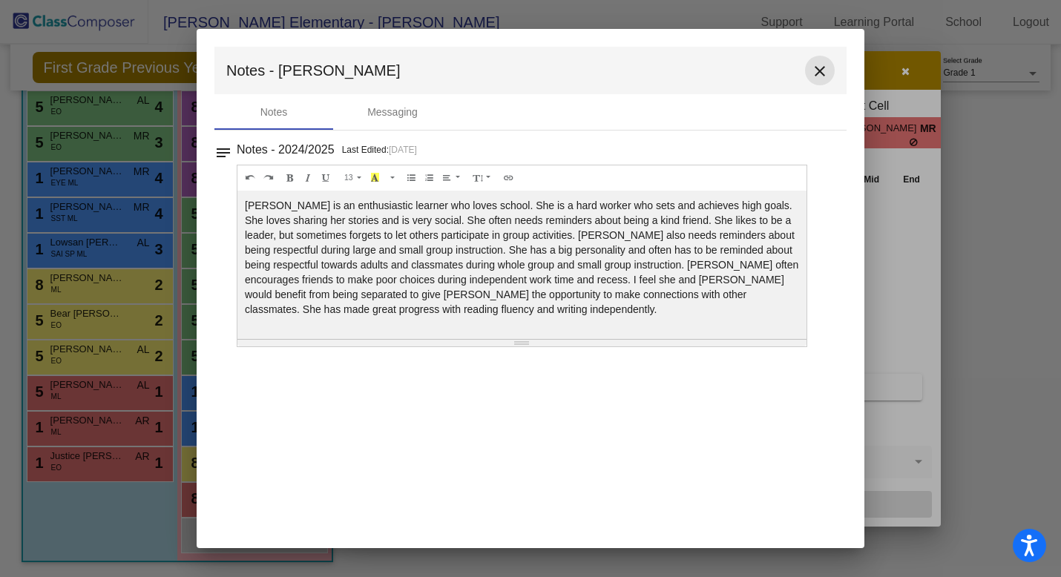
click at [819, 65] on mat-icon "close" at bounding box center [820, 71] width 18 height 18
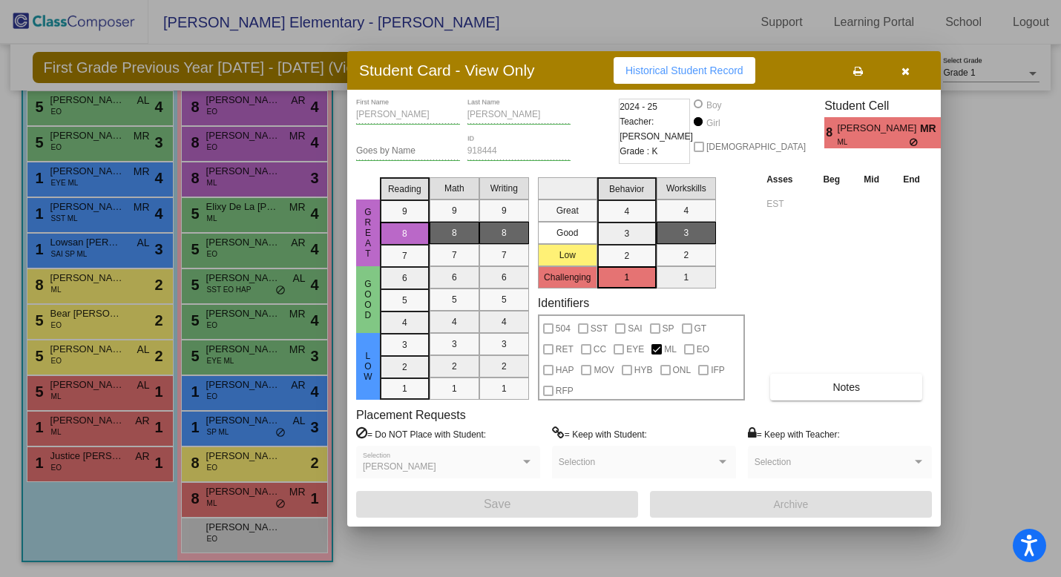
click at [899, 73] on button "button" at bounding box center [904, 70] width 47 height 27
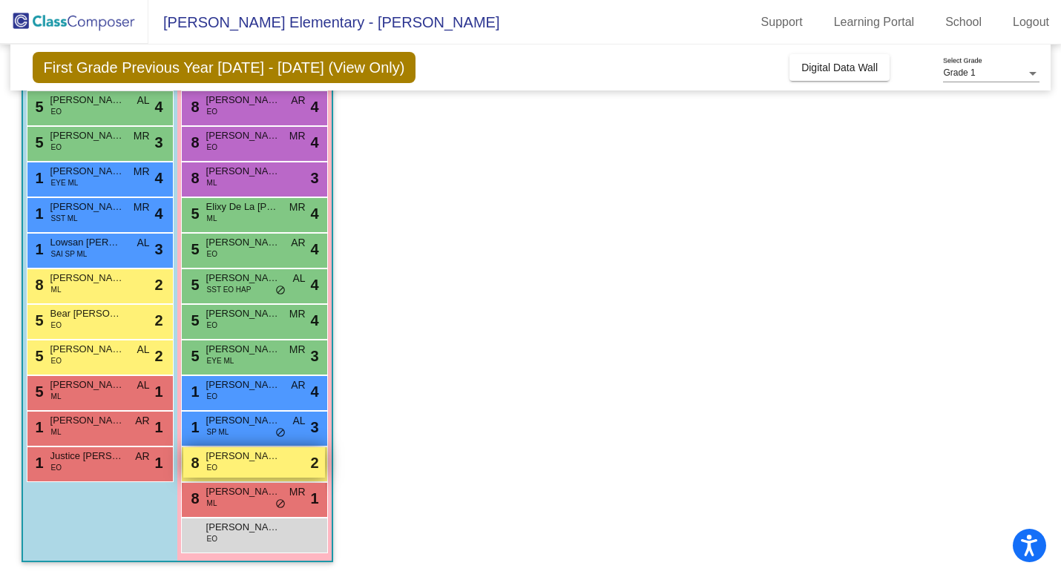
click at [214, 457] on span "Ava Wadell" at bounding box center [243, 456] width 74 height 15
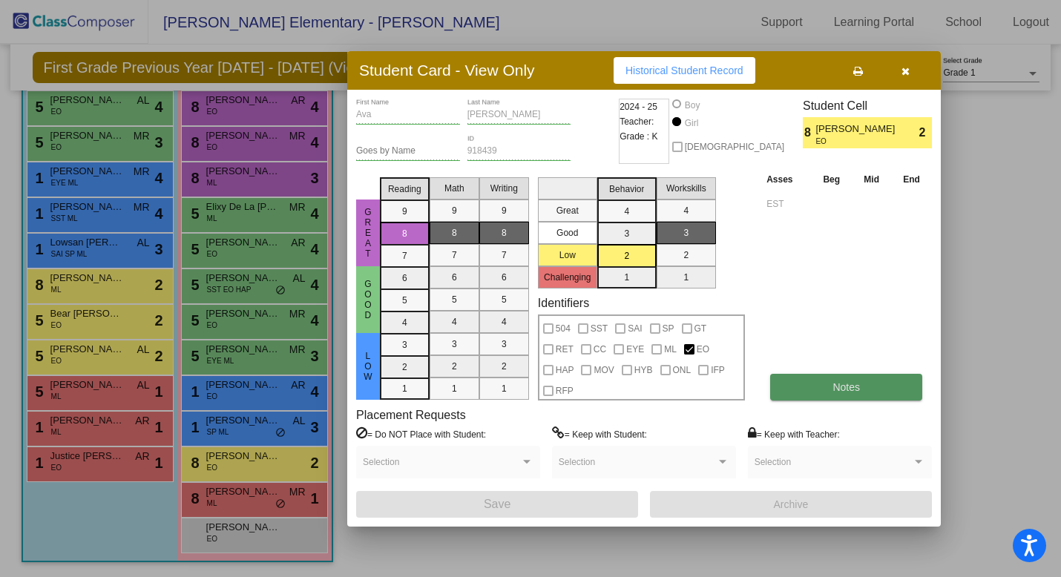
click at [847, 381] on span "Notes" at bounding box center [845, 387] width 27 height 12
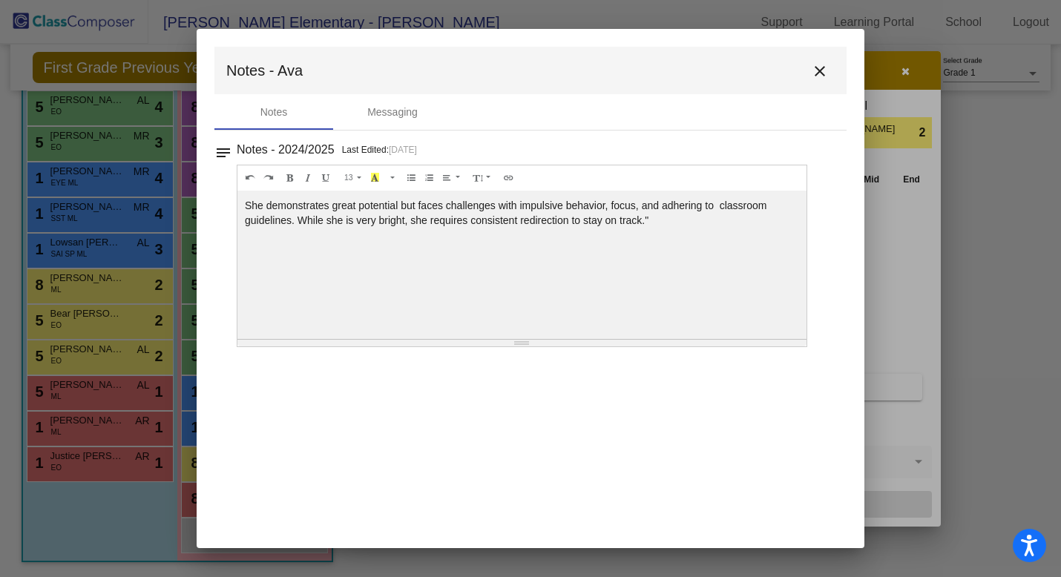
click at [817, 71] on mat-icon "close" at bounding box center [820, 71] width 18 height 18
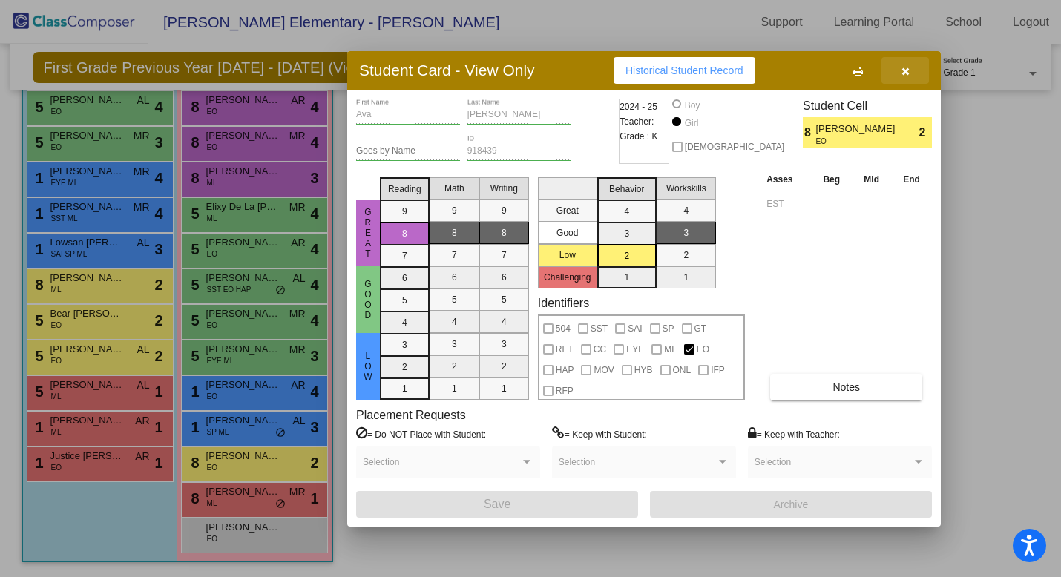
click at [907, 75] on icon "button" at bounding box center [905, 71] width 8 height 10
